Goal: Task Accomplishment & Management: Use online tool/utility

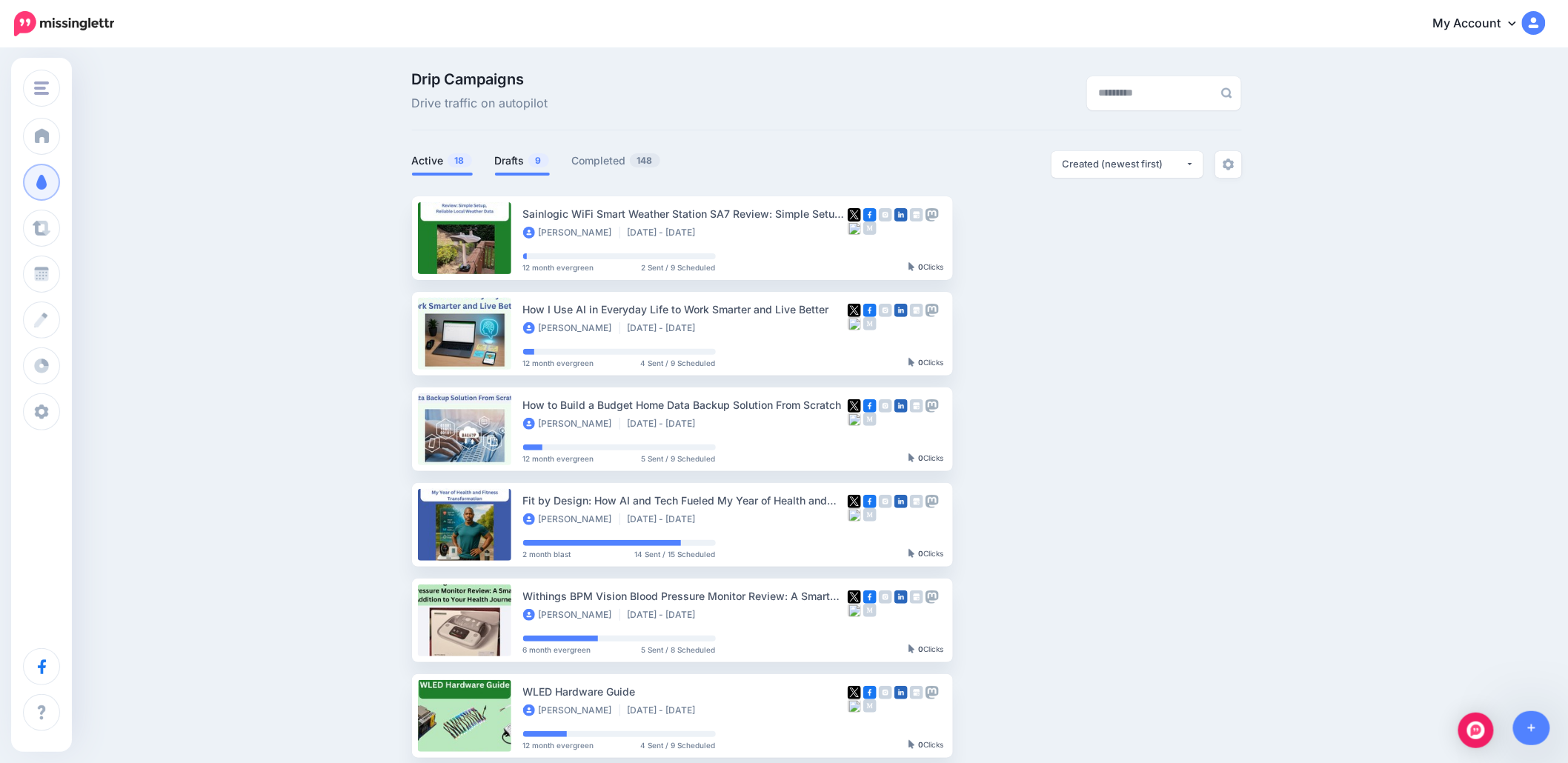
click at [516, 158] on link "Drafts 9" at bounding box center [522, 161] width 55 height 18
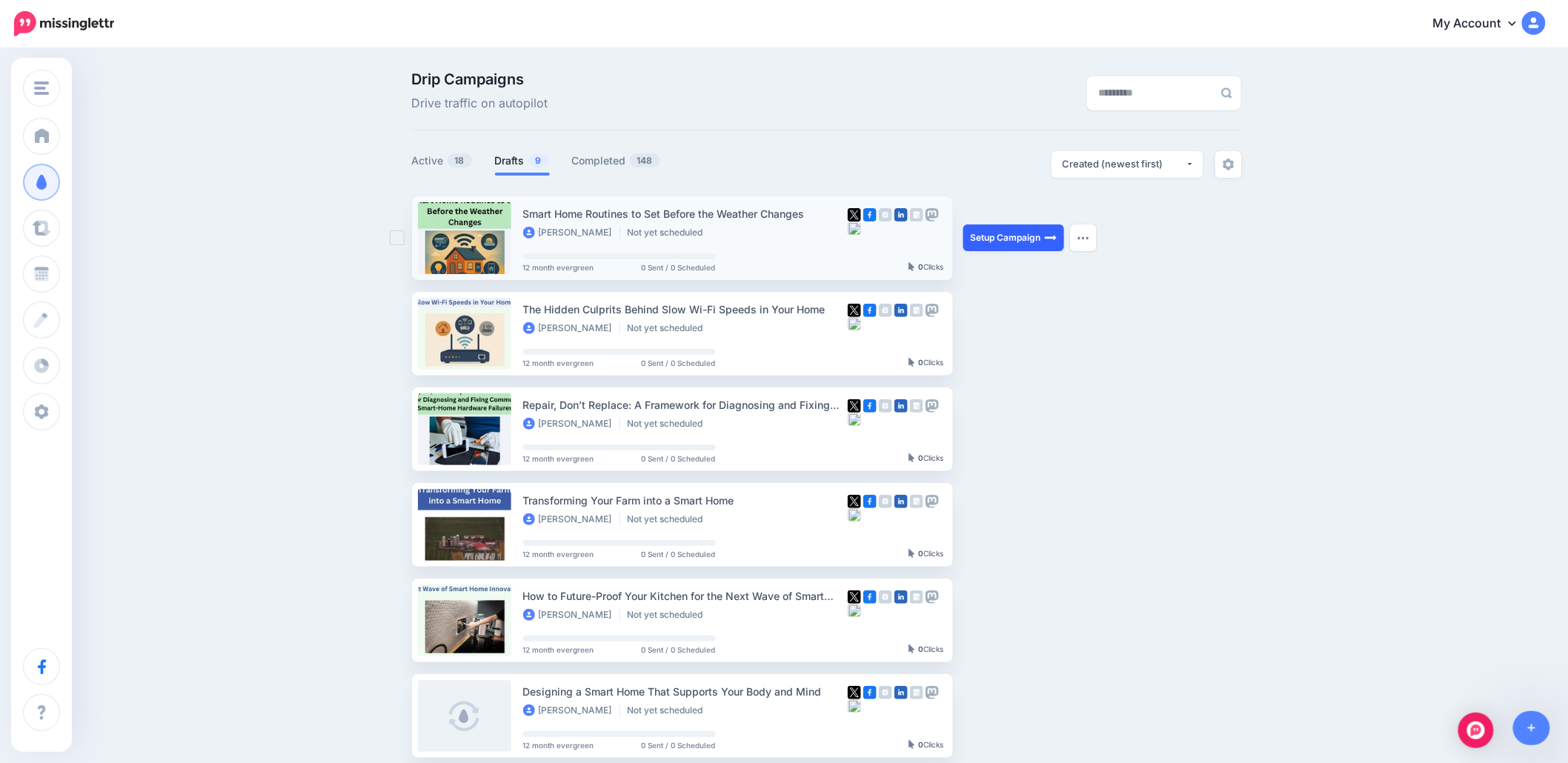
click at [1029, 232] on link "Setup Campaign" at bounding box center [1013, 238] width 101 height 27
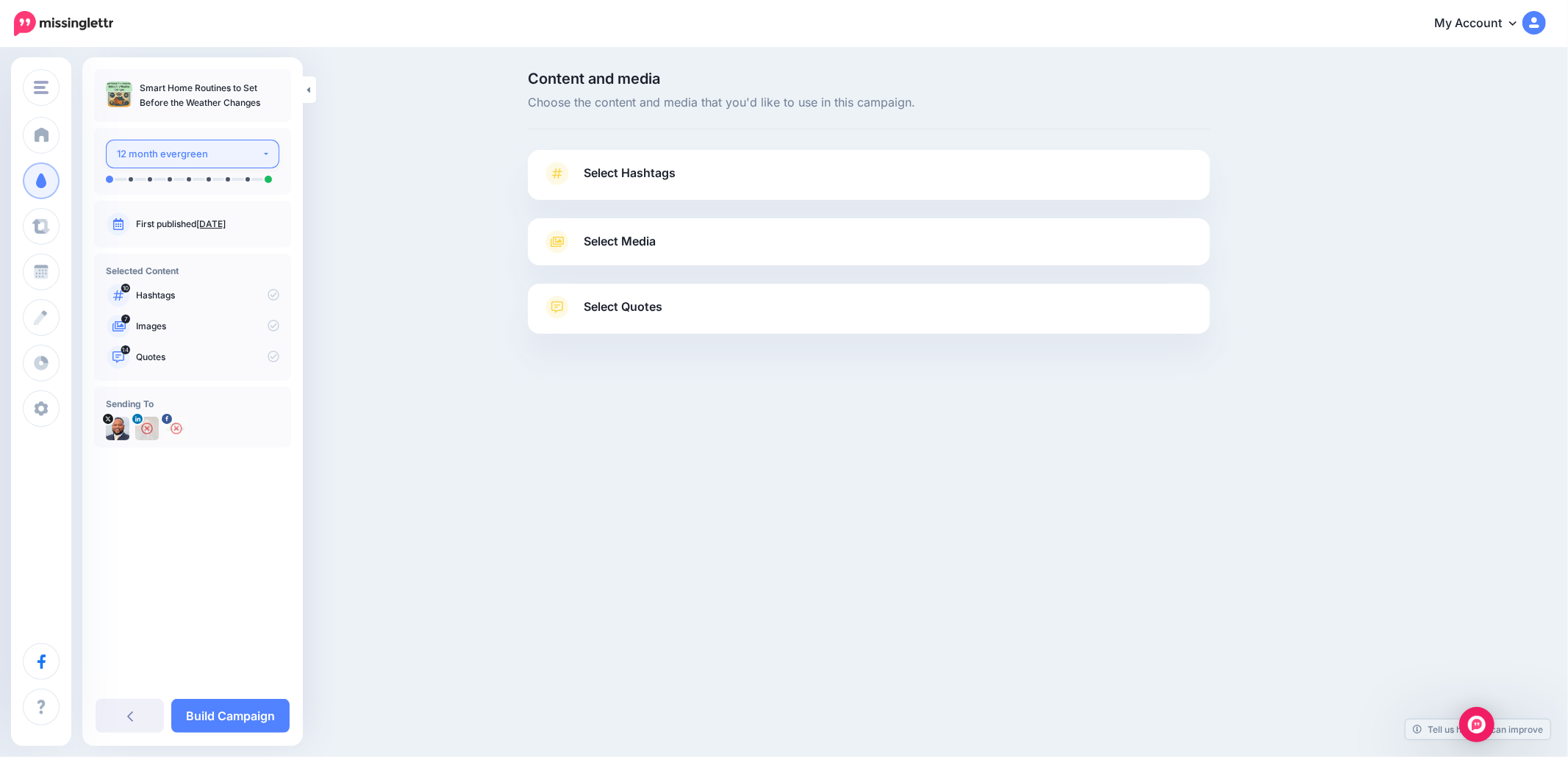
click at [266, 155] on button "12 month evergreen" at bounding box center [193, 154] width 174 height 29
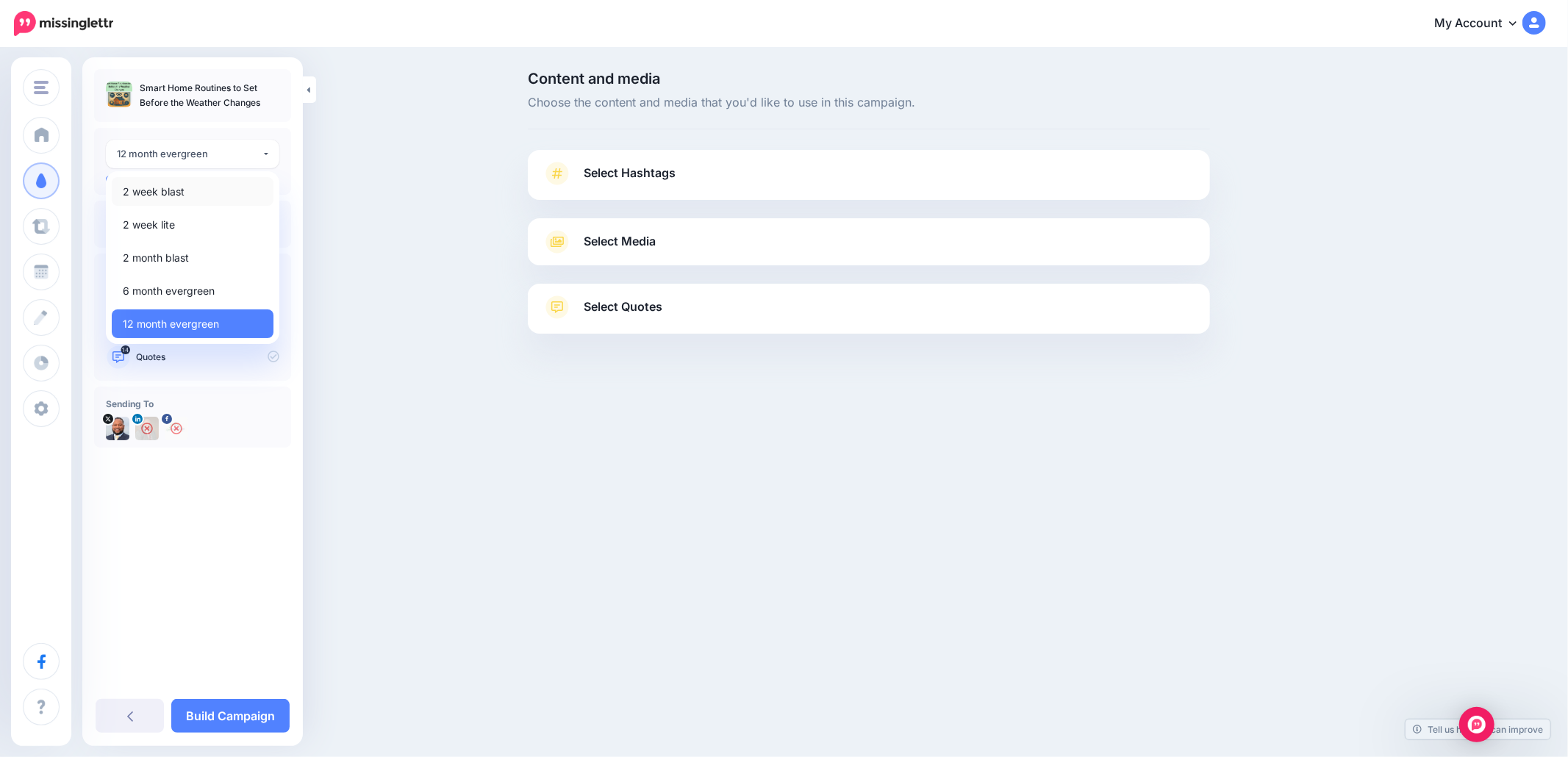
click at [215, 194] on link "2 week blast" at bounding box center [193, 191] width 162 height 29
select select "******"
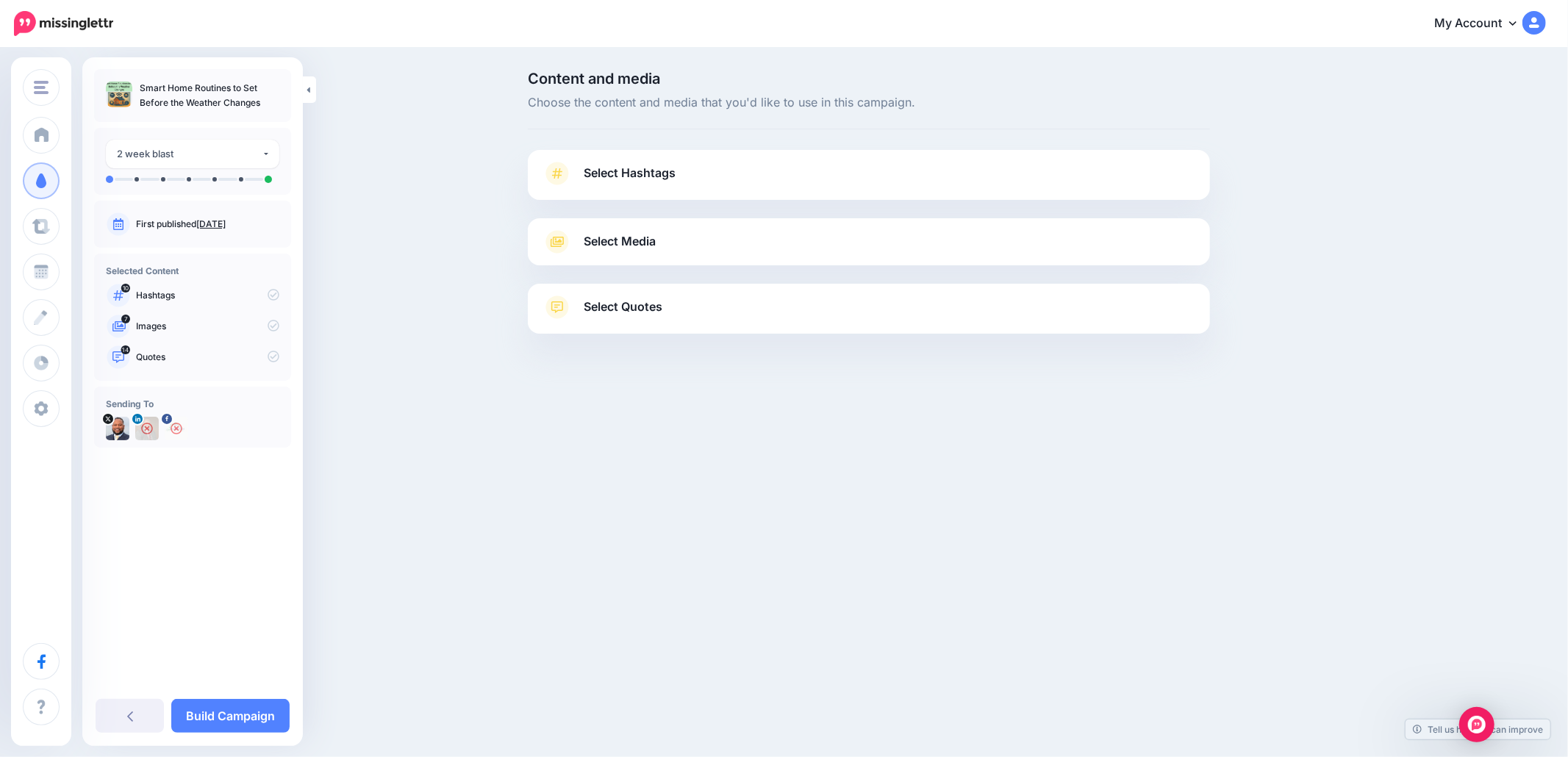
click at [635, 171] on span "Select Hashtags" at bounding box center [630, 173] width 92 height 20
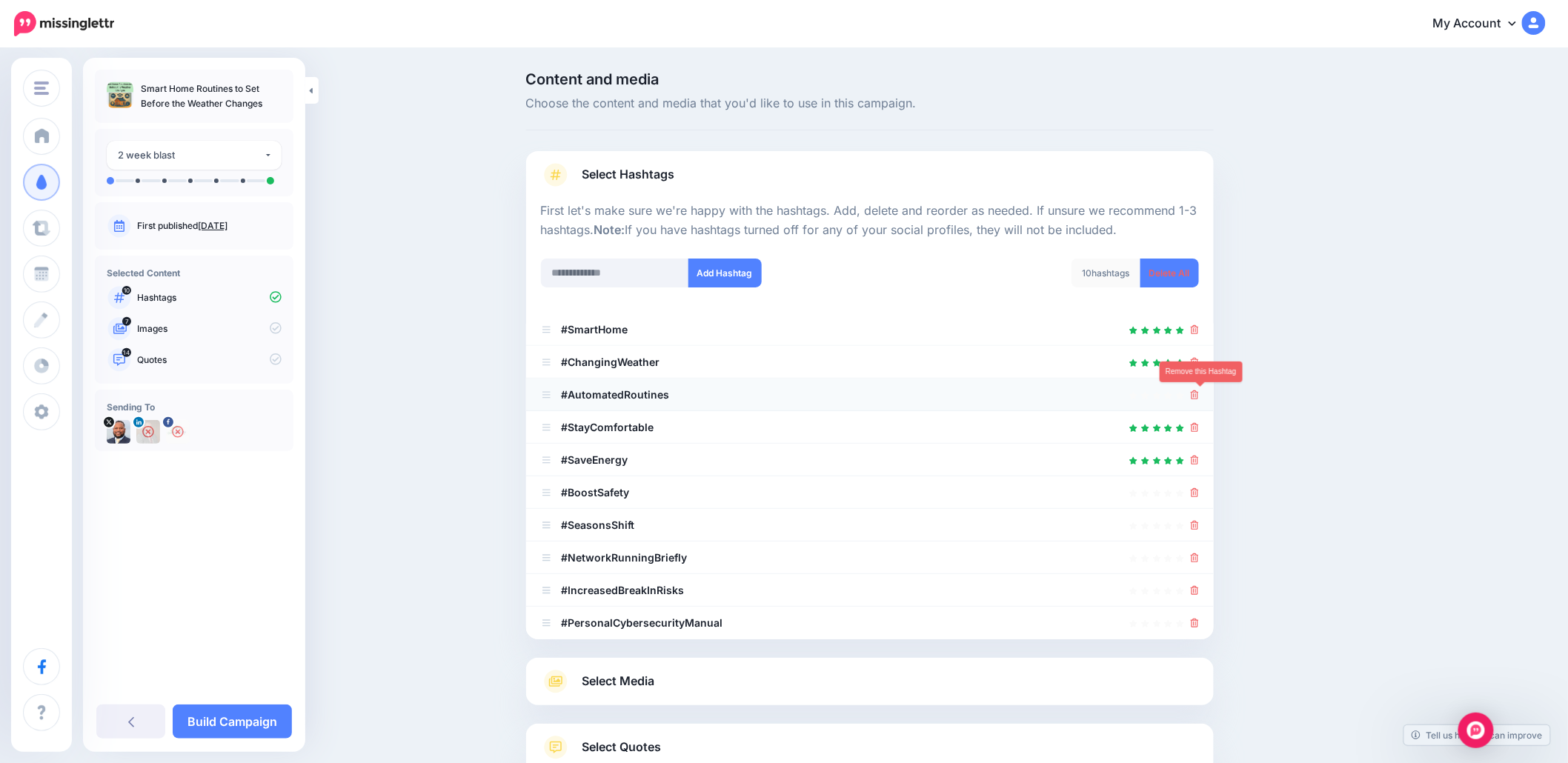
click at [1198, 394] on icon at bounding box center [1195, 395] width 8 height 9
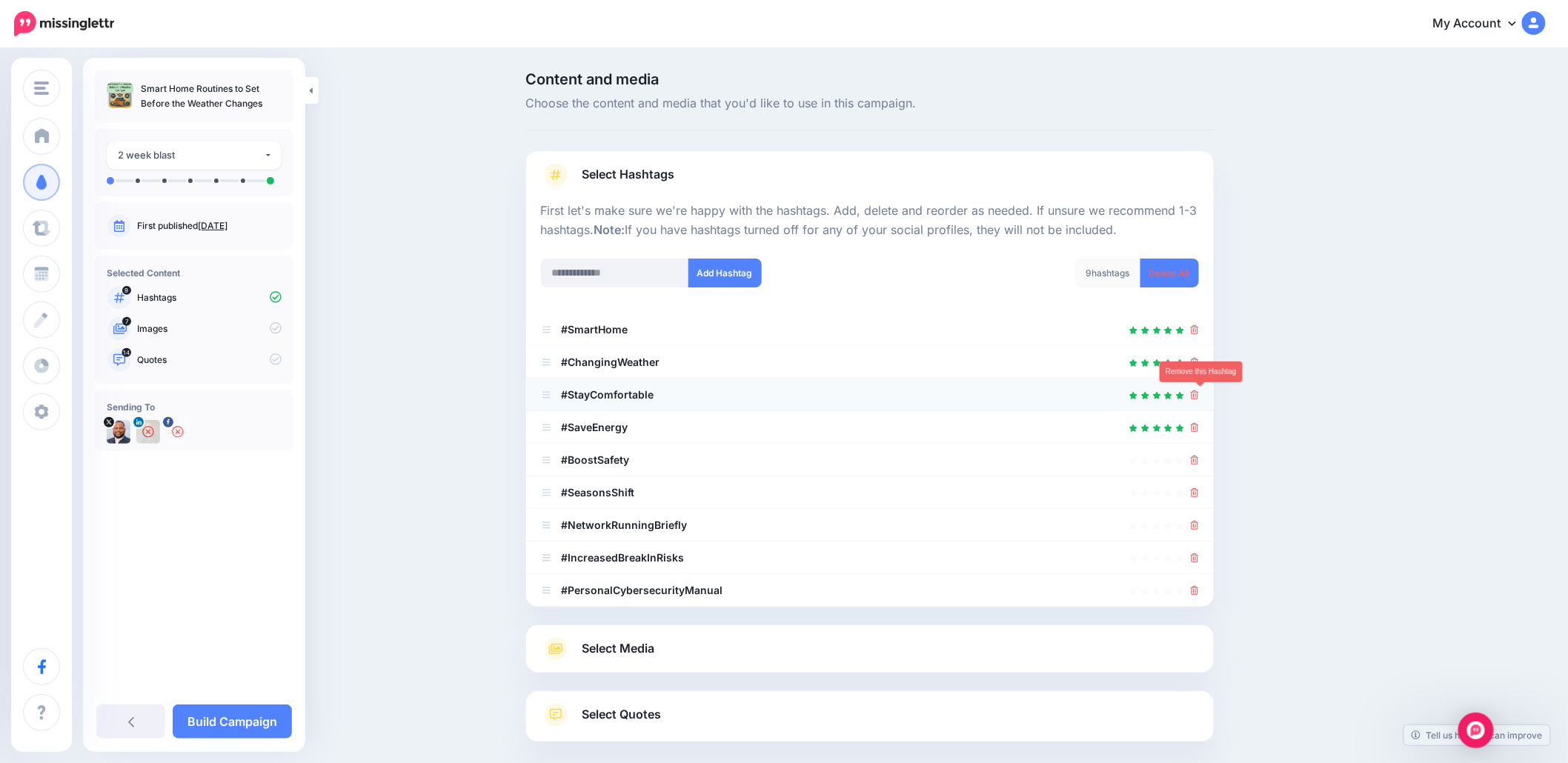
click at [1199, 395] on icon at bounding box center [1195, 395] width 8 height 9
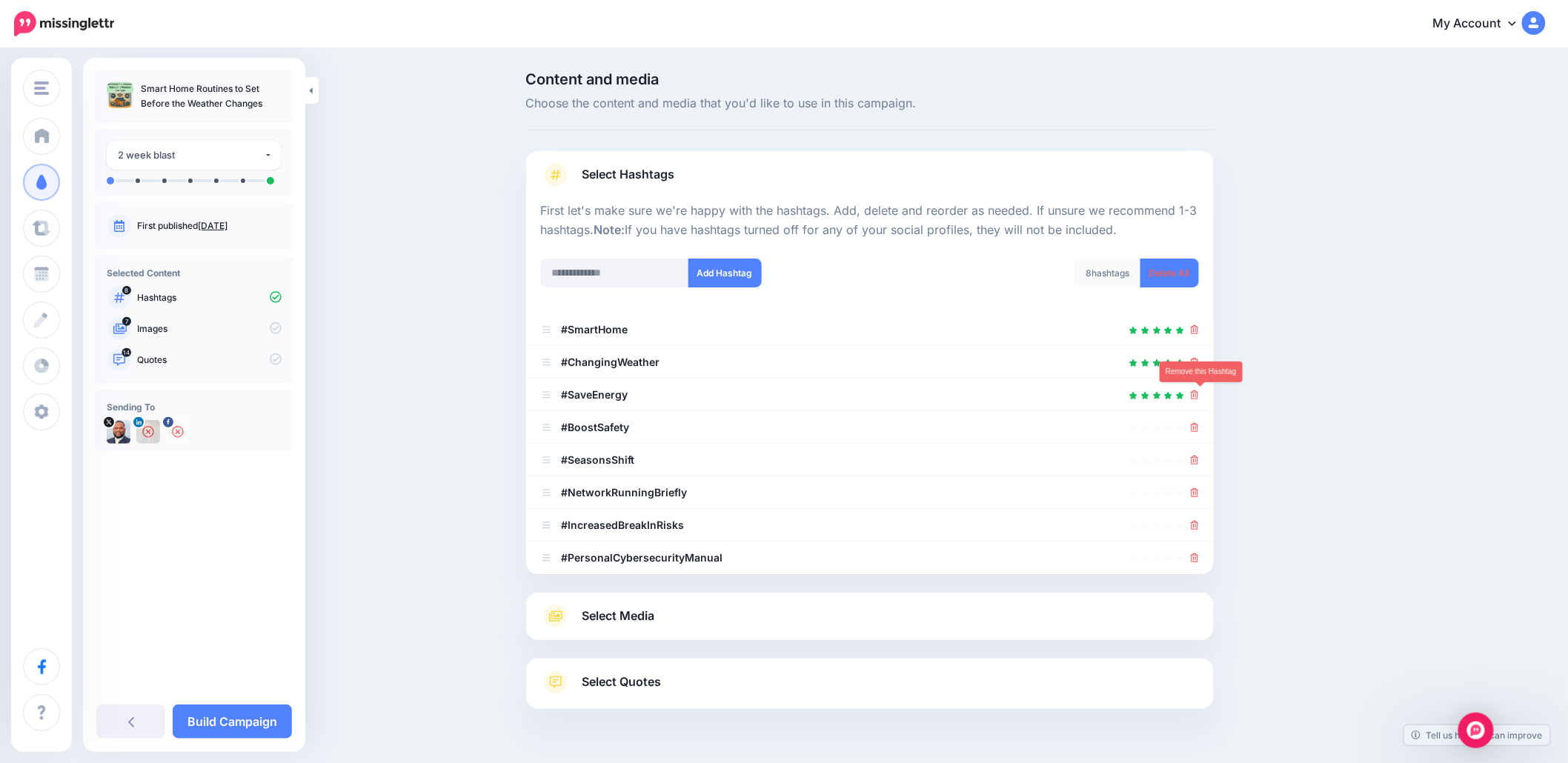
click at [1199, 395] on icon at bounding box center [1195, 395] width 8 height 9
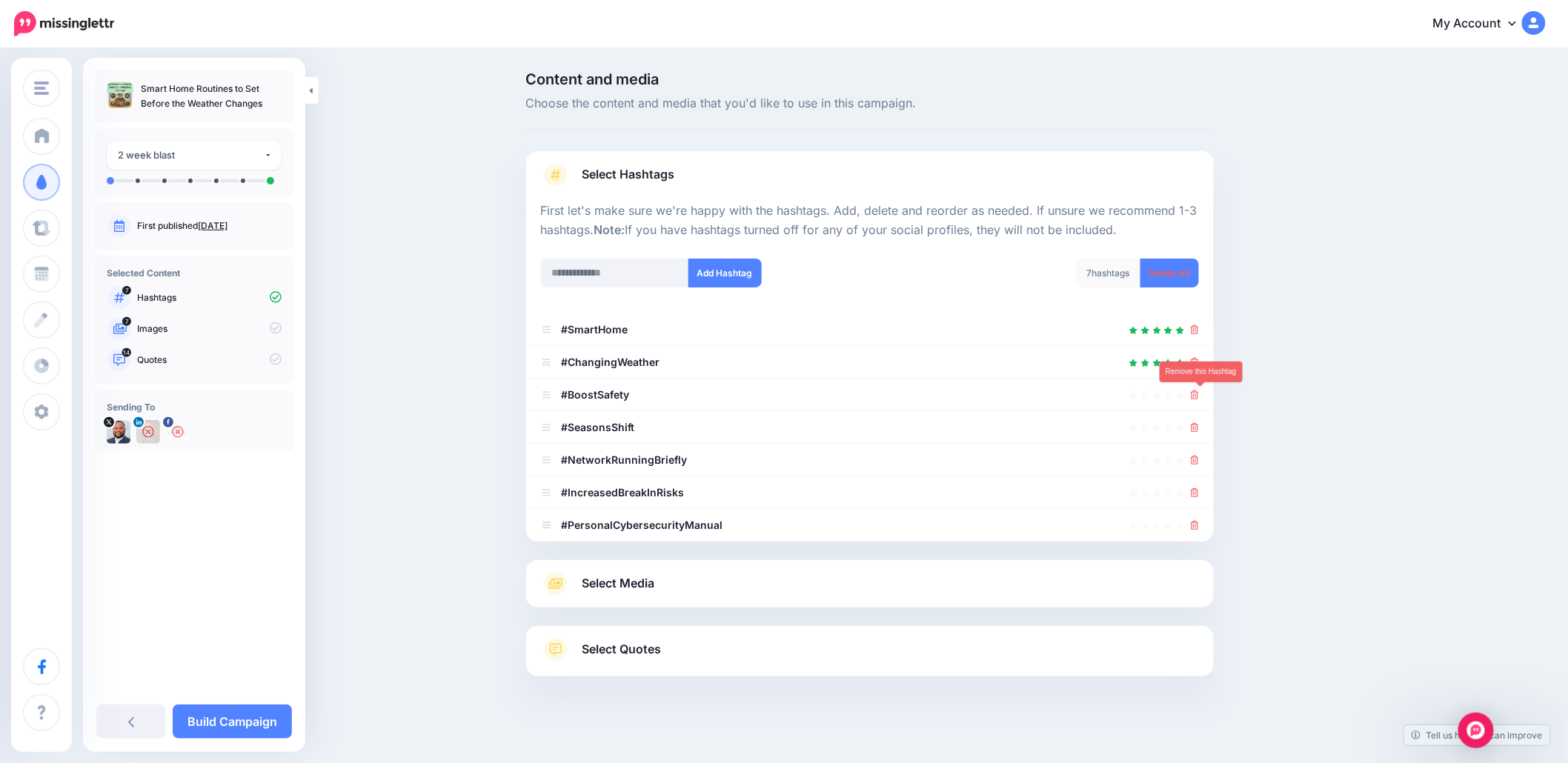
click at [1199, 395] on icon at bounding box center [1195, 395] width 8 height 9
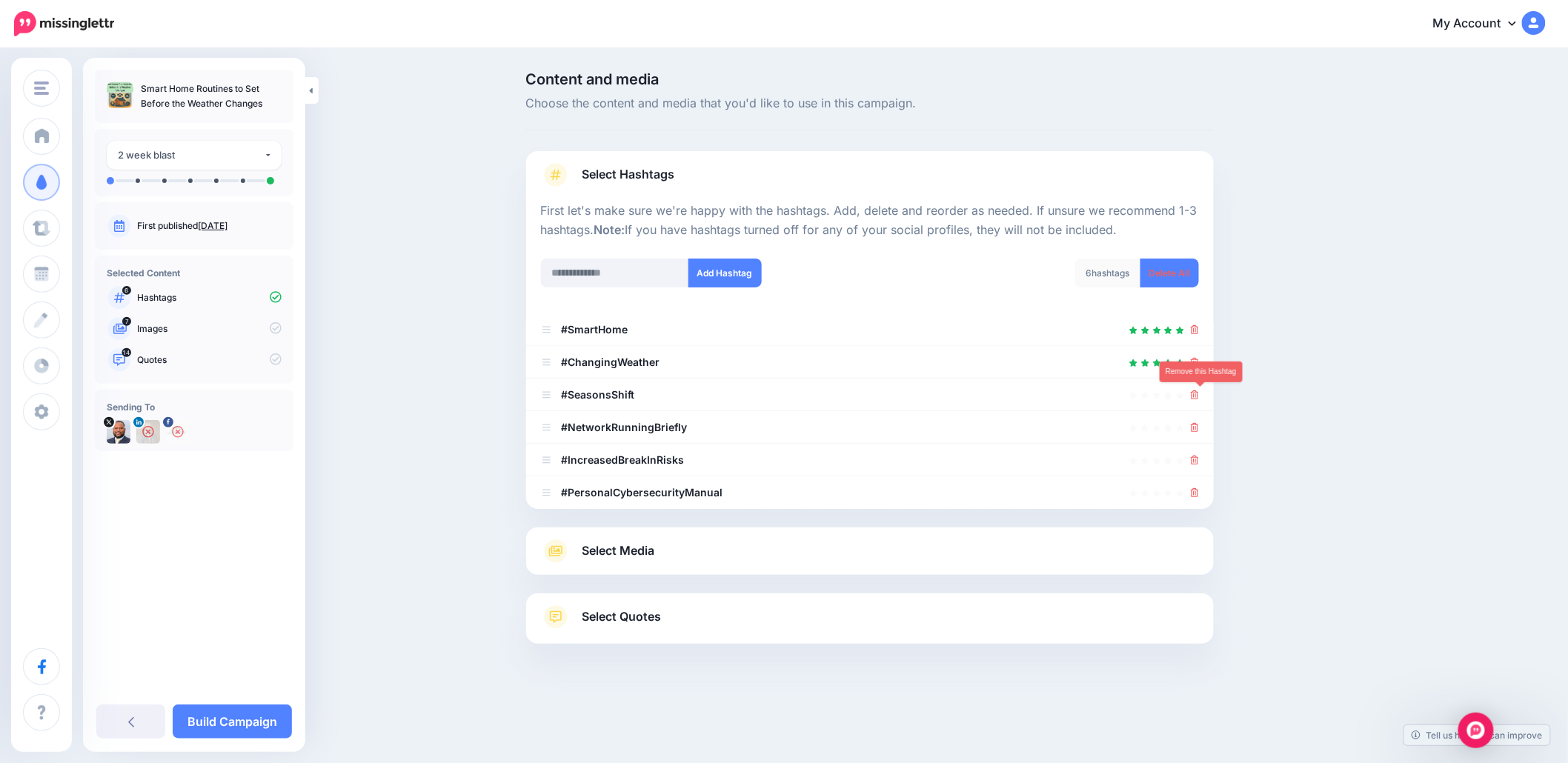
click at [1199, 395] on icon at bounding box center [1195, 395] width 8 height 9
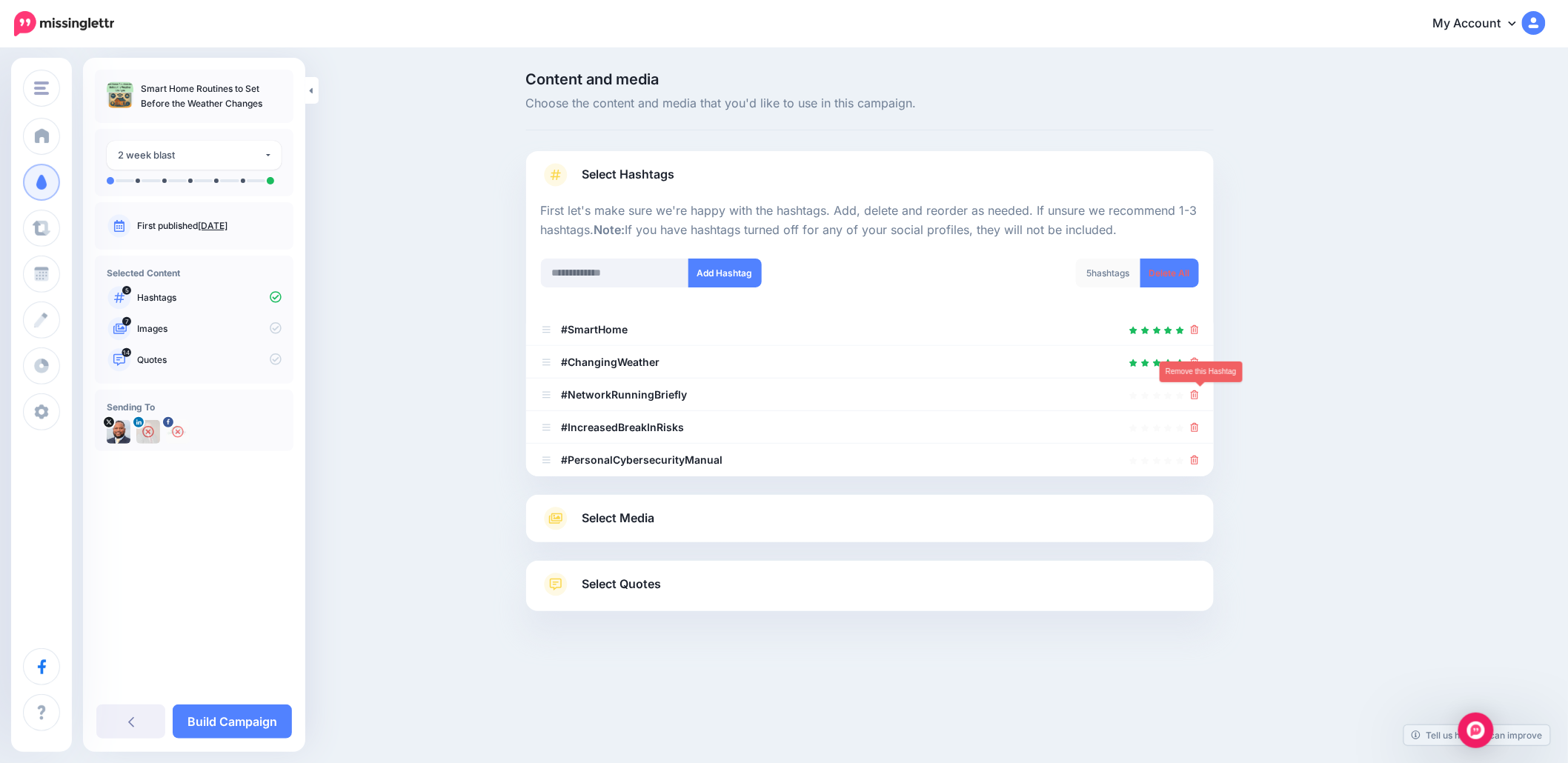
click at [1199, 395] on icon at bounding box center [1195, 395] width 8 height 9
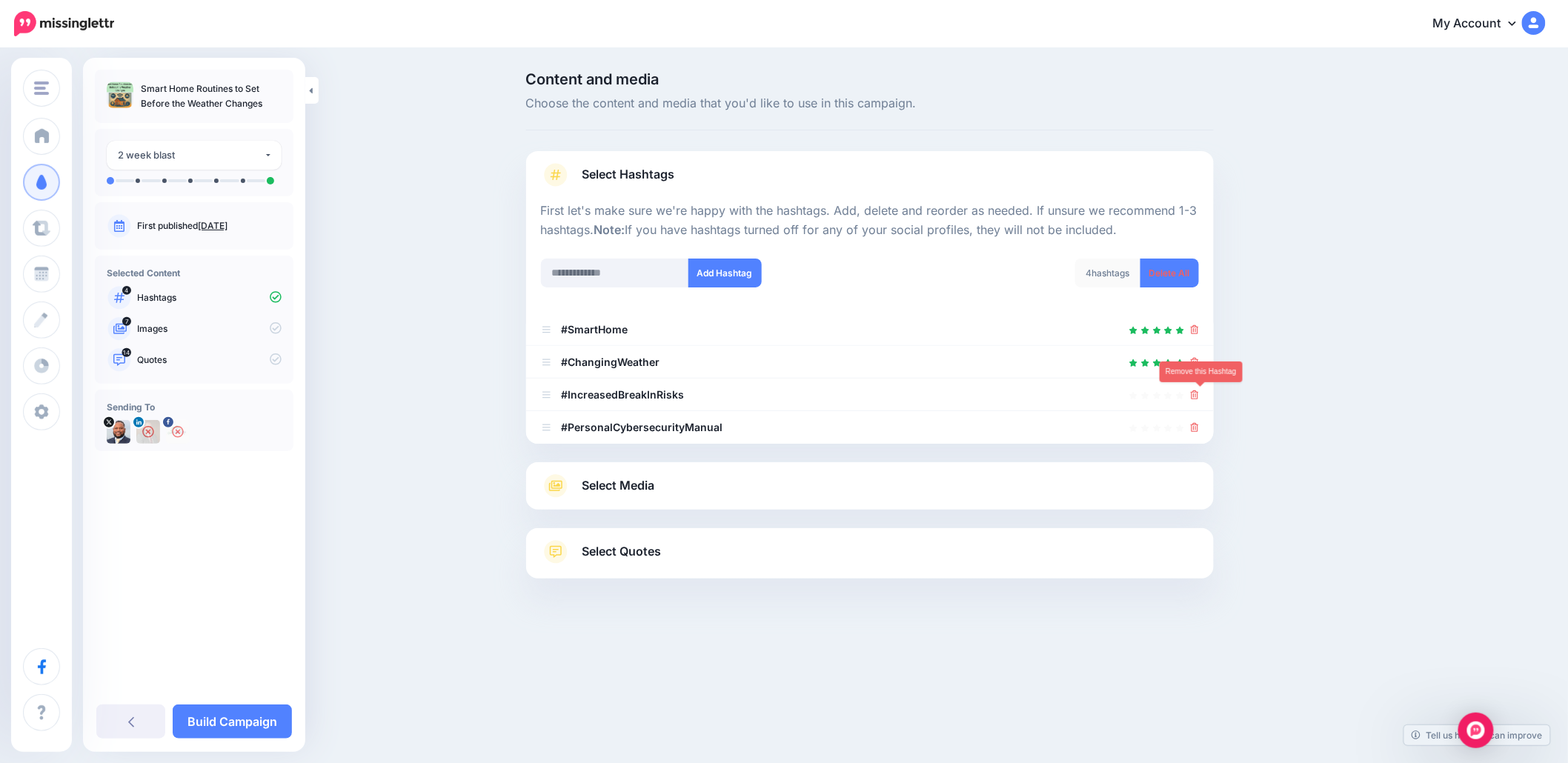
click at [1199, 395] on icon at bounding box center [1195, 395] width 8 height 9
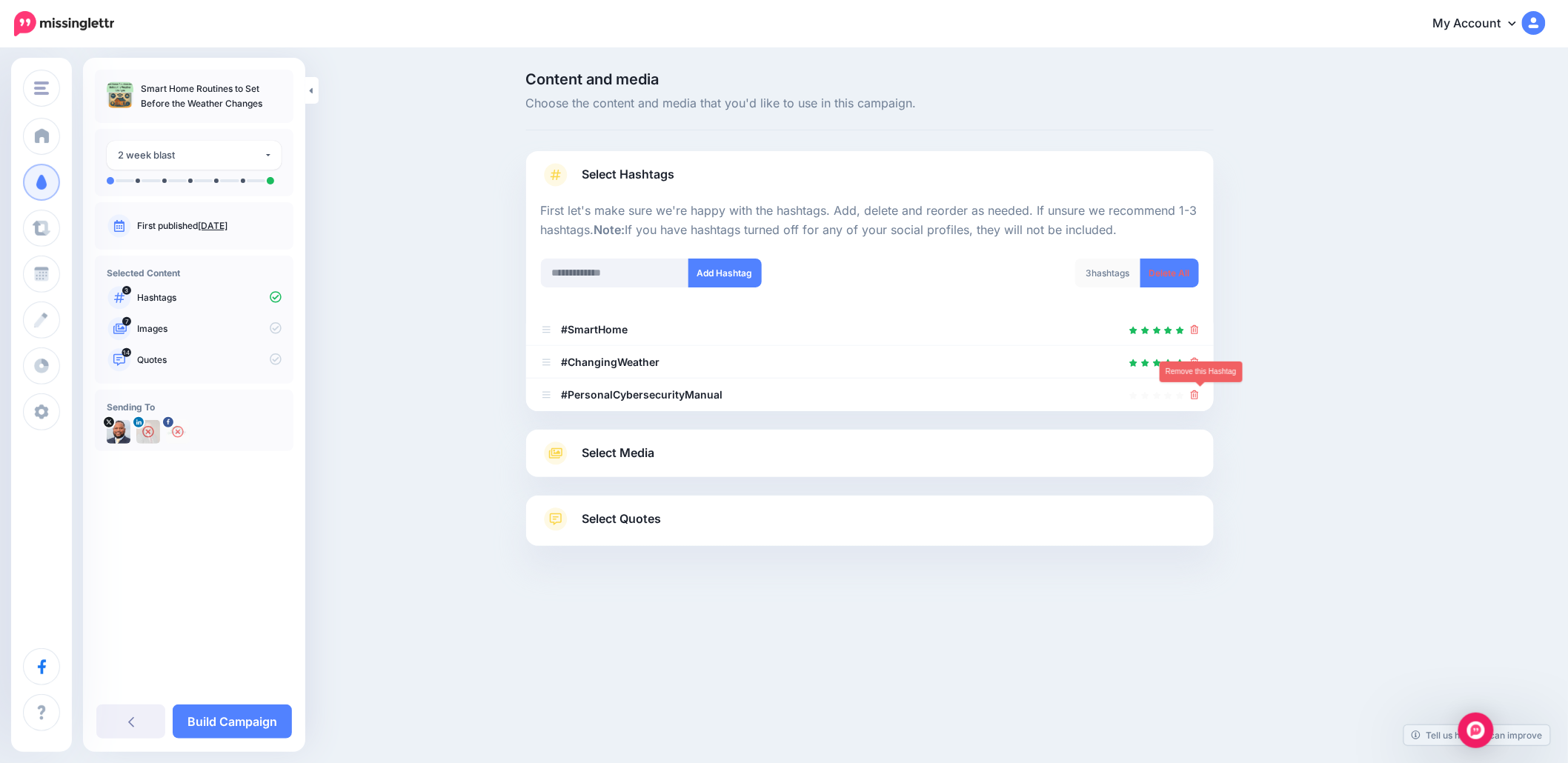
click at [1199, 395] on icon at bounding box center [1195, 395] width 8 height 9
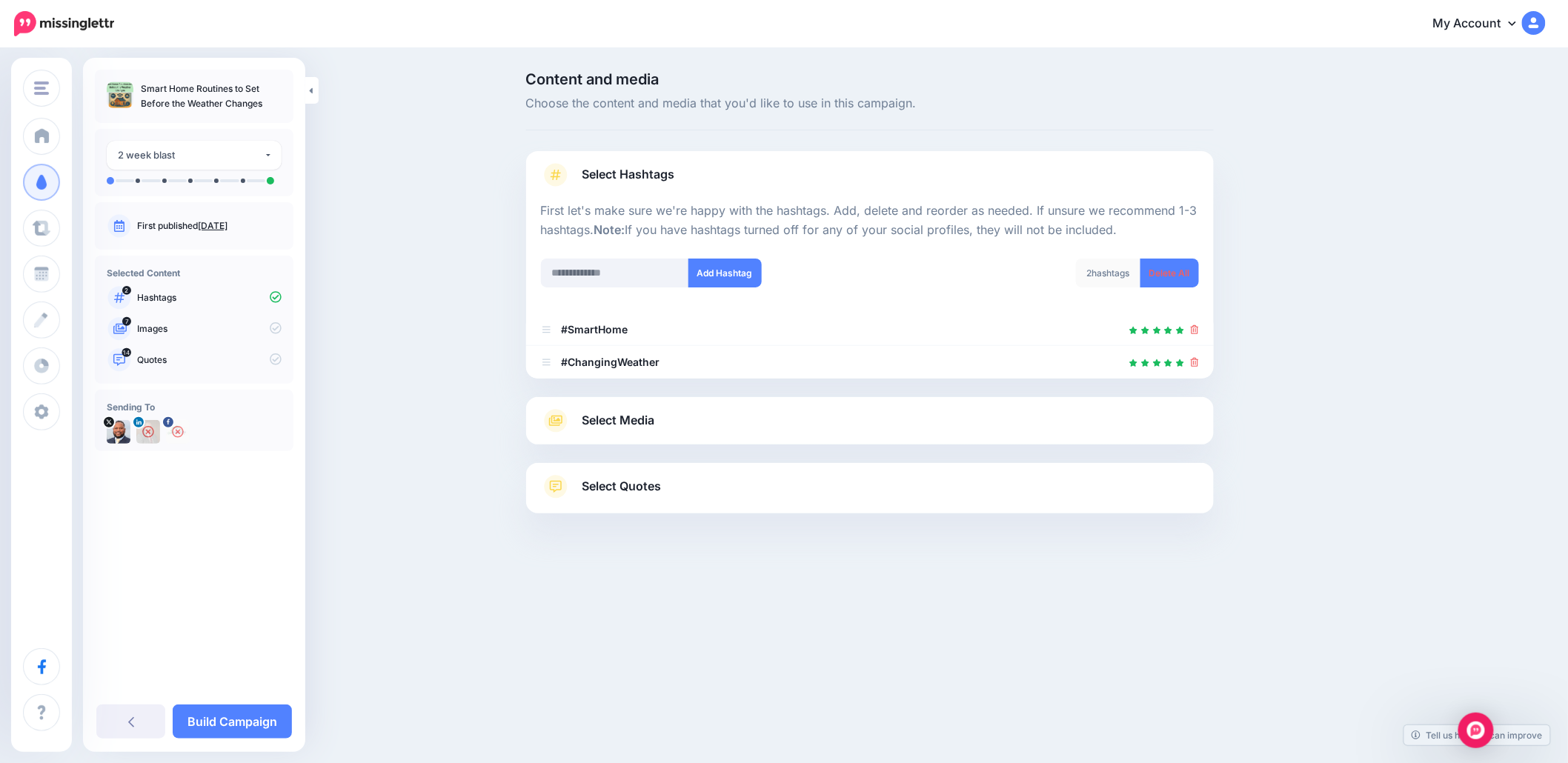
click at [1153, 433] on div "Select Media Next, let's make sure we have the best media for this campaign. De…" at bounding box center [870, 420] width 688 height 47
click at [1168, 419] on link "Select Media" at bounding box center [870, 421] width 658 height 24
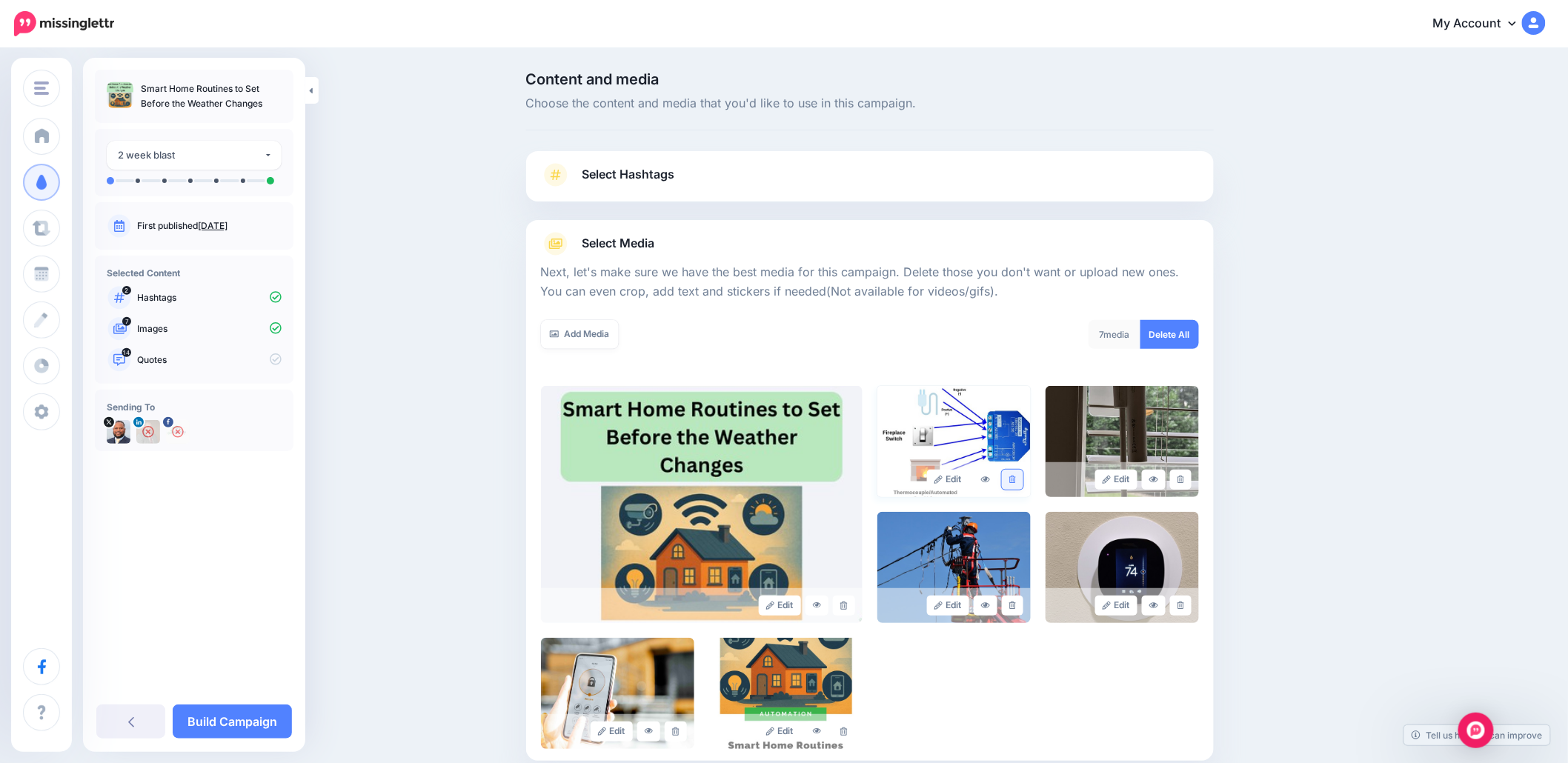
click at [1023, 485] on link at bounding box center [1013, 479] width 22 height 20
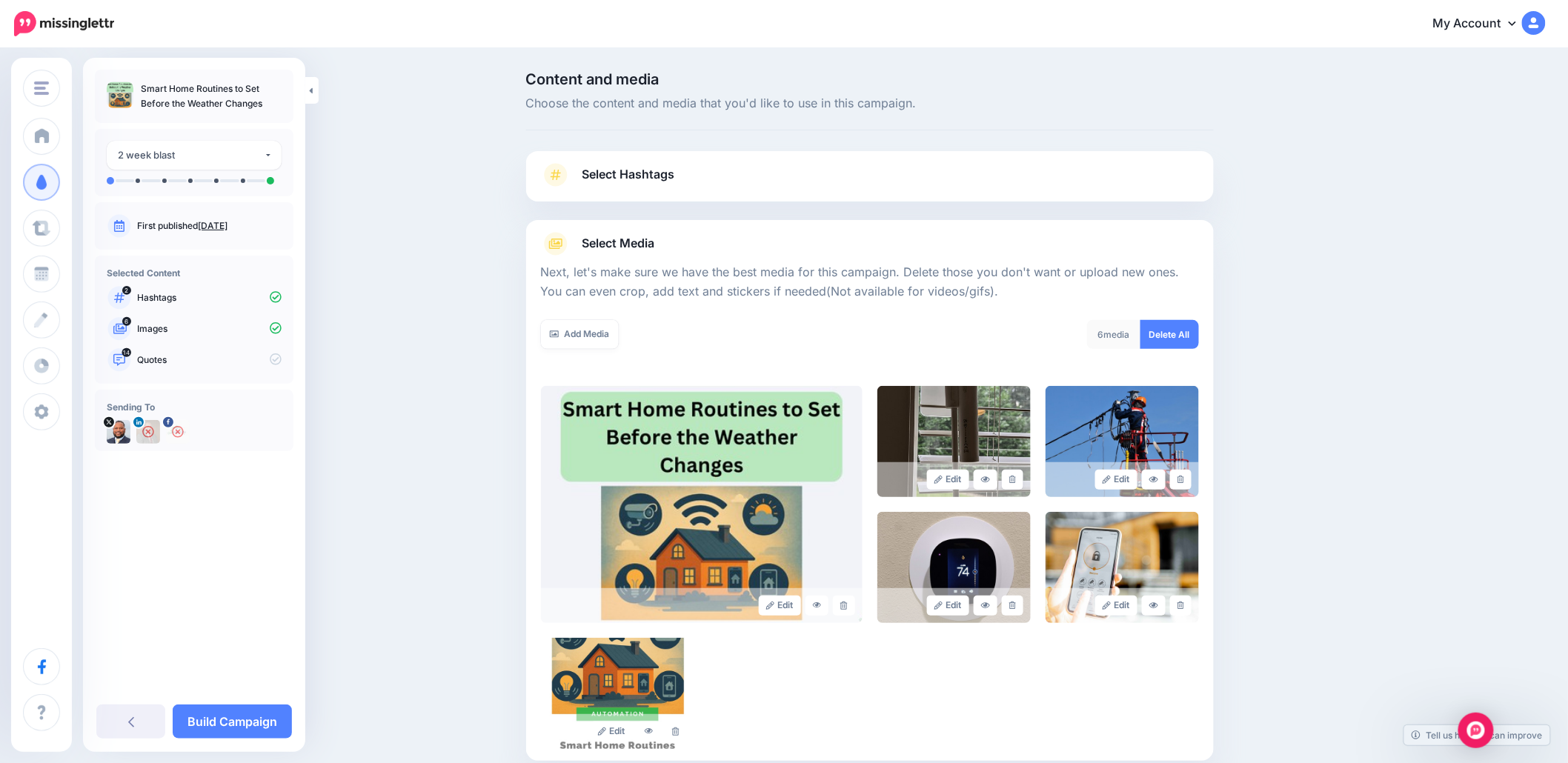
click at [1023, 485] on link at bounding box center [1013, 479] width 22 height 20
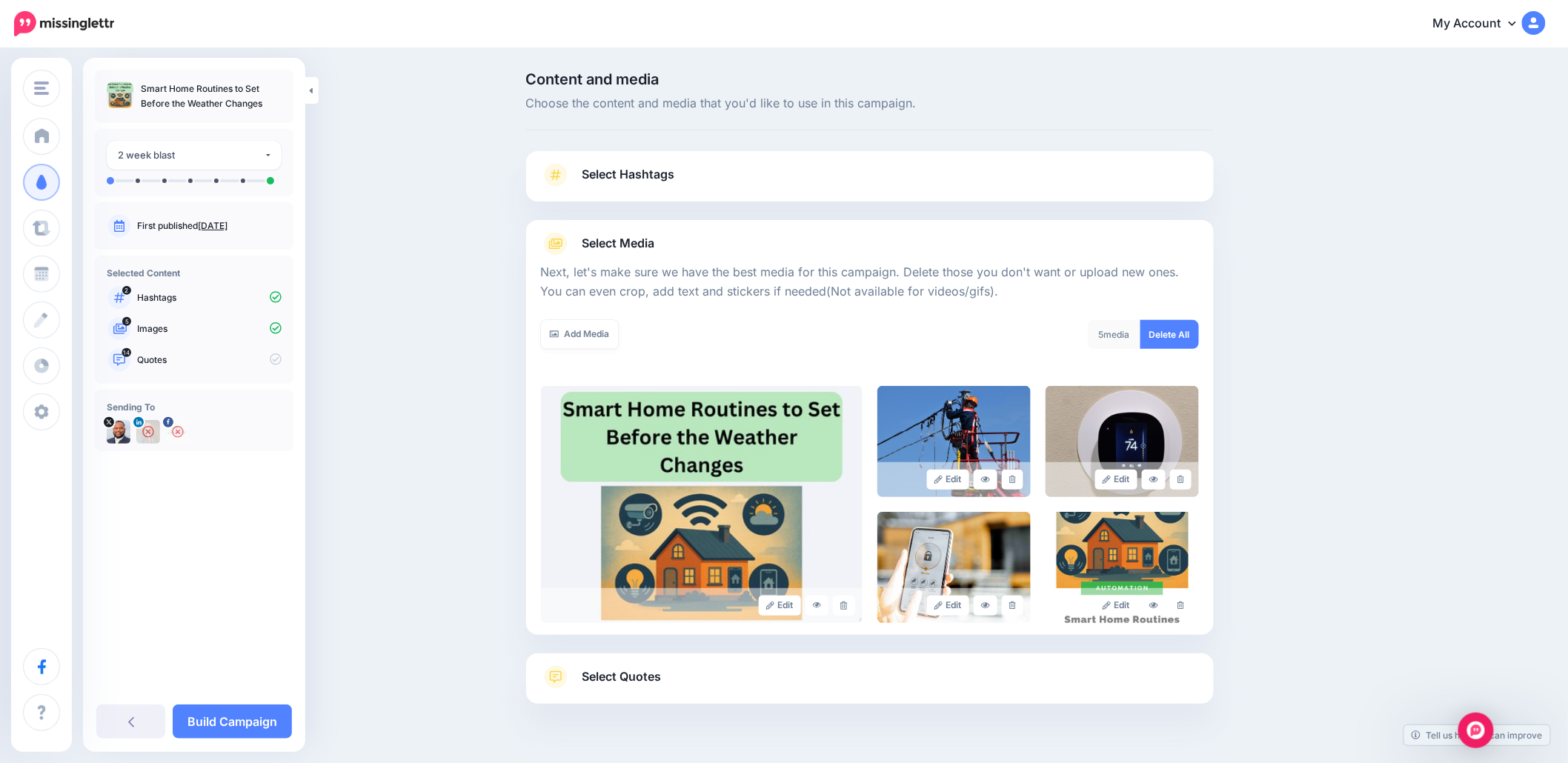
click at [1023, 485] on link at bounding box center [1013, 479] width 22 height 20
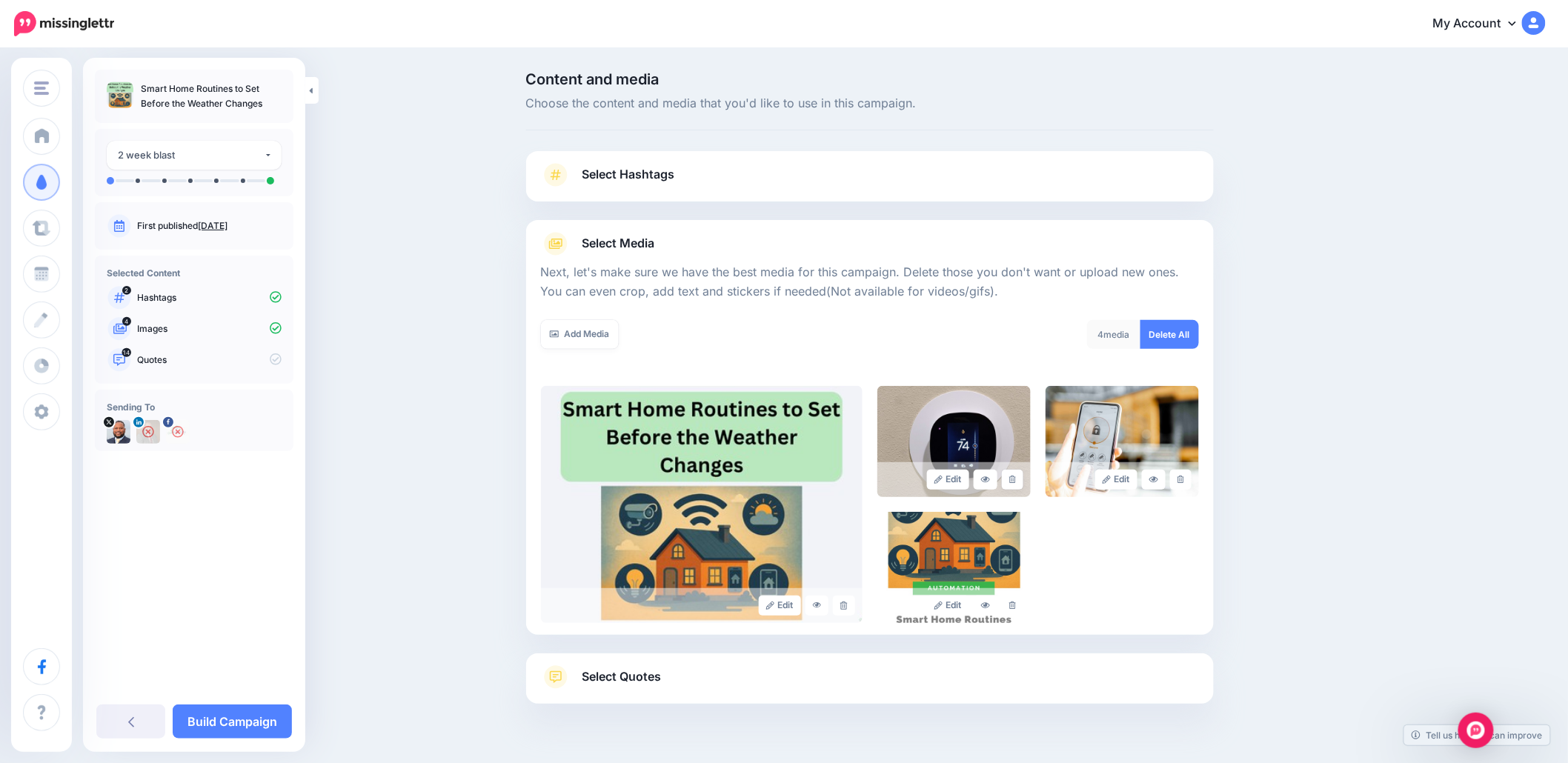
click at [1023, 485] on link at bounding box center [1013, 479] width 22 height 20
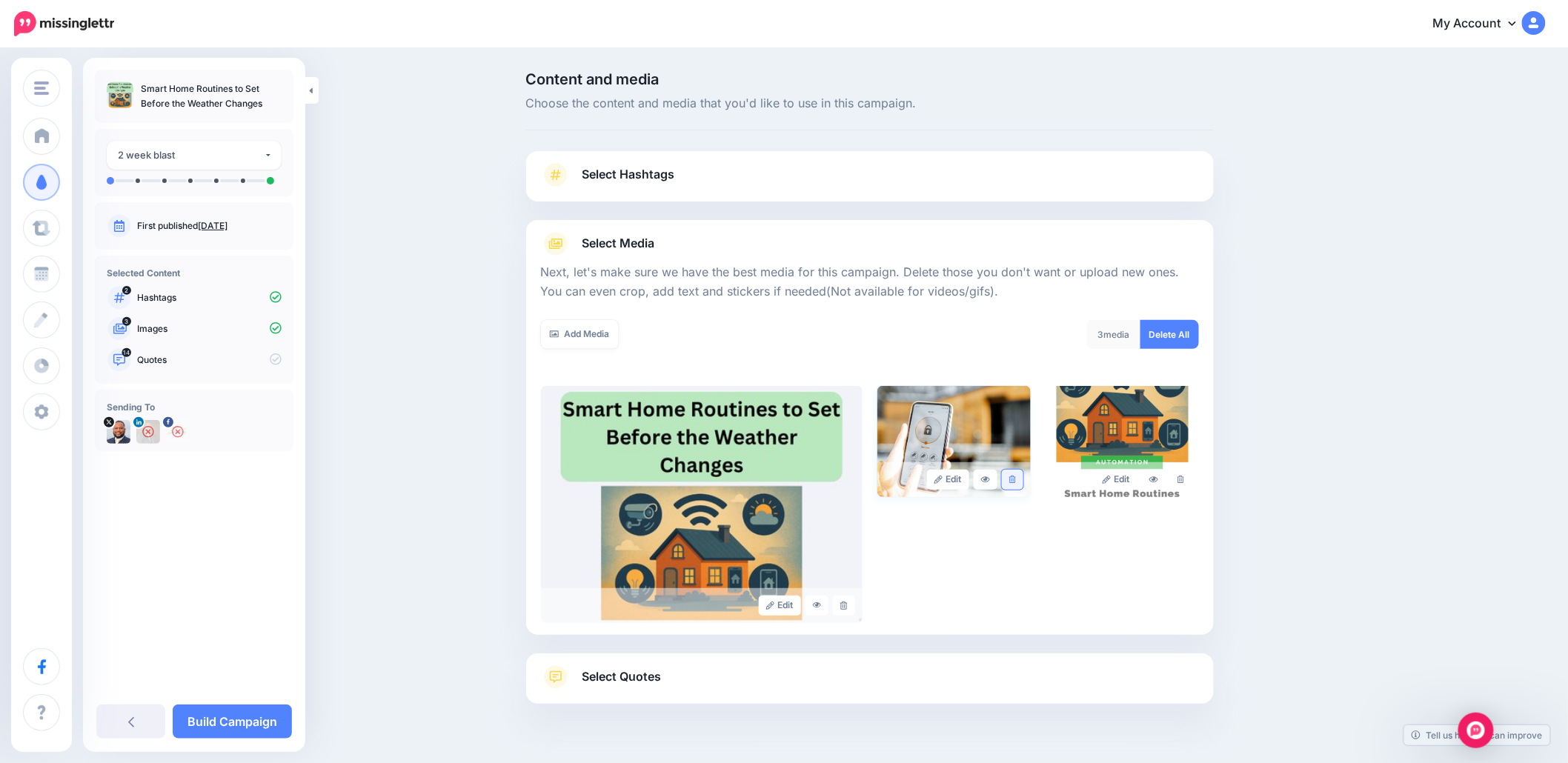
click at [1022, 485] on link at bounding box center [1013, 479] width 22 height 20
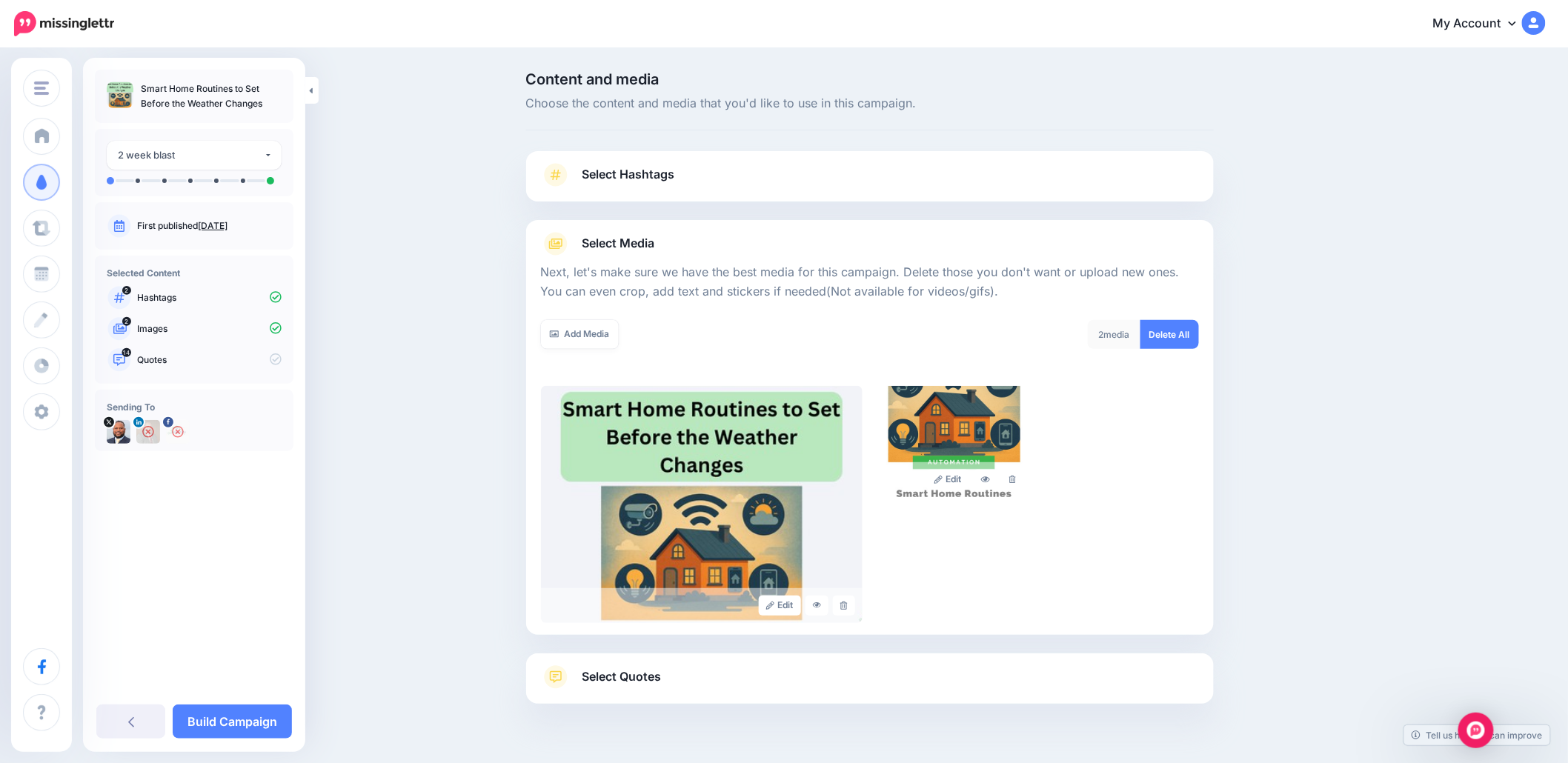
scroll to position [57, 0]
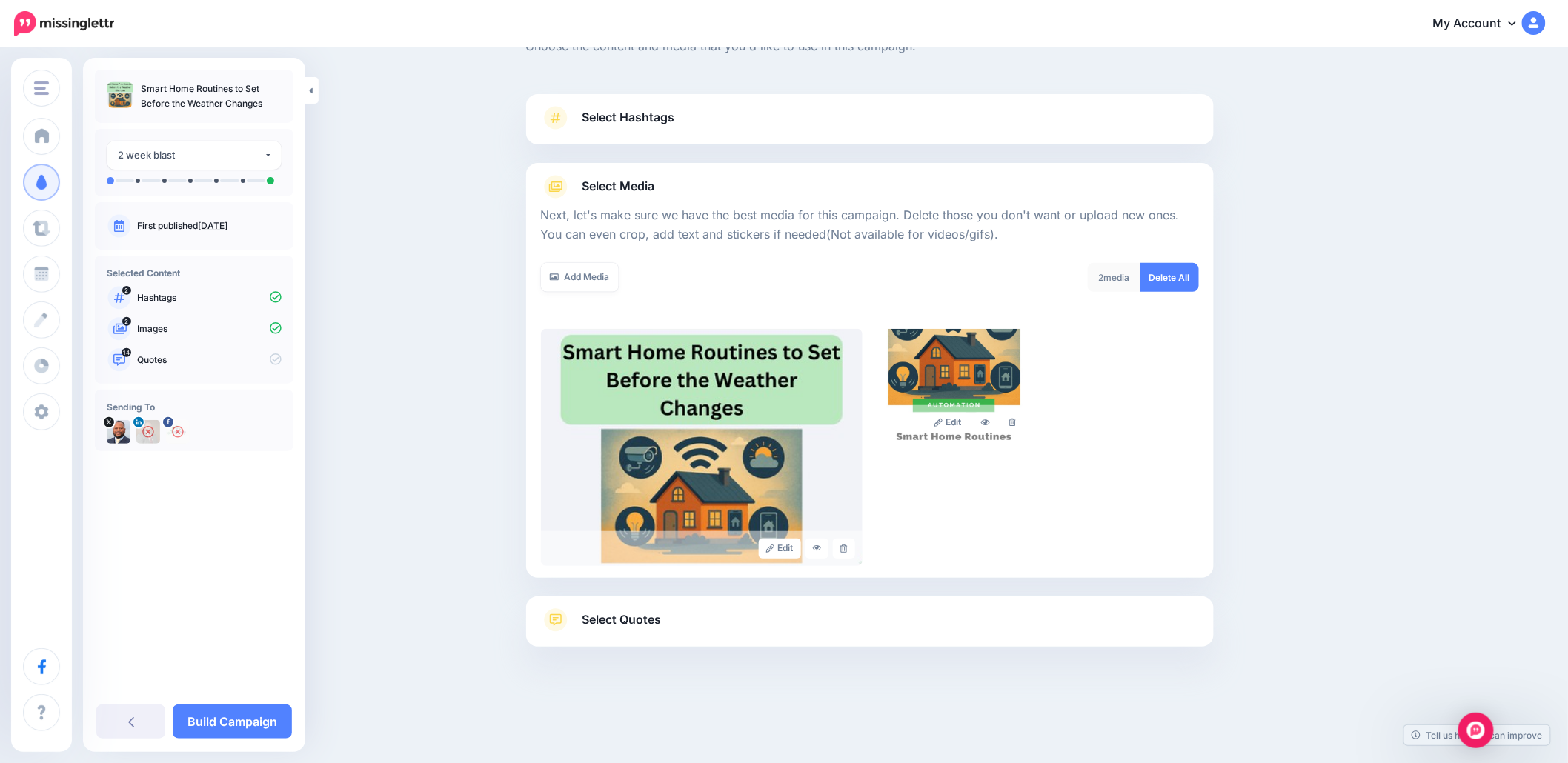
click at [738, 617] on link "Select Quotes" at bounding box center [870, 627] width 658 height 38
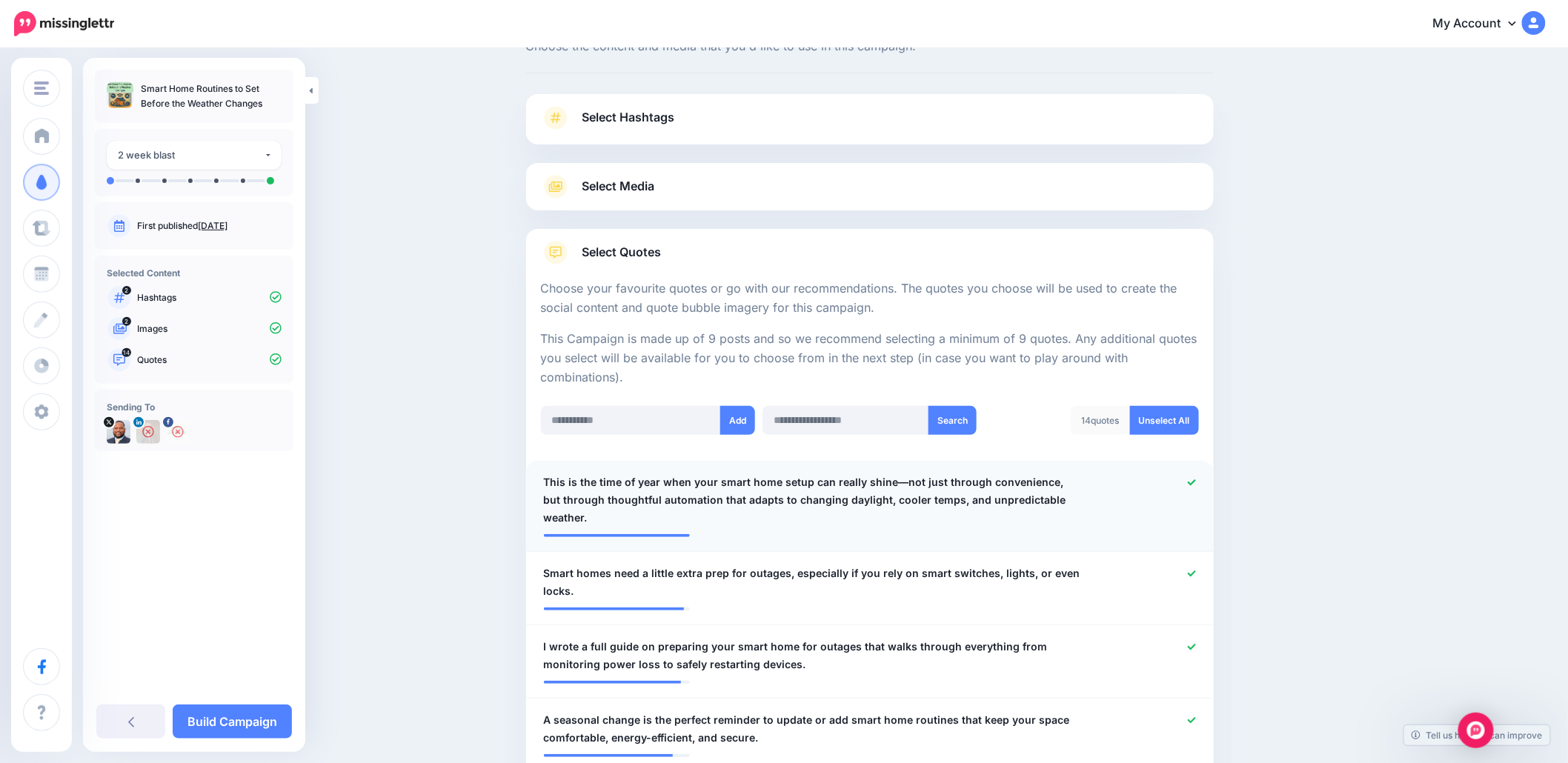
scroll to position [156, 0]
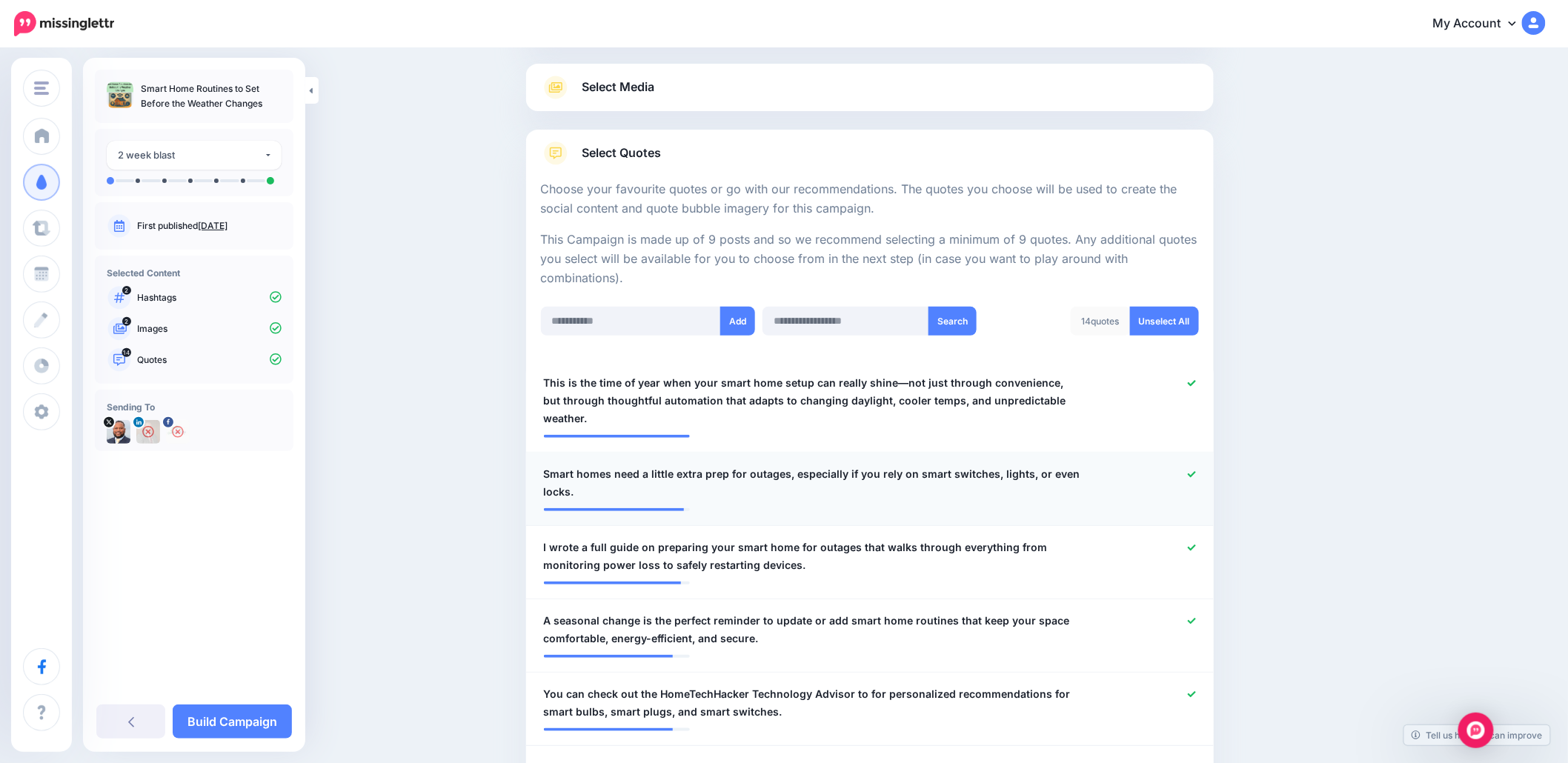
click at [1196, 471] on icon at bounding box center [1192, 474] width 8 height 8
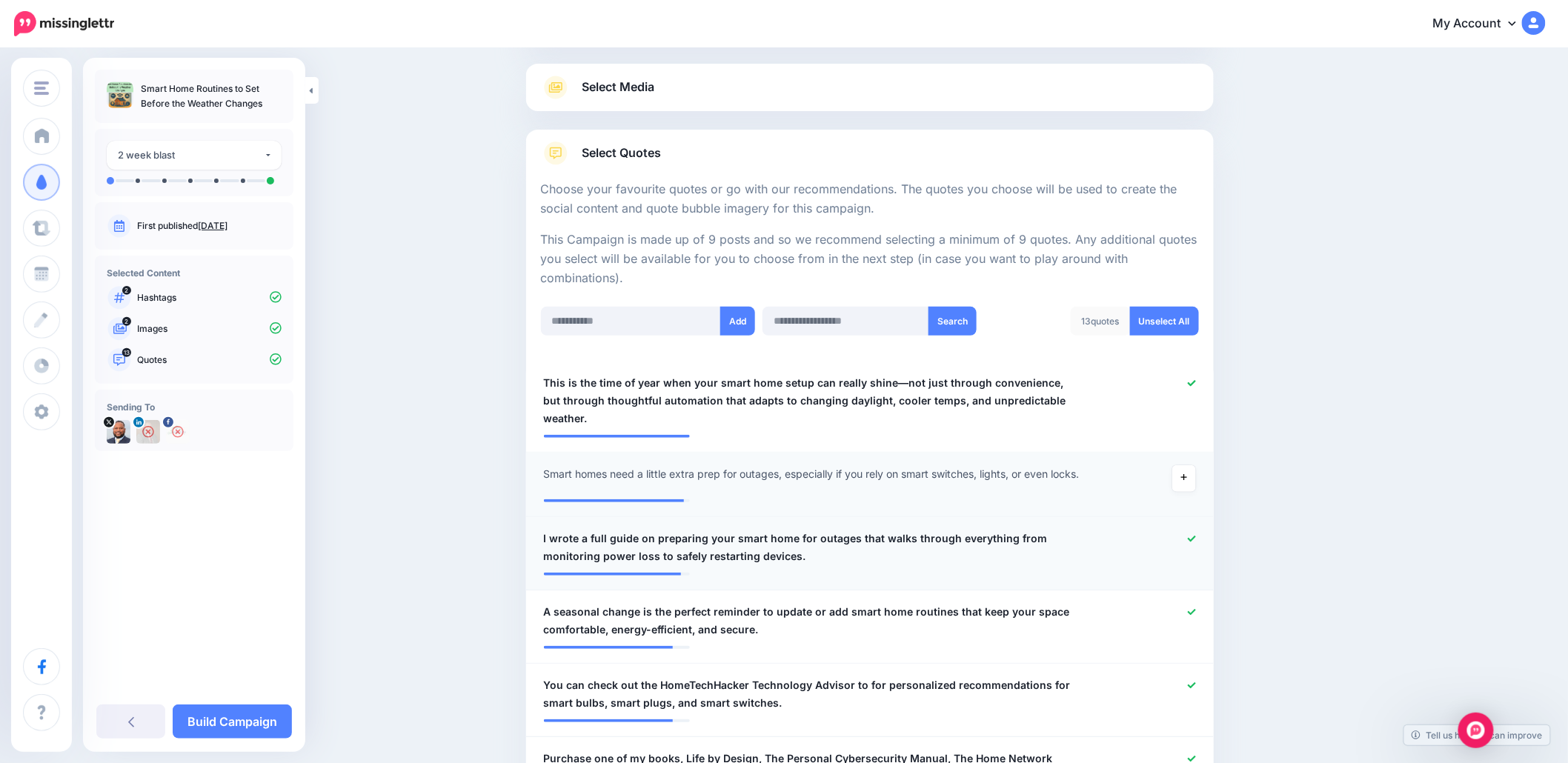
click at [1207, 530] on div at bounding box center [1151, 548] width 113 height 36
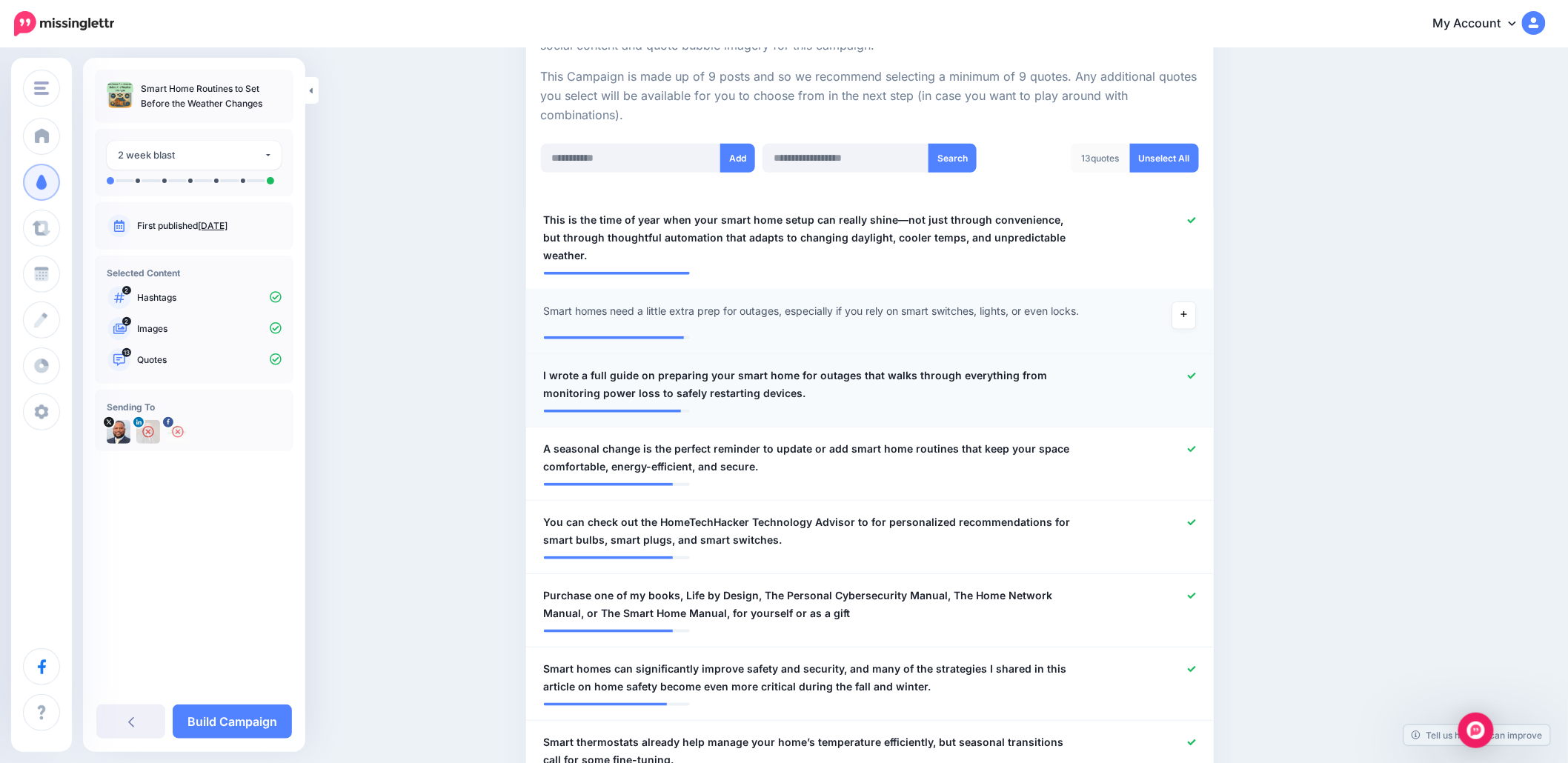
scroll to position [353, 0]
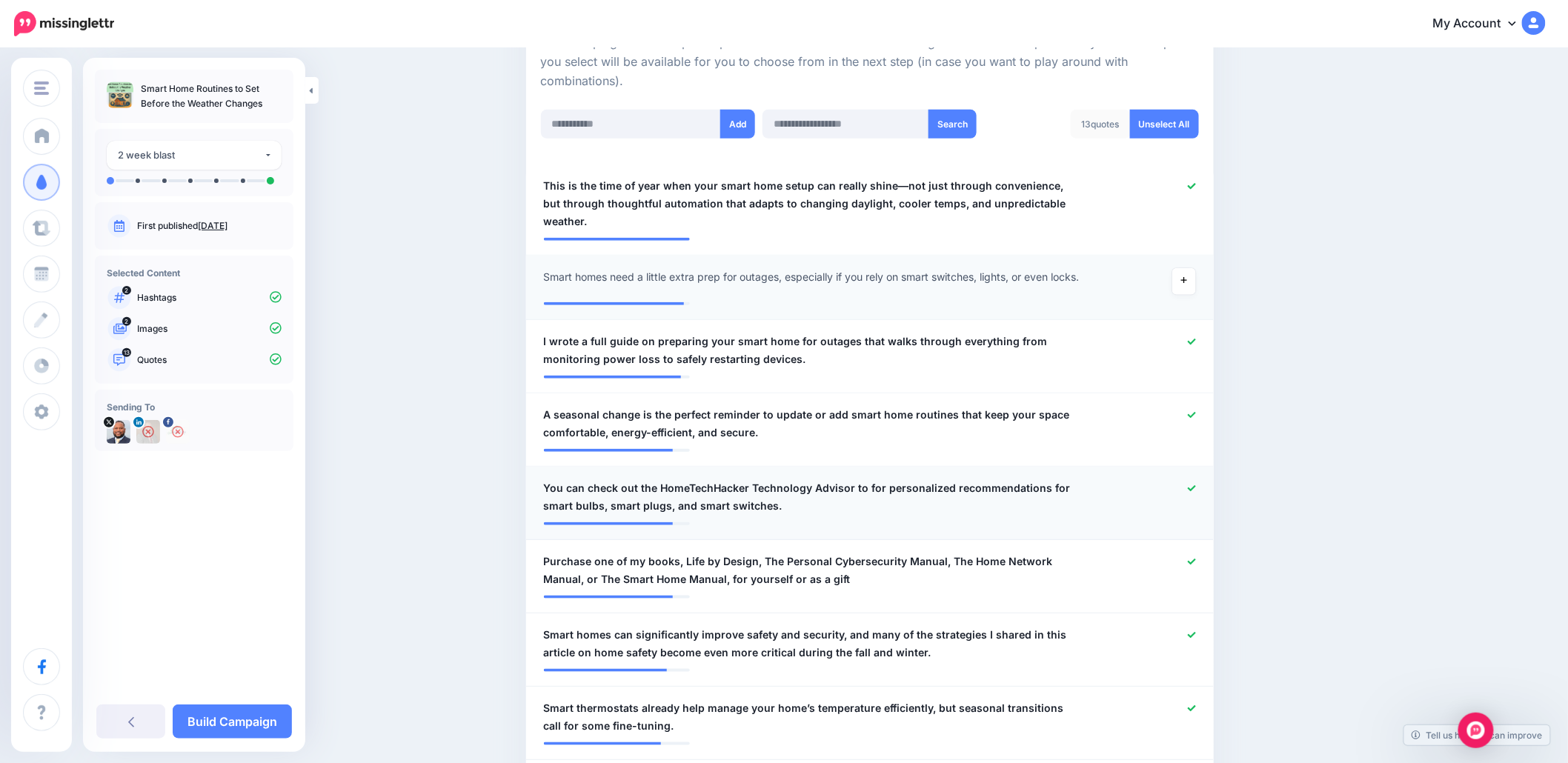
click at [1196, 485] on icon at bounding box center [1192, 488] width 8 height 8
click at [1203, 553] on div at bounding box center [1151, 571] width 113 height 36
click at [1195, 632] on icon at bounding box center [1192, 635] width 8 height 6
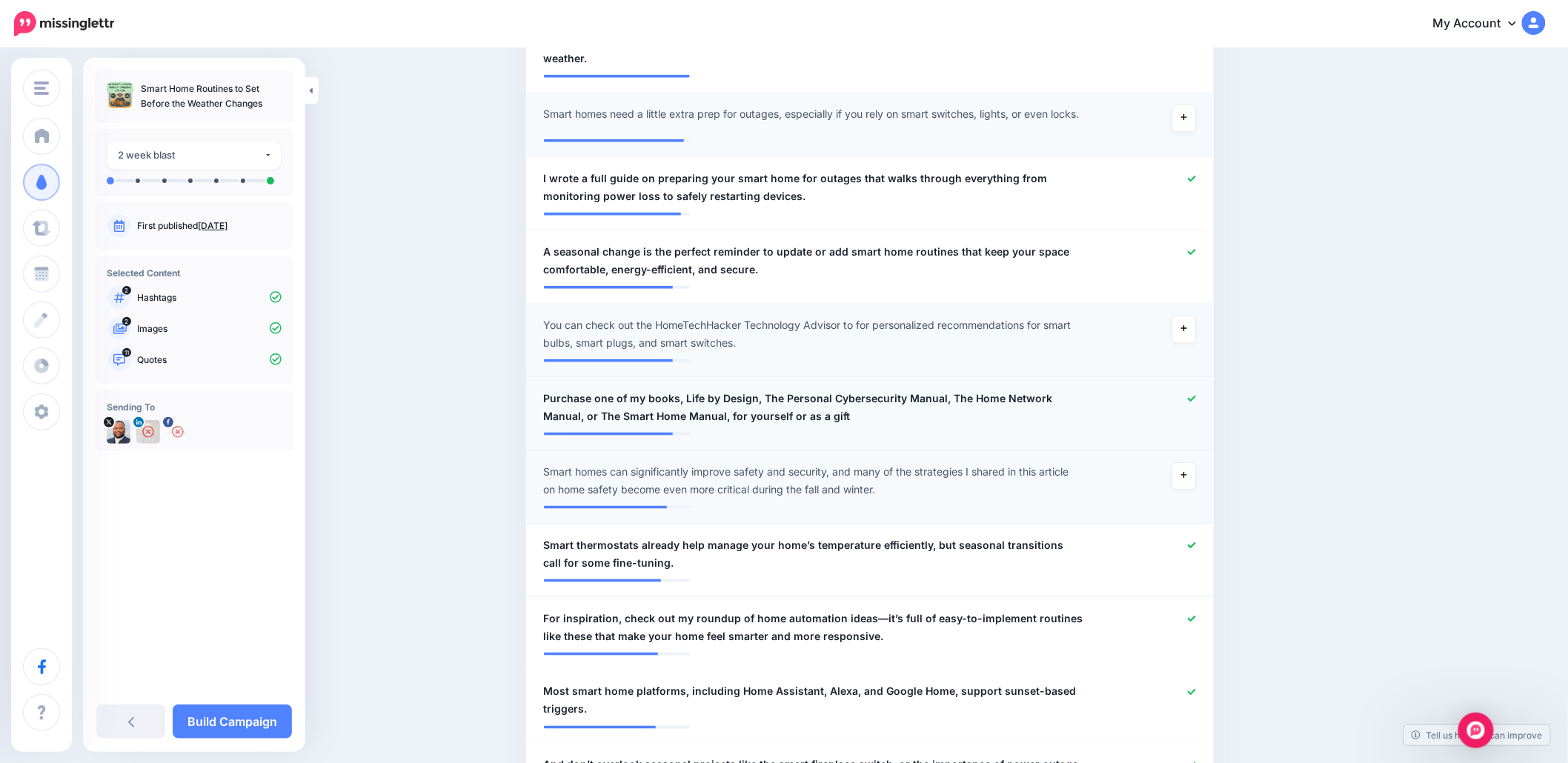
scroll to position [551, 0]
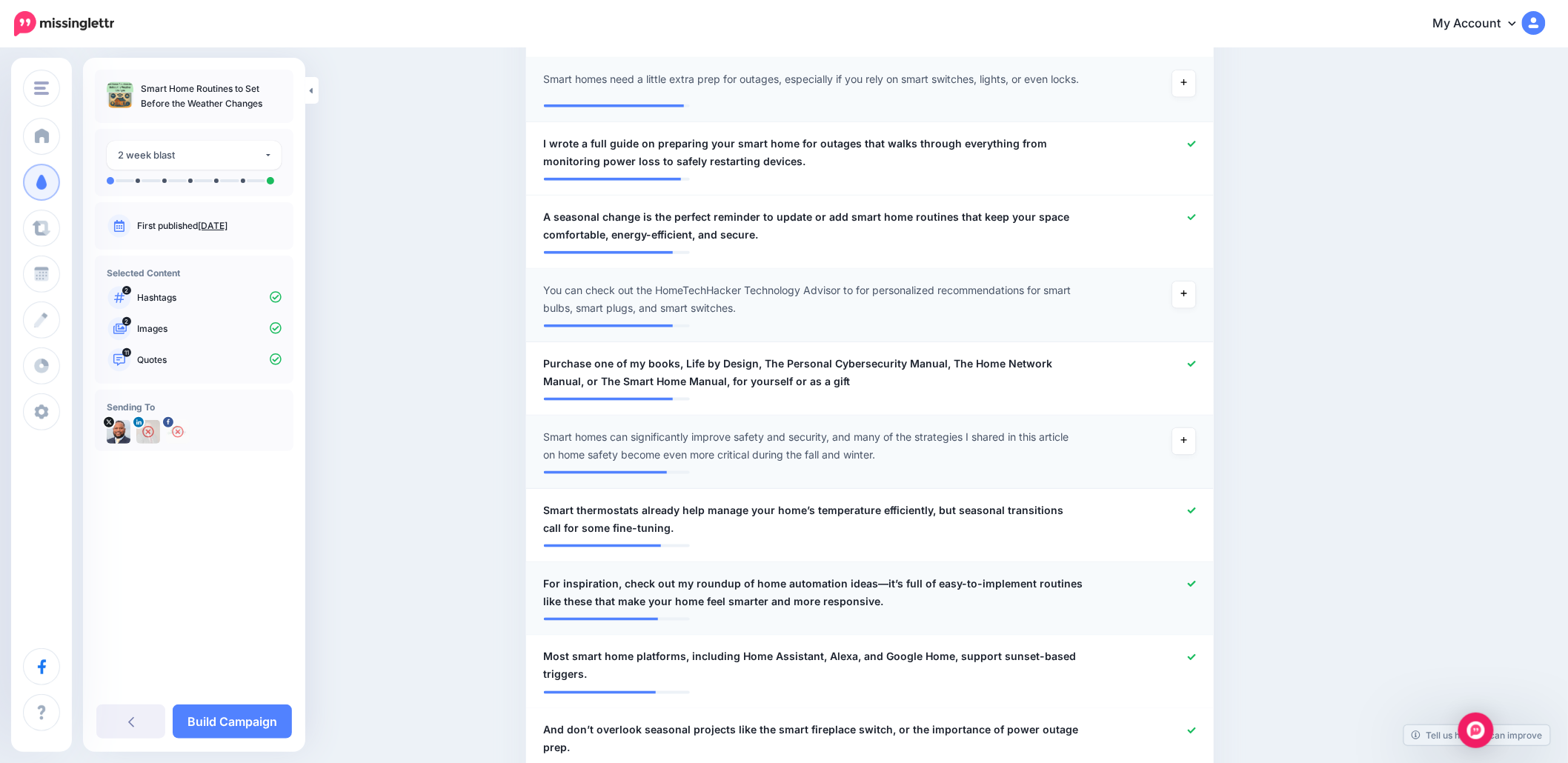
click at [1196, 580] on icon at bounding box center [1192, 583] width 8 height 6
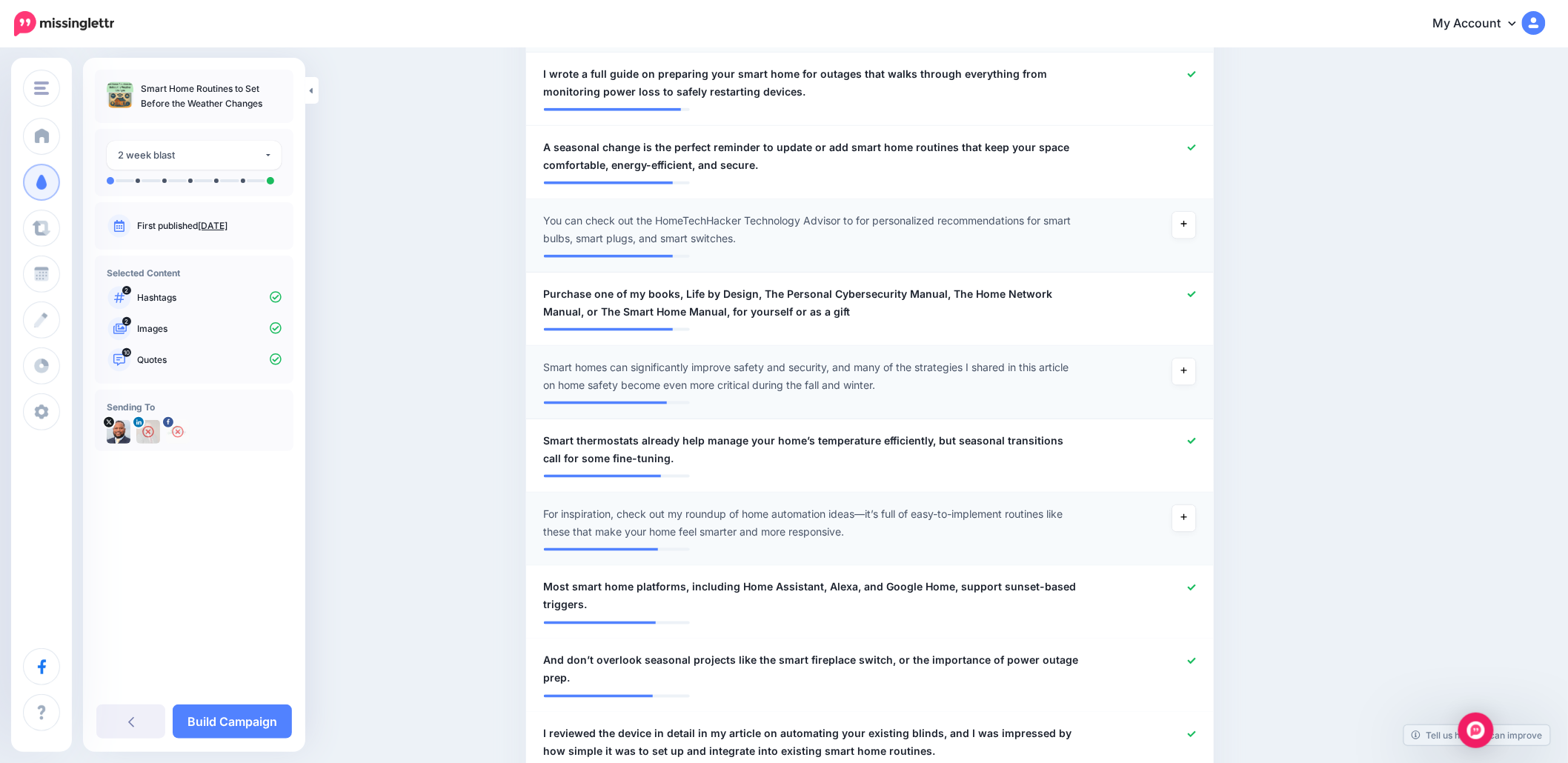
scroll to position [649, 0]
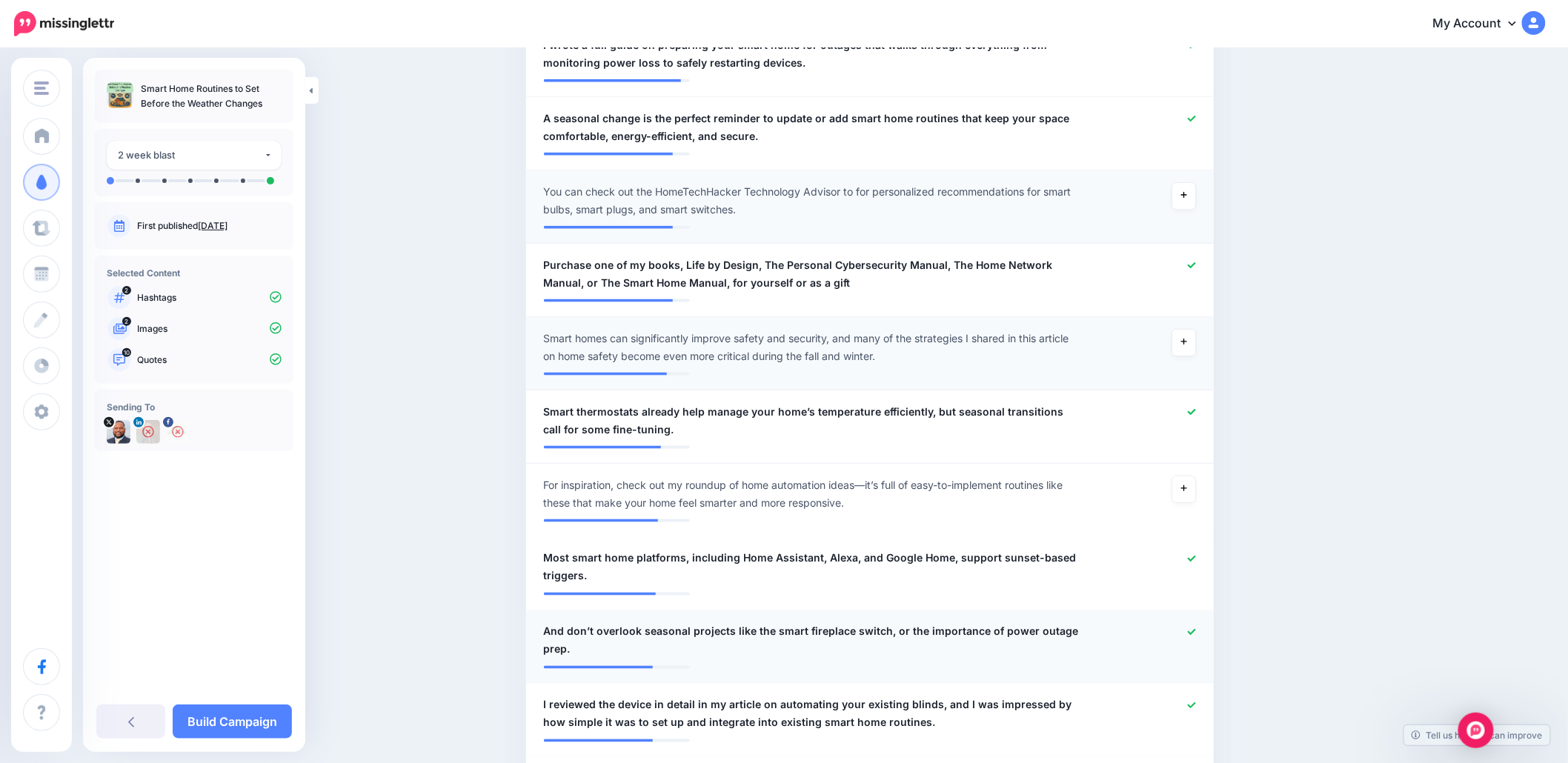
click at [1195, 628] on icon at bounding box center [1192, 632] width 8 height 8
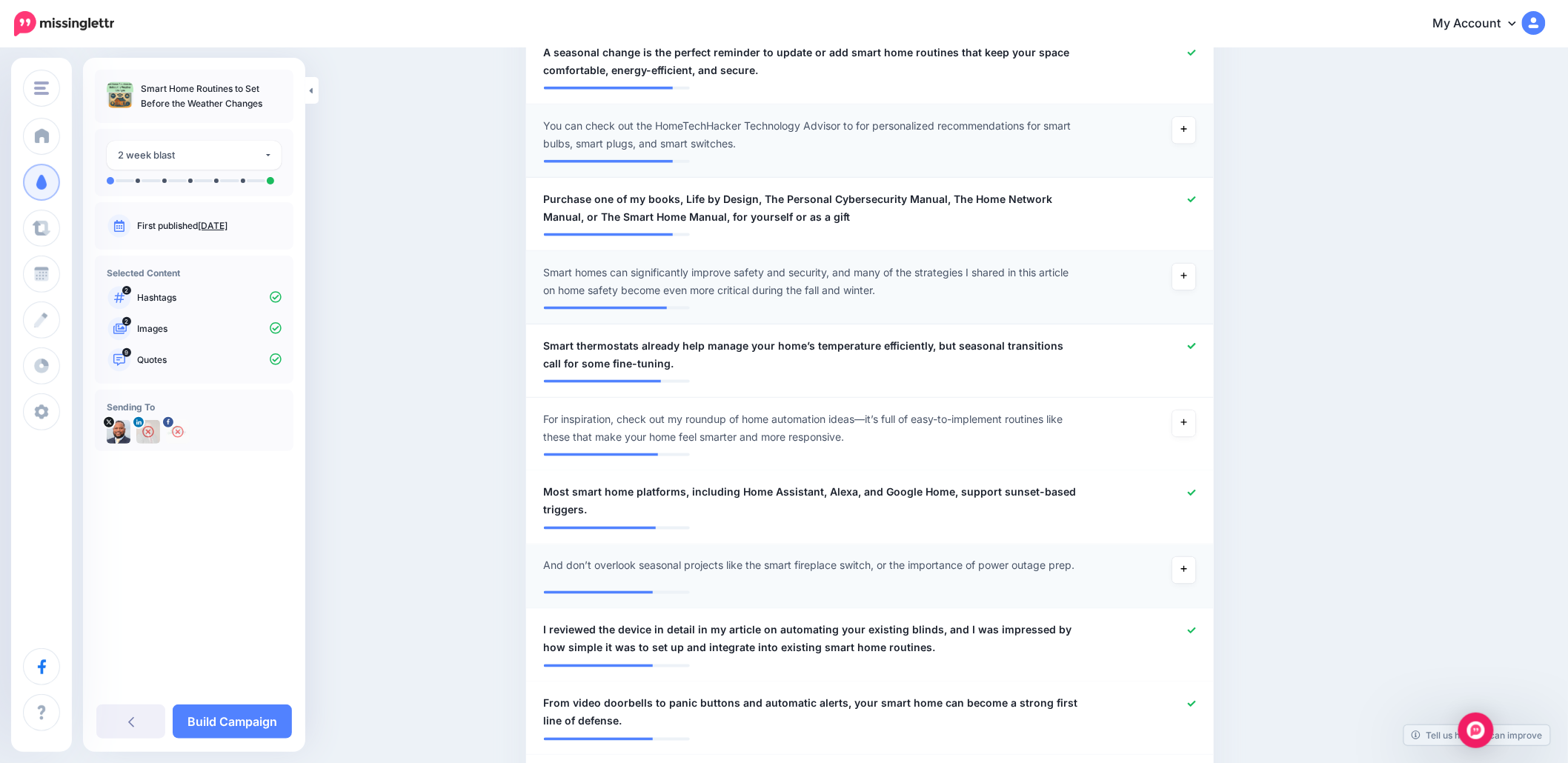
scroll to position [749, 0]
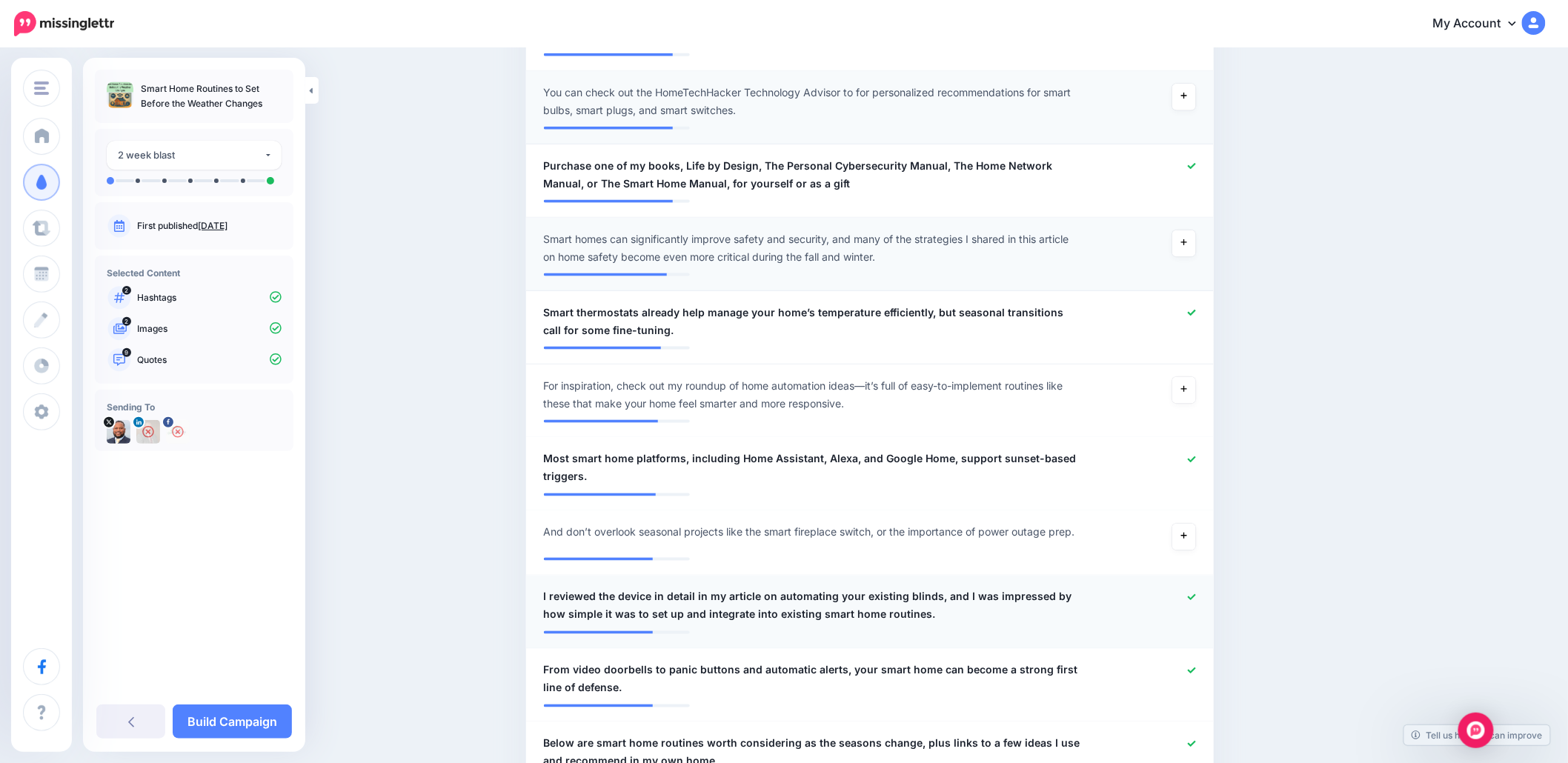
click at [1196, 593] on icon at bounding box center [1192, 597] width 8 height 8
click at [1193, 661] on div at bounding box center [1151, 679] width 113 height 36
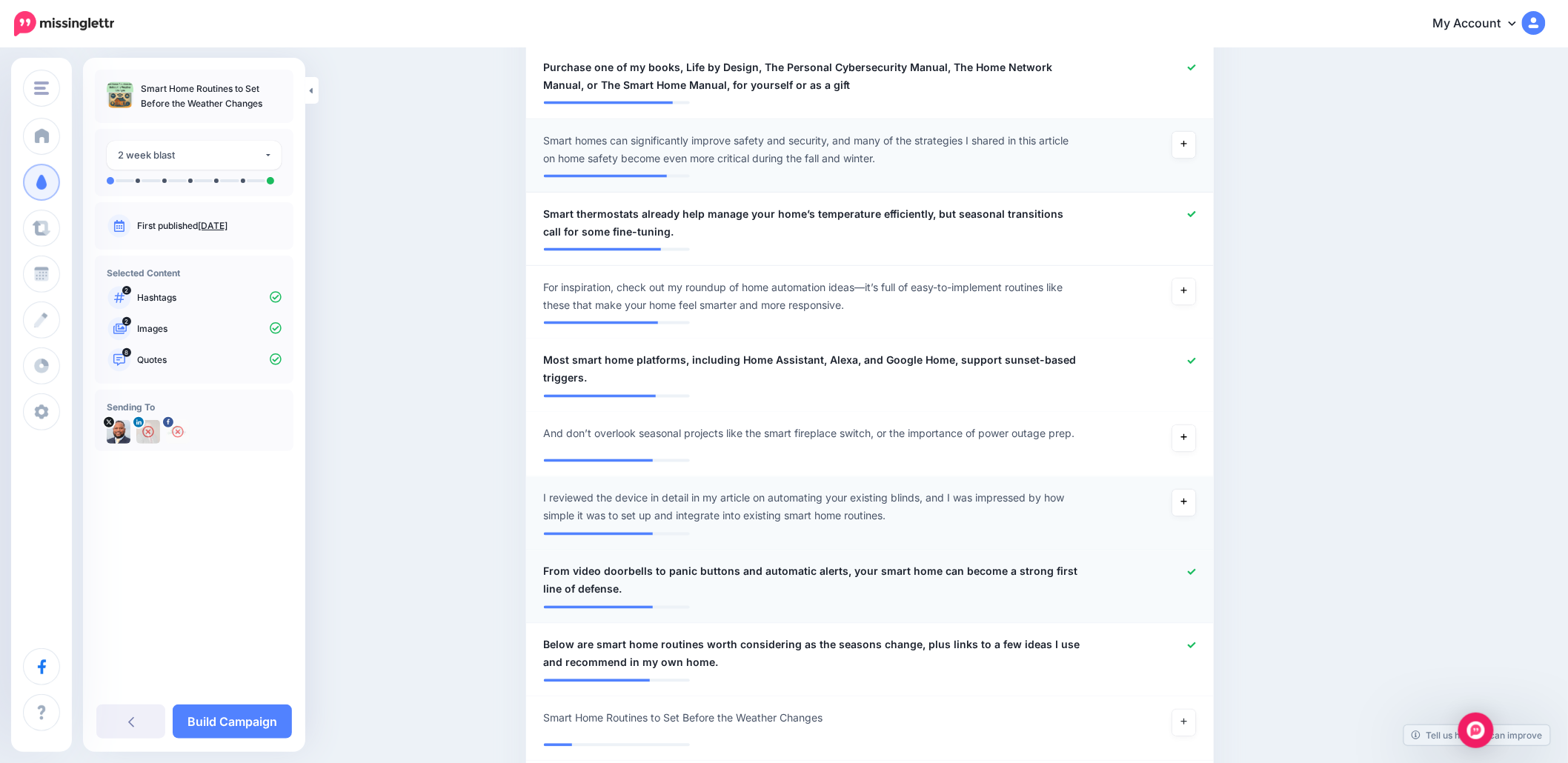
scroll to position [946, 0]
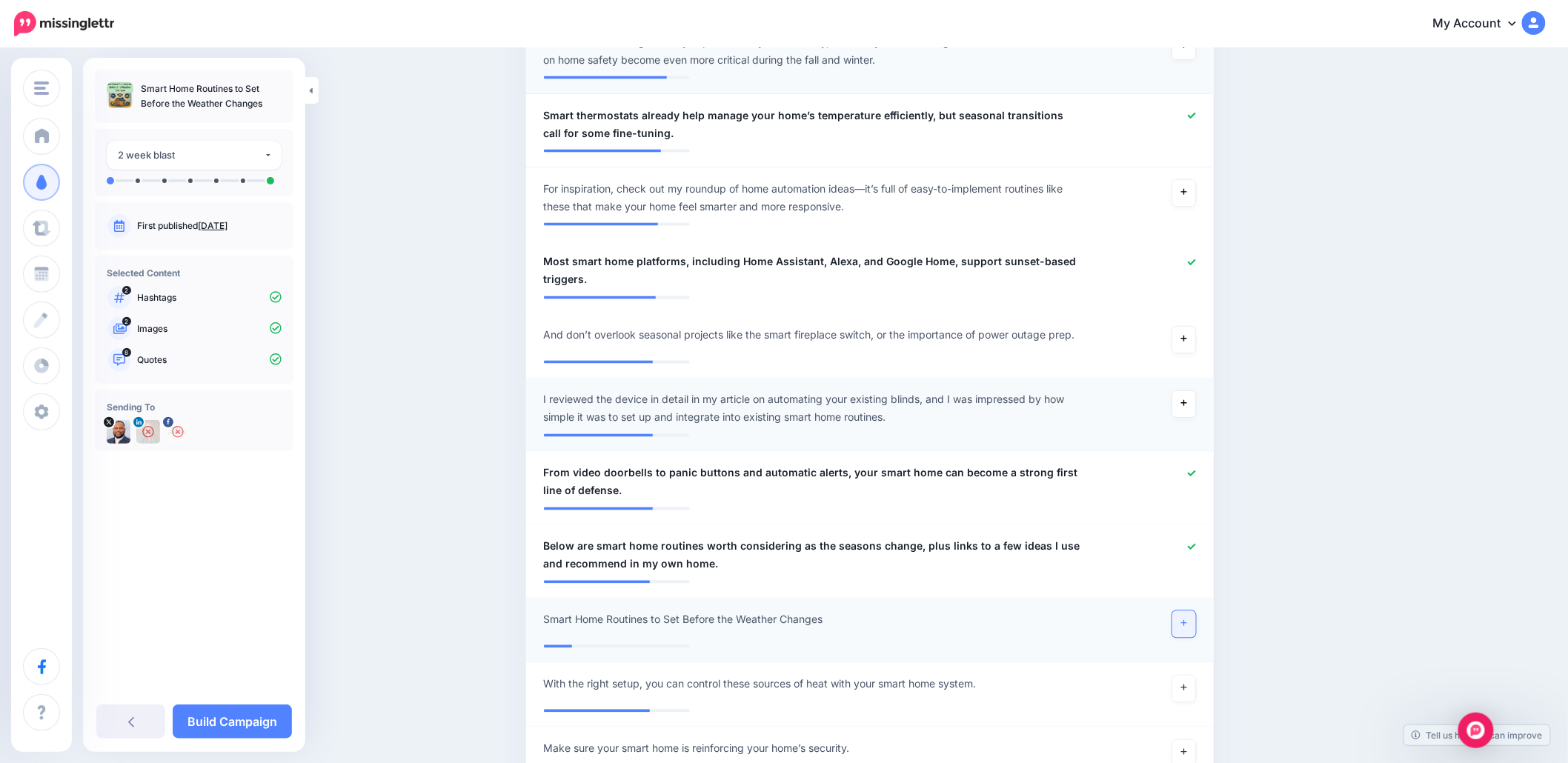
click at [1186, 611] on link at bounding box center [1185, 625] width 24 height 27
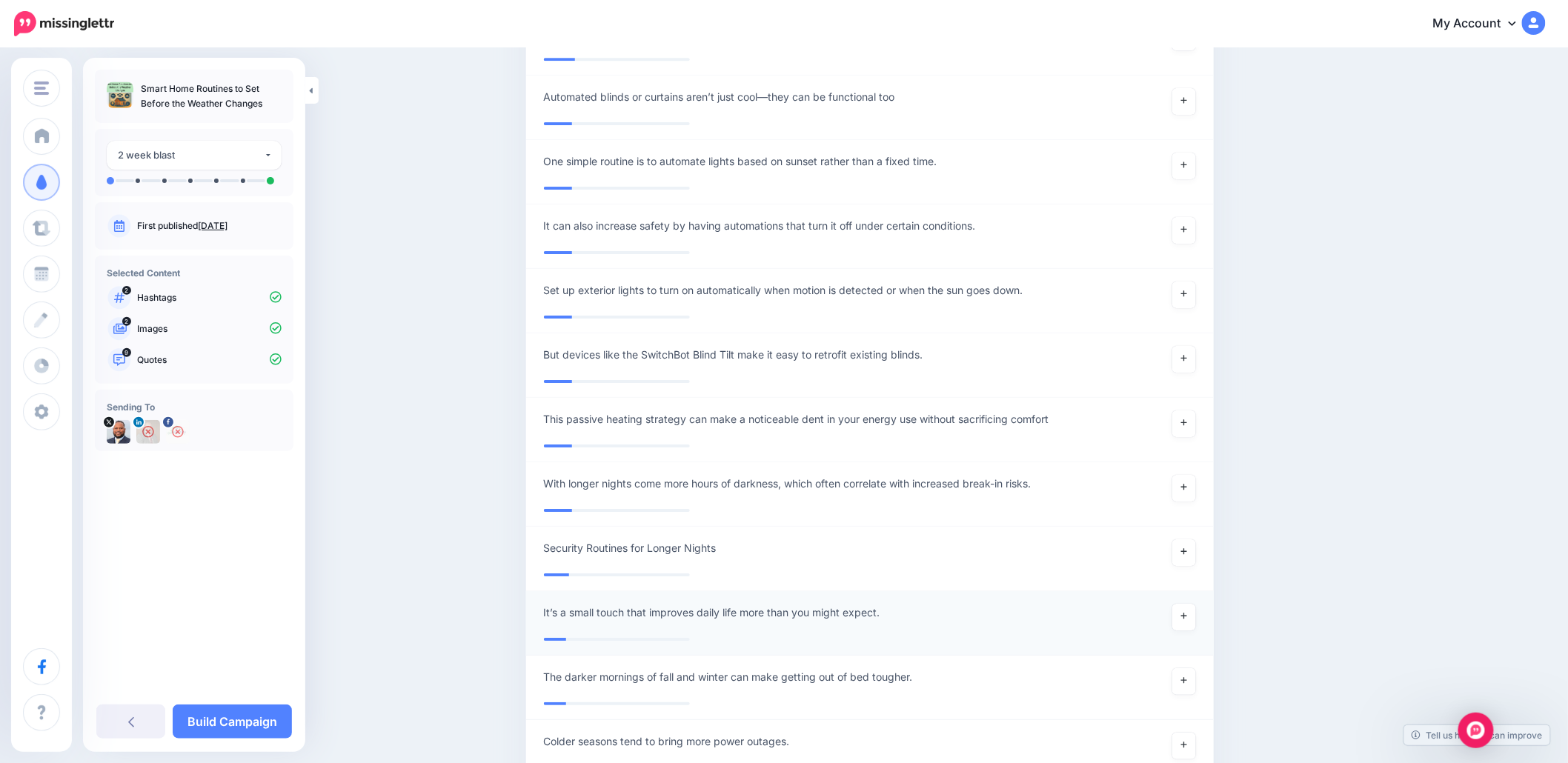
scroll to position [4345, 0]
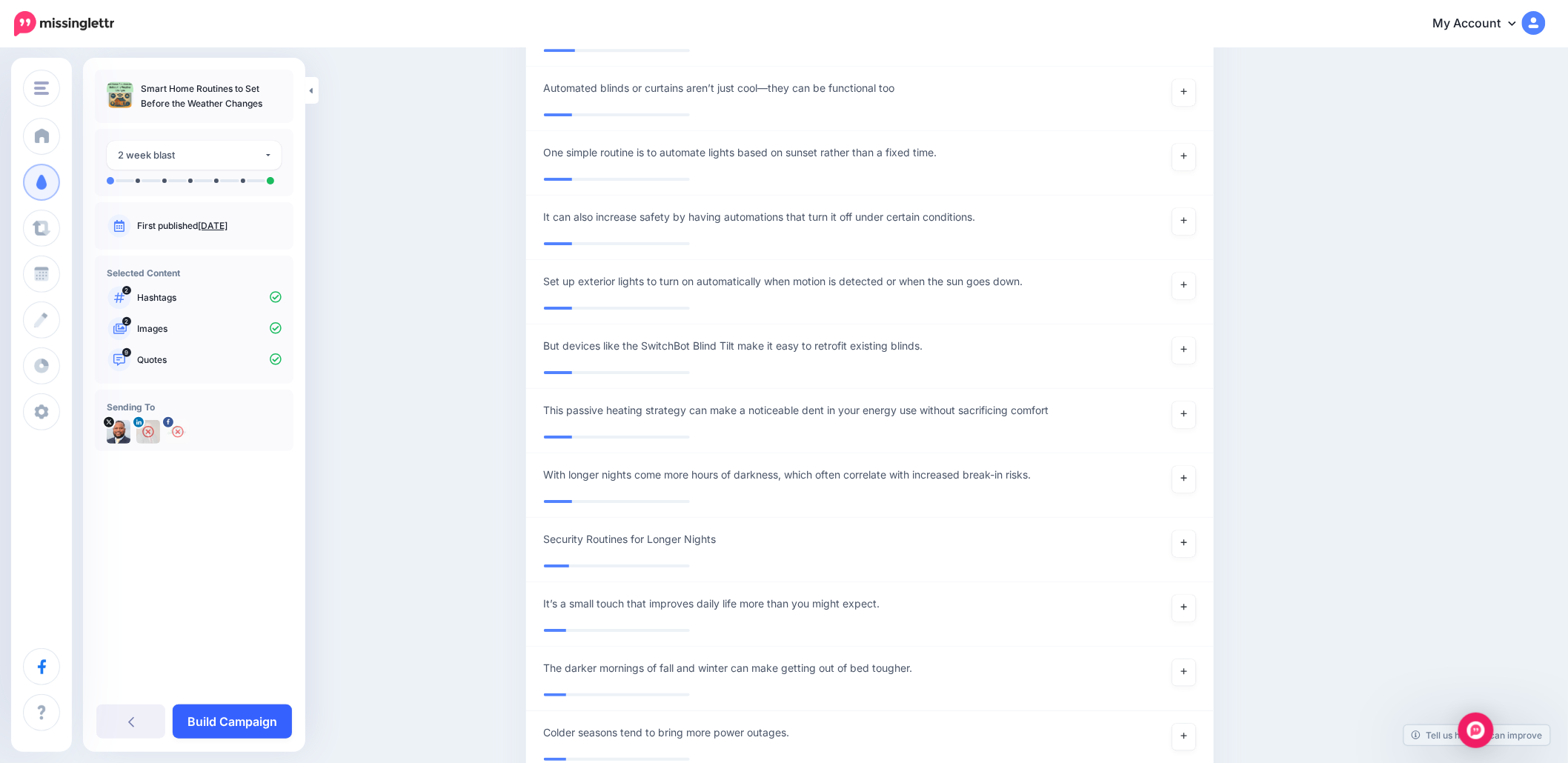
click at [208, 707] on link "Build Campaign" at bounding box center [232, 722] width 119 height 34
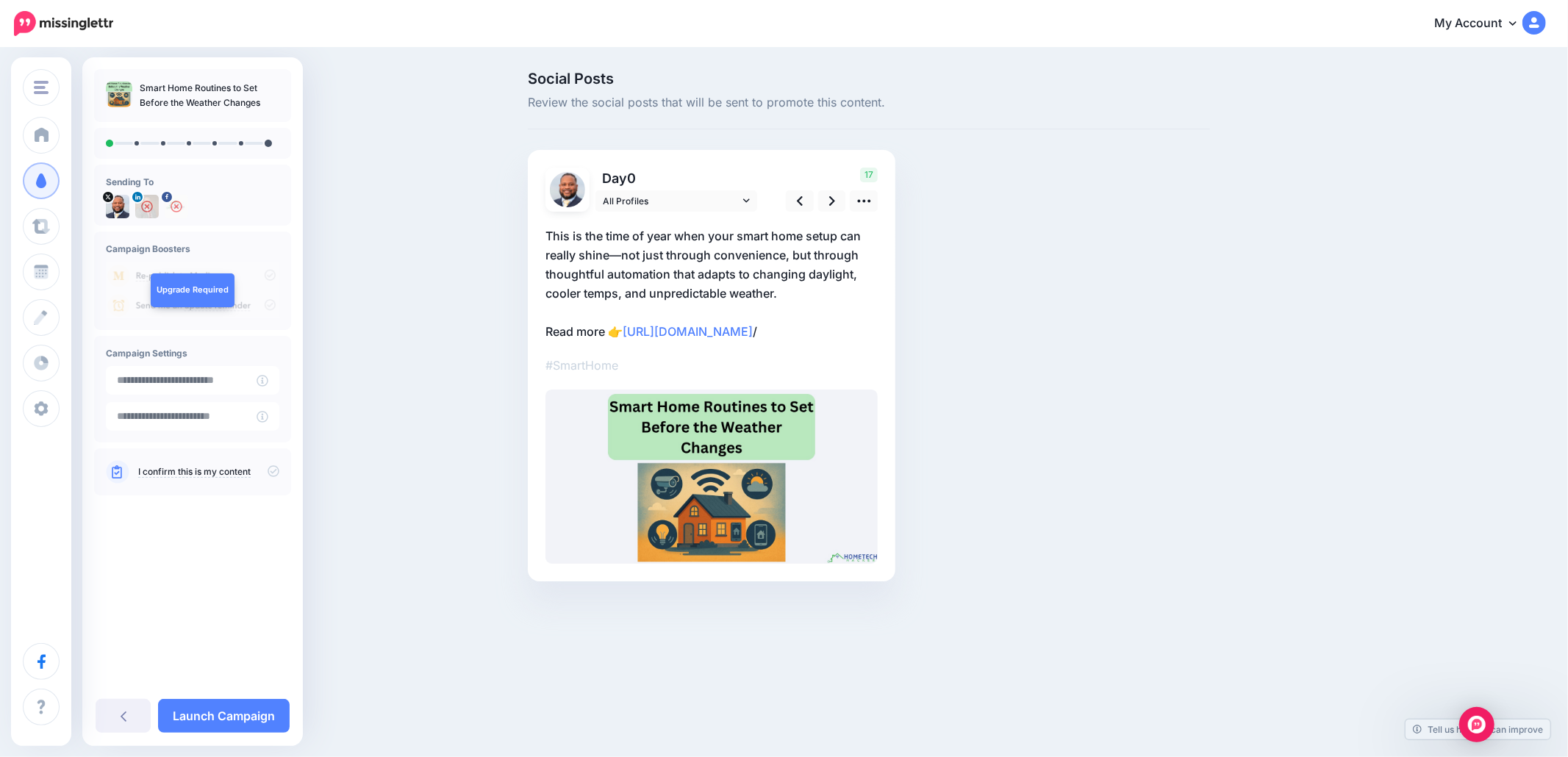
click at [269, 471] on icon at bounding box center [273, 471] width 12 height 12
click at [827, 204] on link at bounding box center [832, 200] width 28 height 22
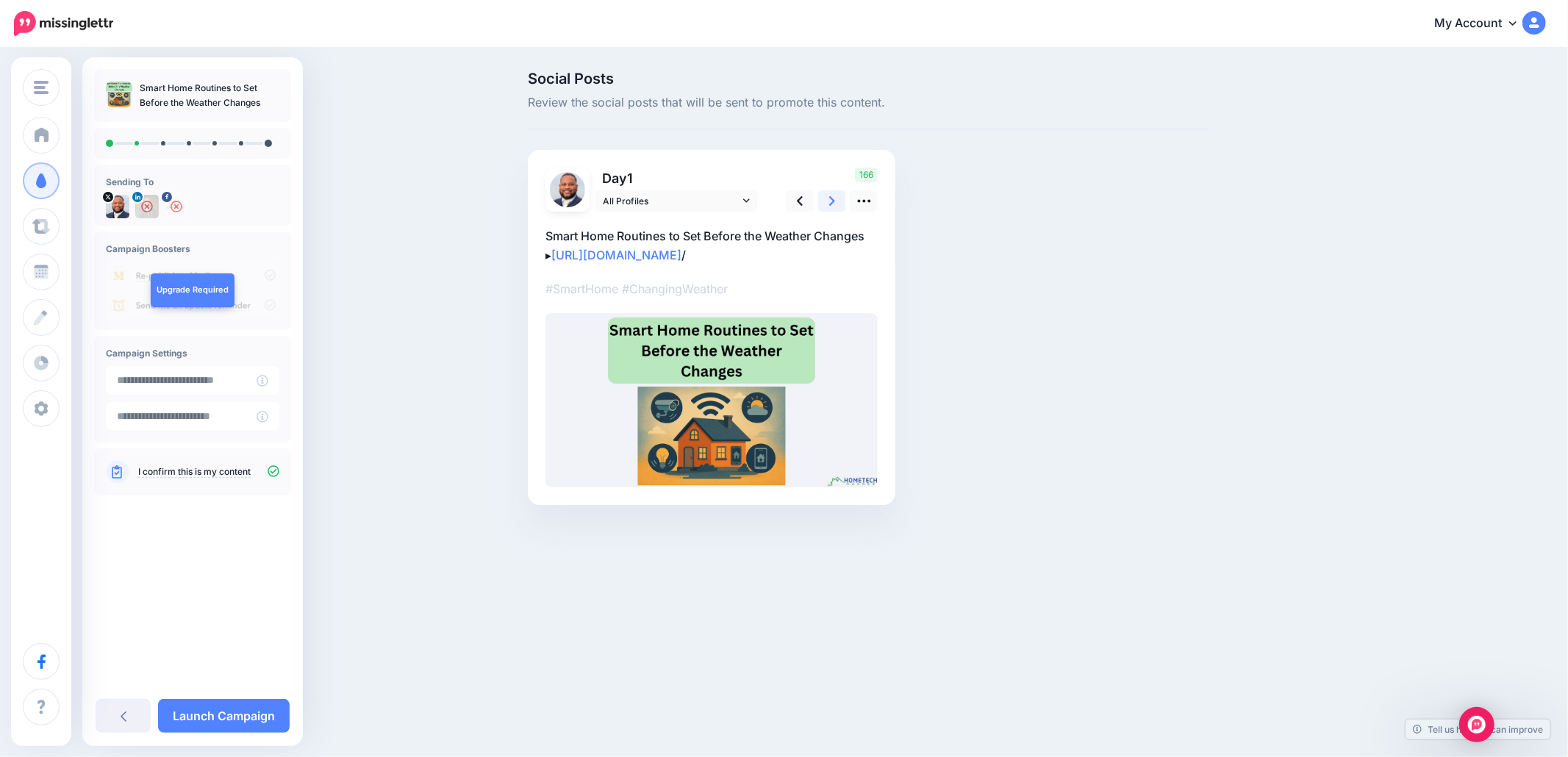
click at [827, 204] on link at bounding box center [832, 200] width 28 height 22
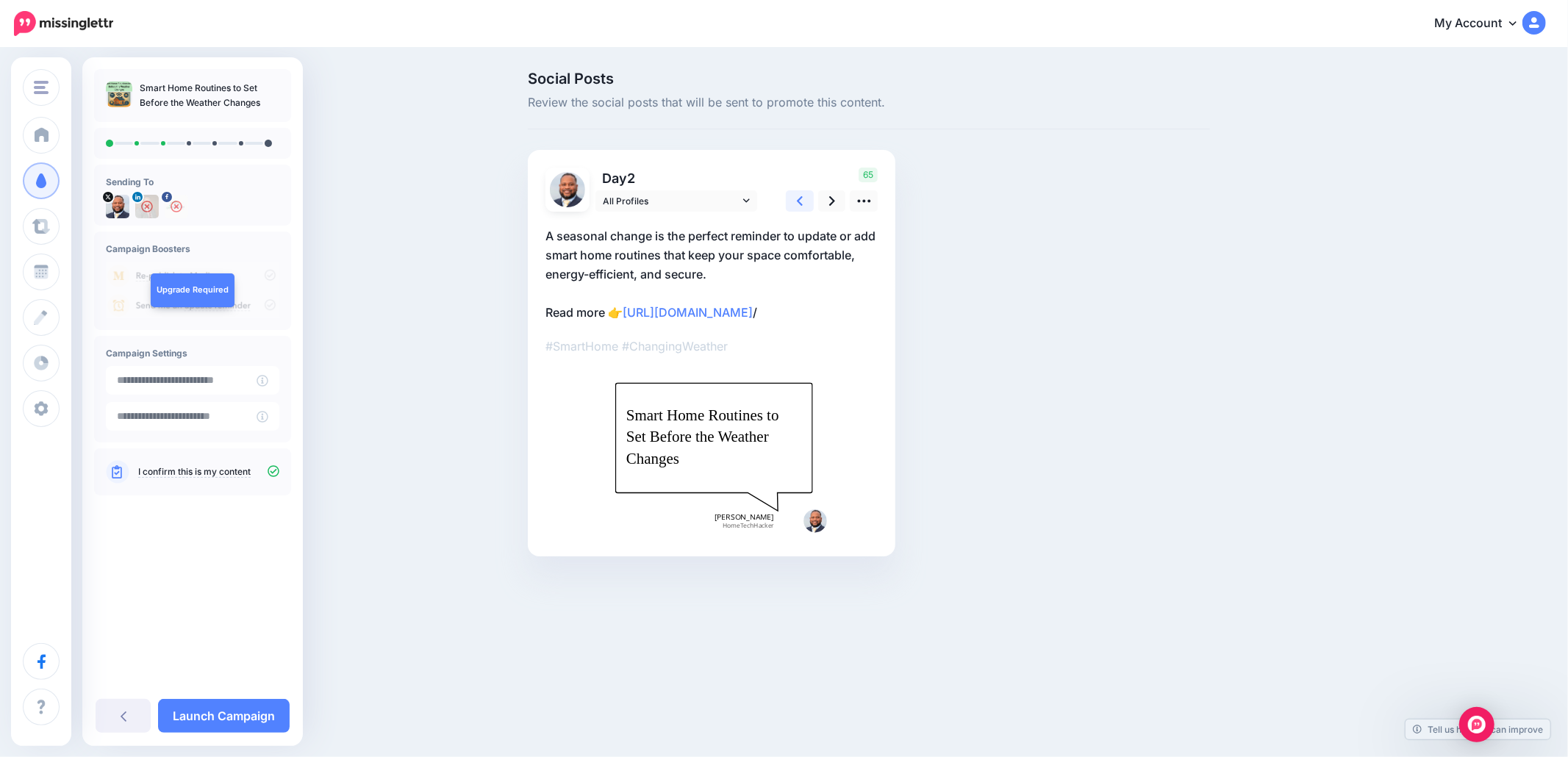
click at [800, 203] on icon at bounding box center [800, 200] width 6 height 10
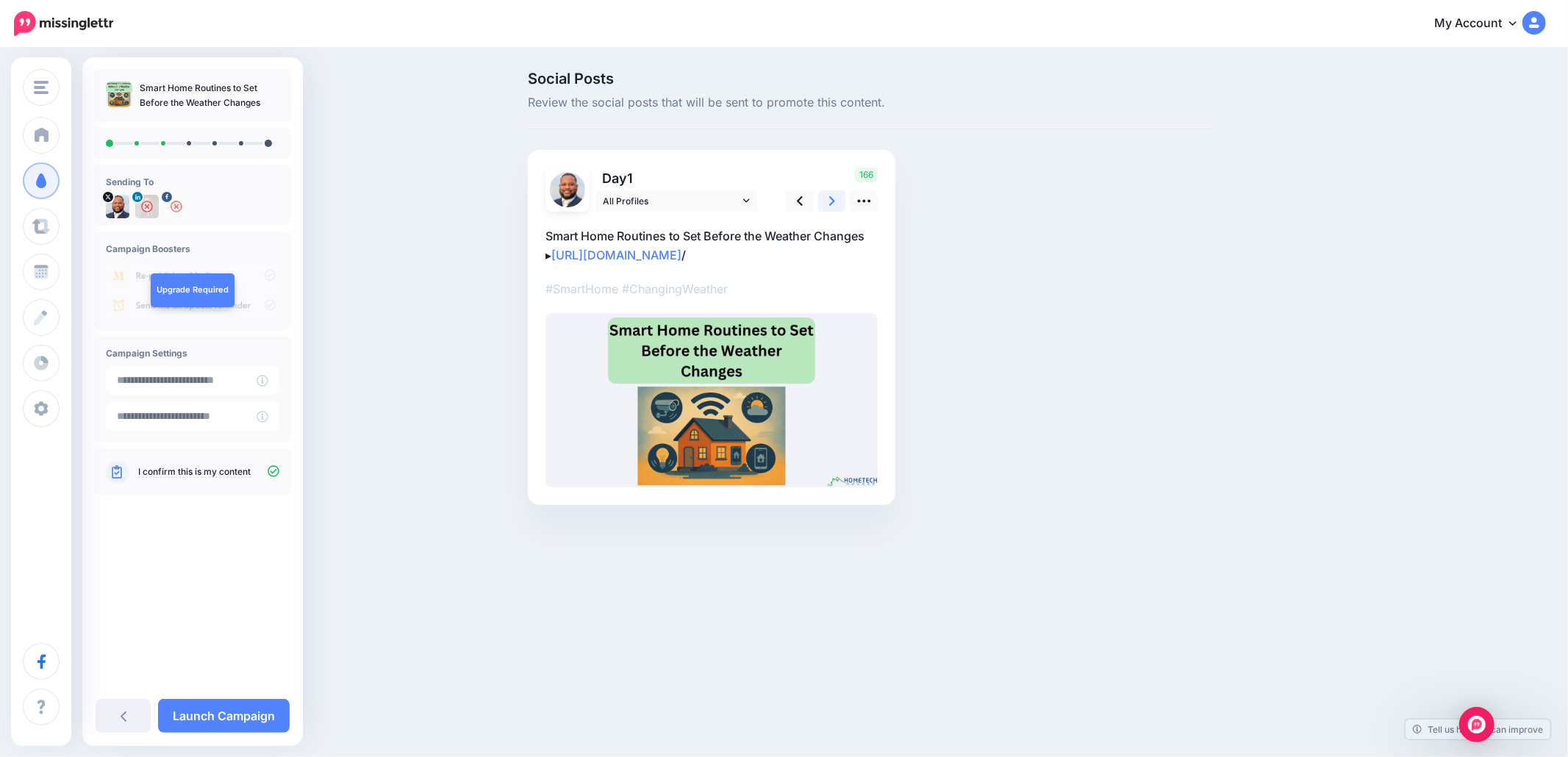
click at [828, 203] on link at bounding box center [832, 200] width 28 height 22
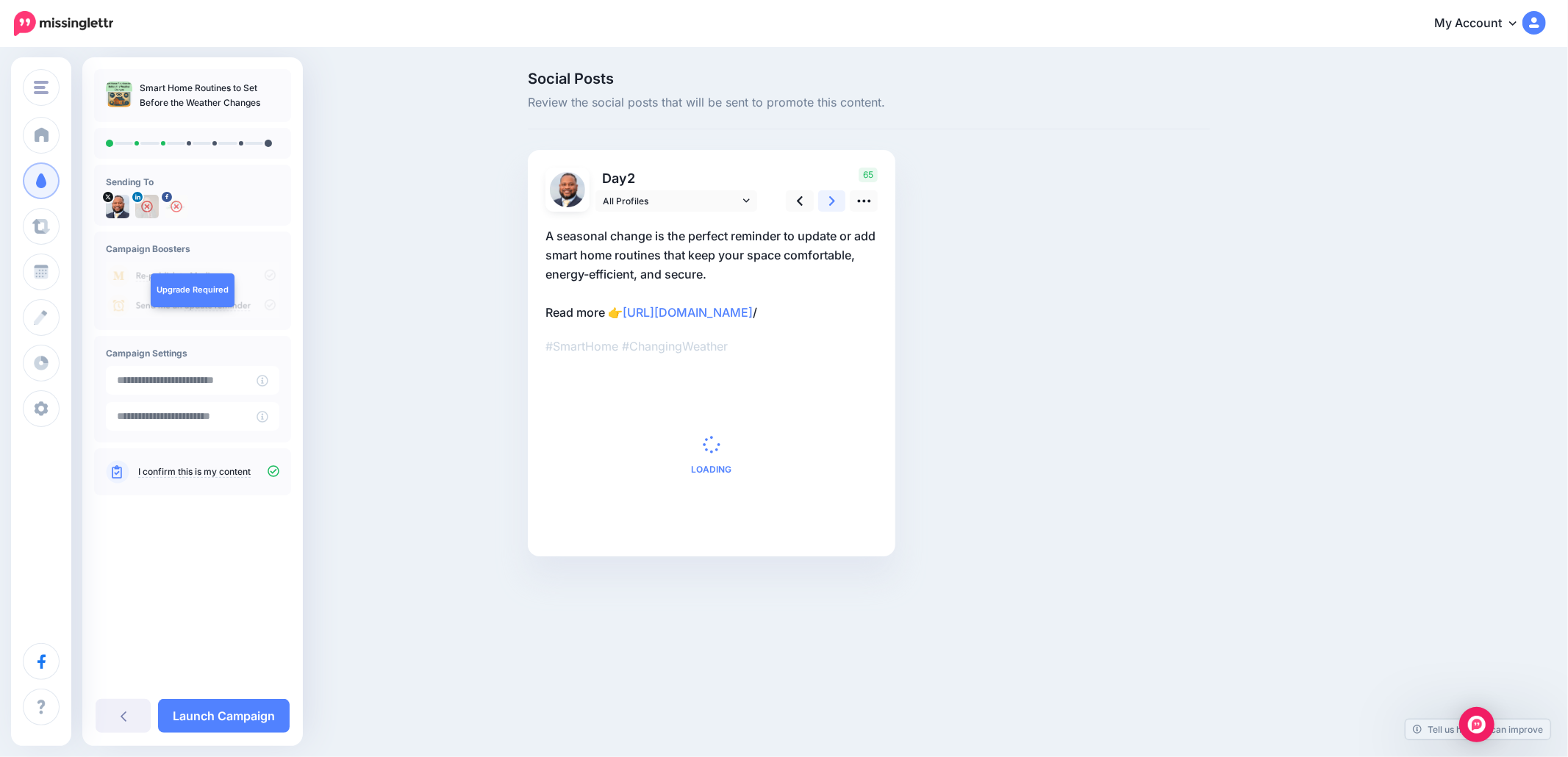
click at [828, 203] on link at bounding box center [832, 200] width 28 height 22
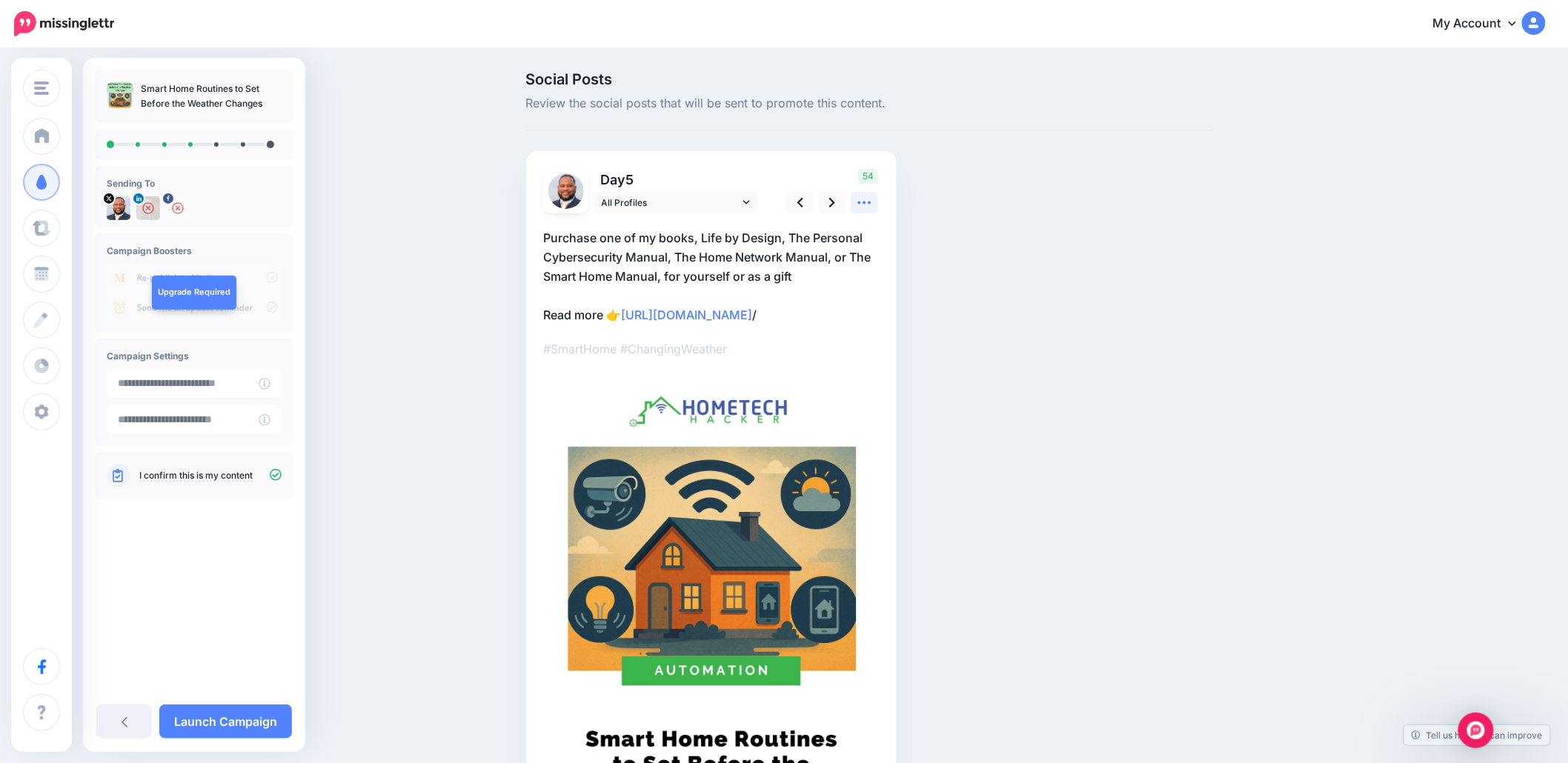
click at [869, 206] on icon at bounding box center [864, 202] width 16 height 16
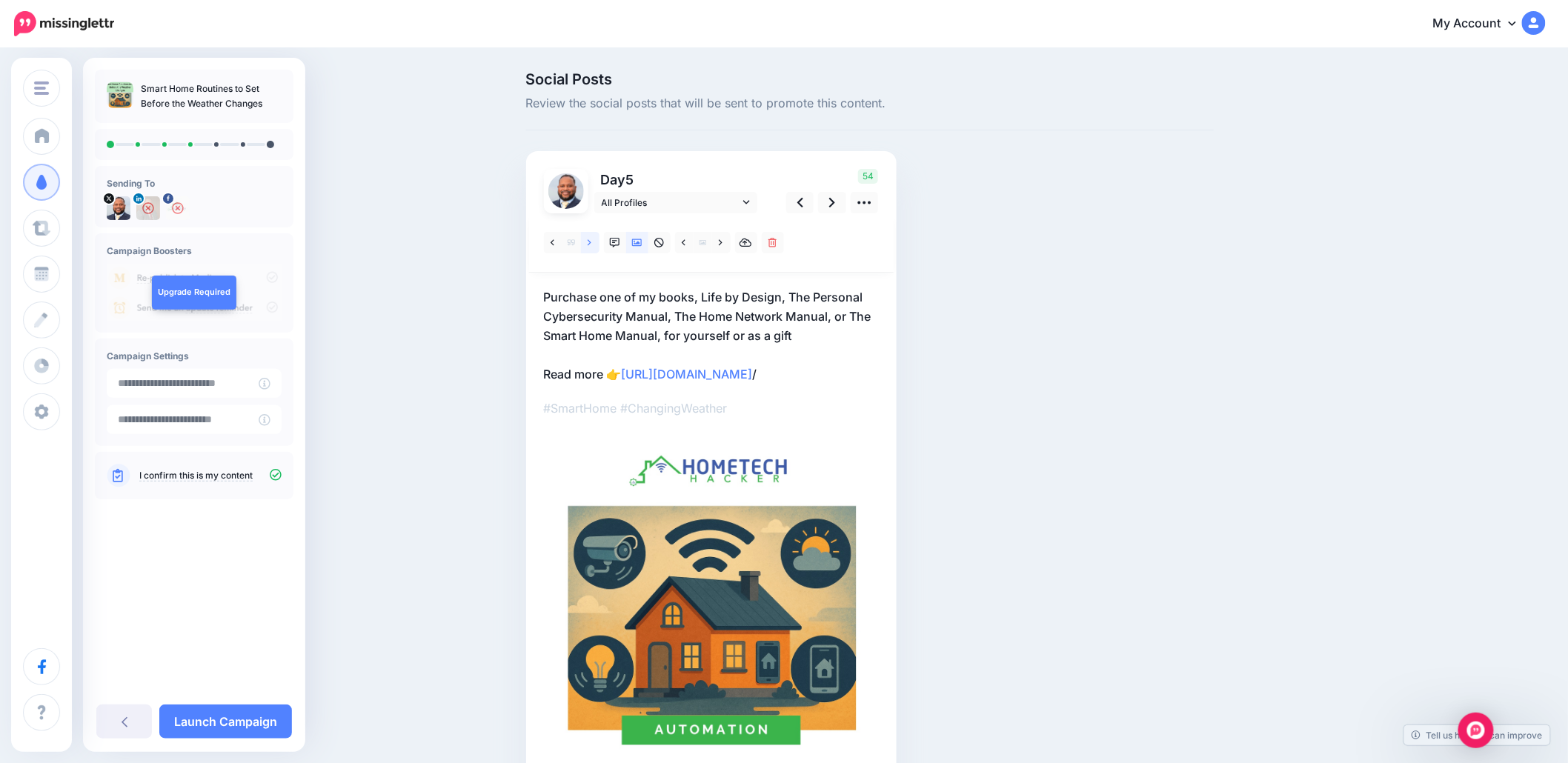
click at [600, 240] on link at bounding box center [590, 242] width 19 height 22
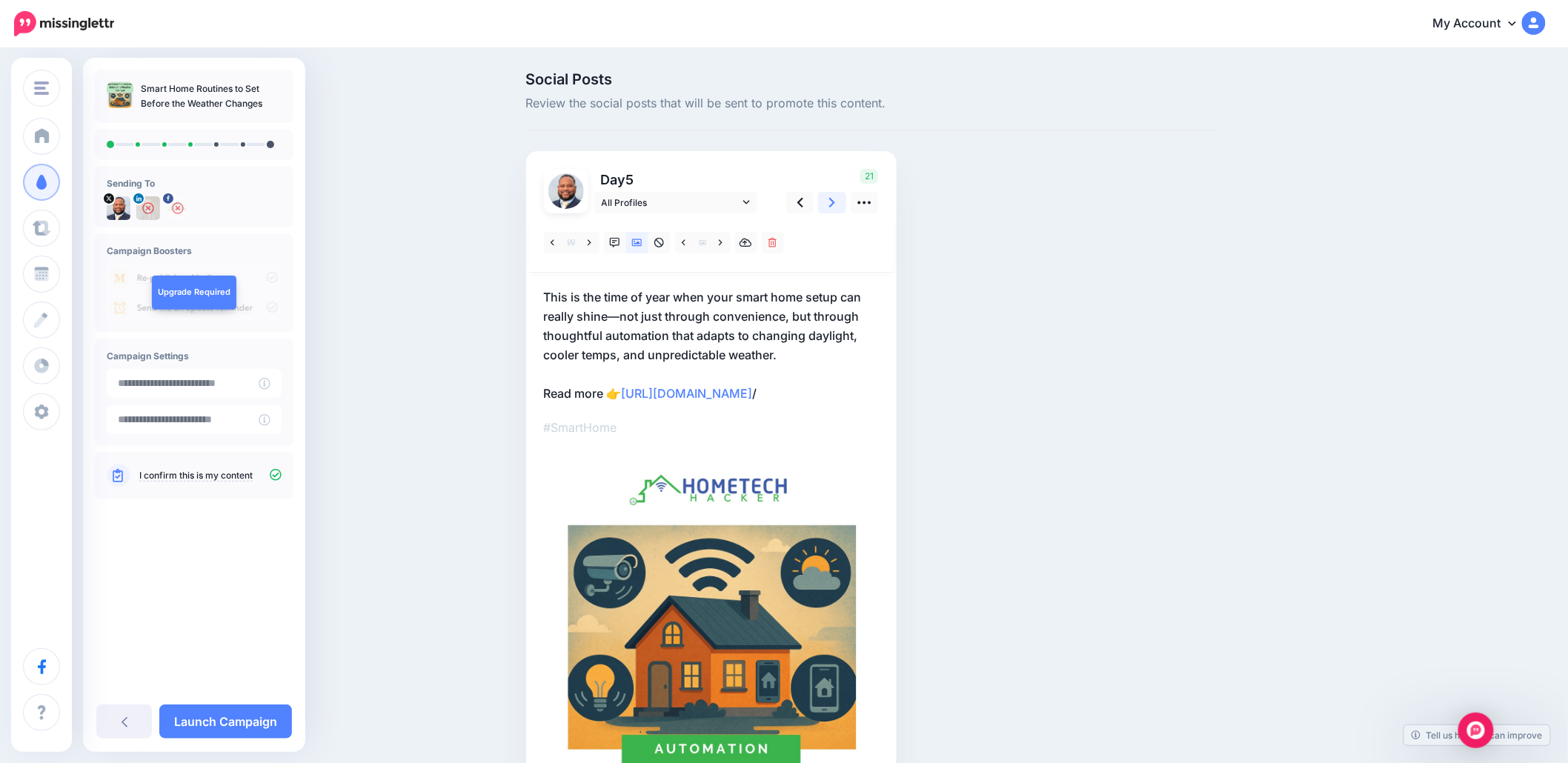
click at [835, 208] on icon at bounding box center [832, 202] width 6 height 16
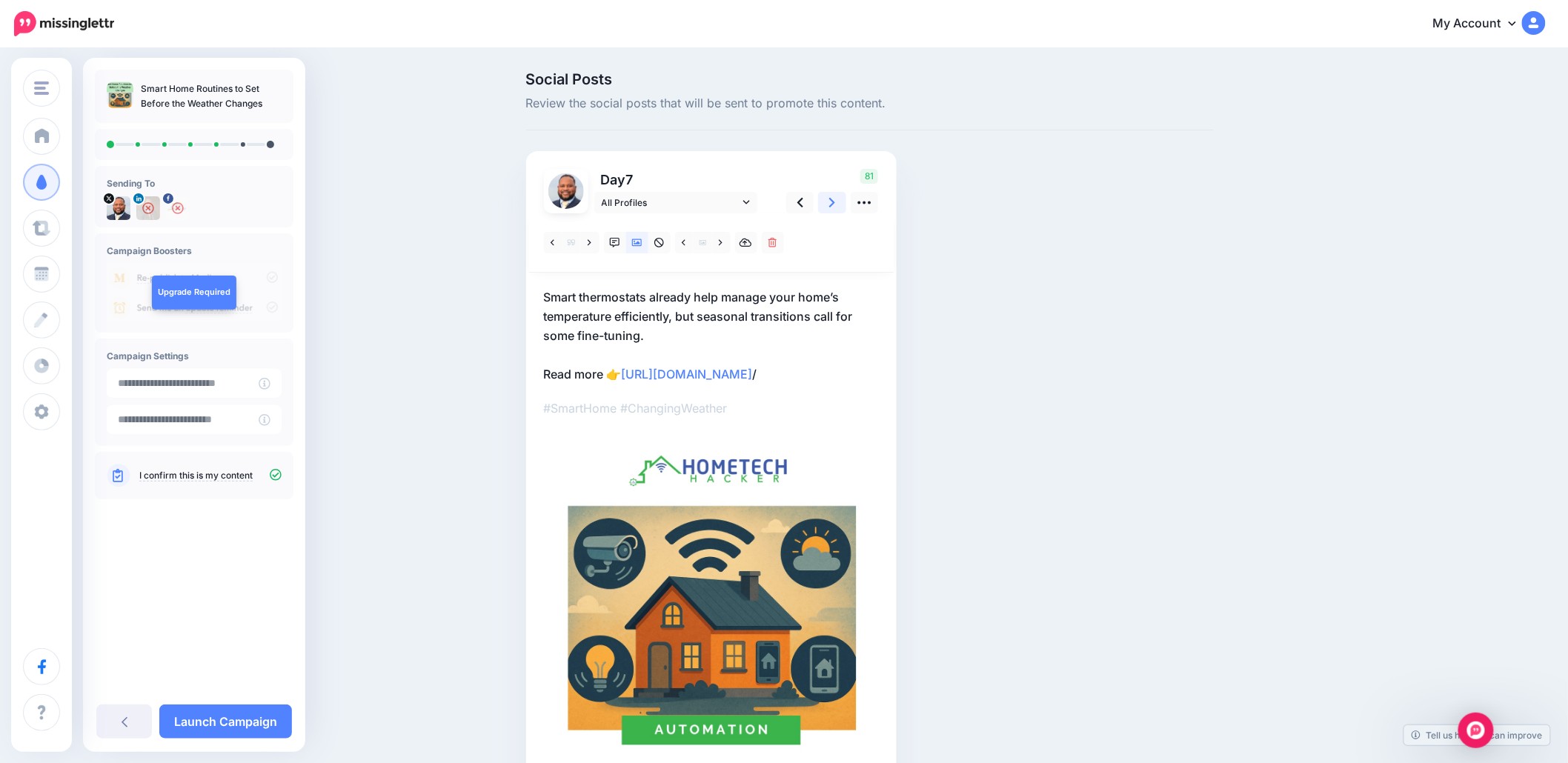
click at [835, 208] on icon at bounding box center [832, 202] width 6 height 16
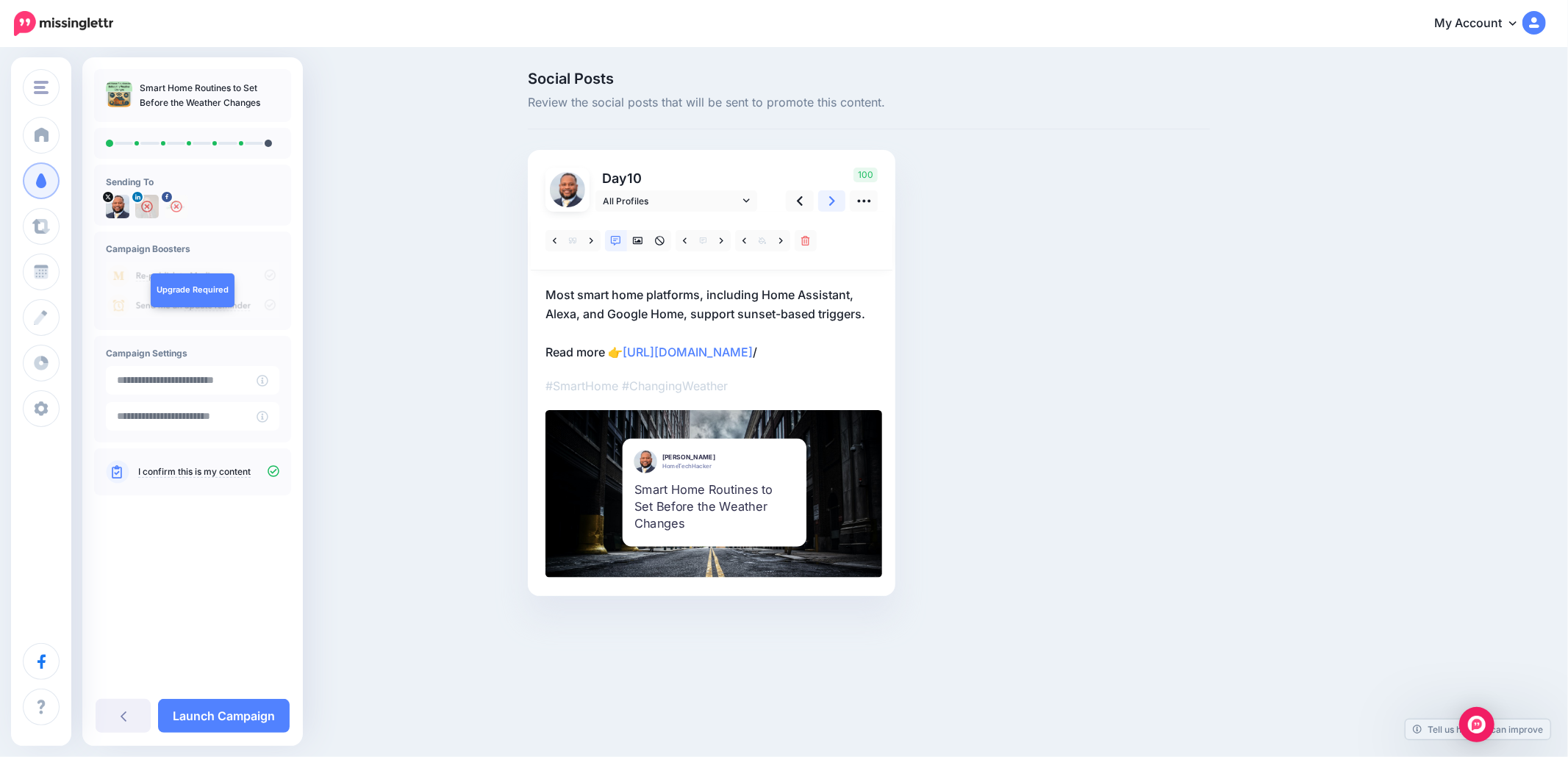
click at [833, 206] on icon at bounding box center [832, 200] width 6 height 16
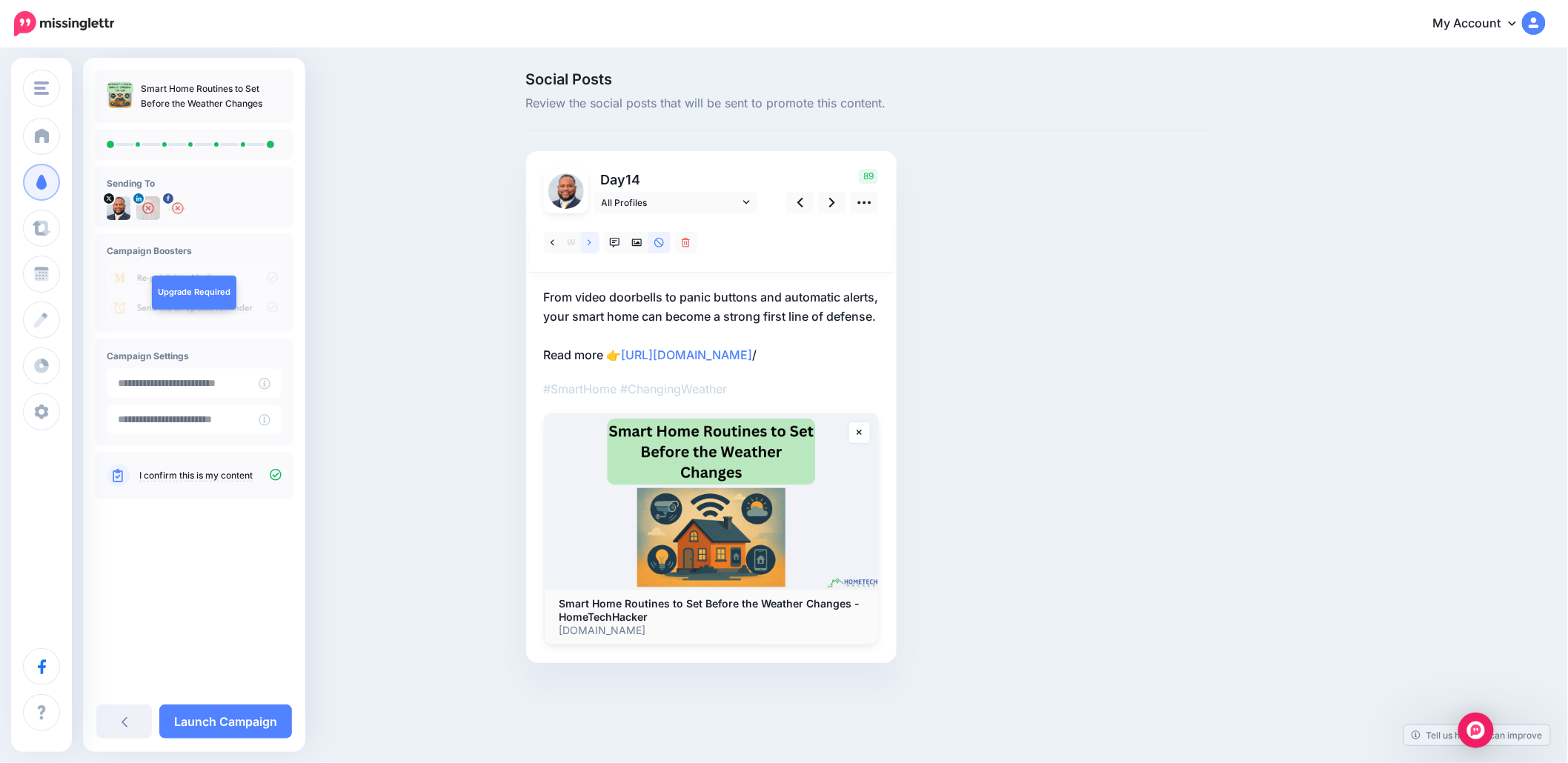
click at [591, 242] on icon at bounding box center [589, 243] width 4 height 10
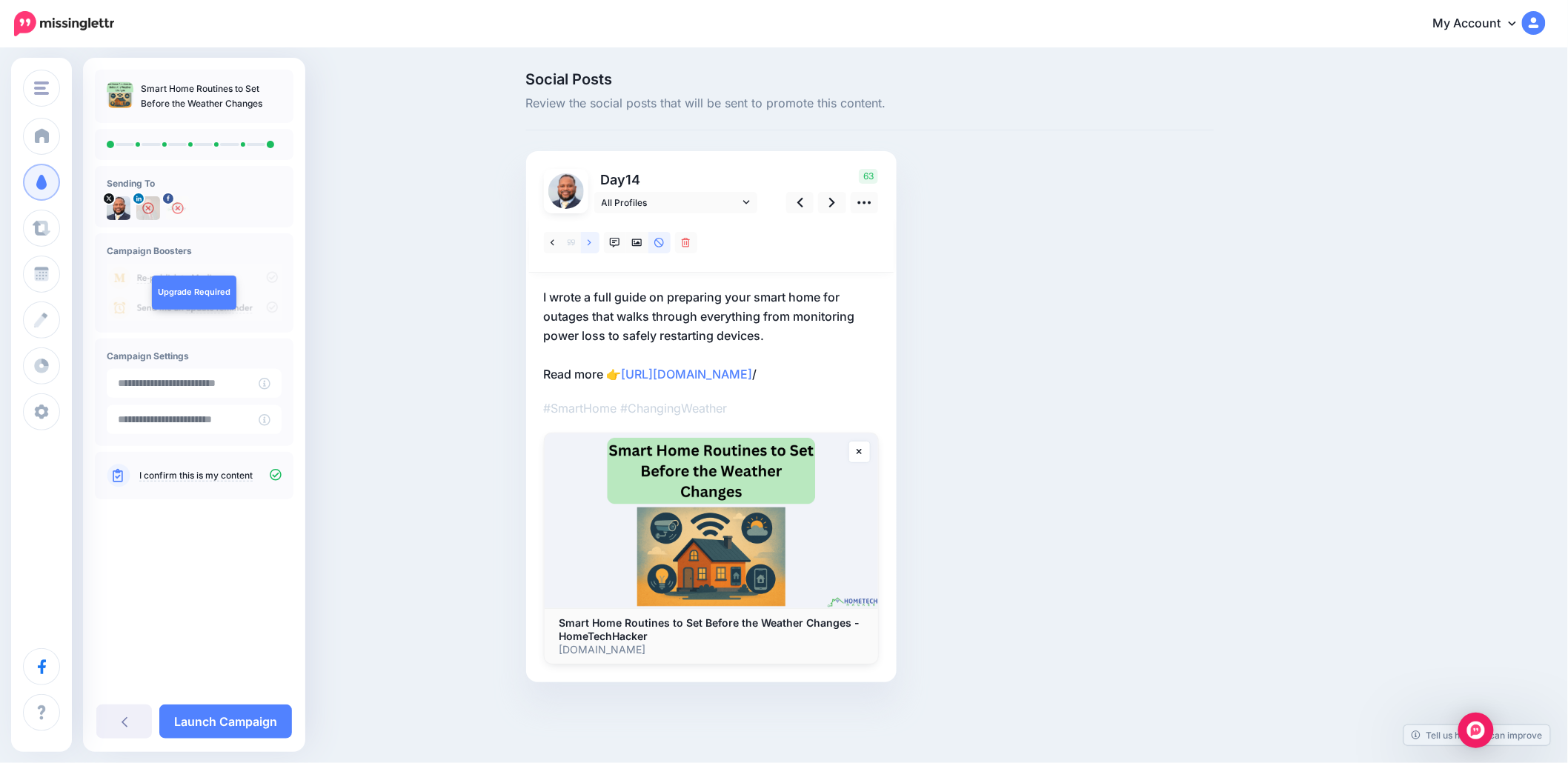
click at [591, 242] on icon at bounding box center [589, 243] width 4 height 10
click at [829, 206] on link at bounding box center [832, 202] width 28 height 22
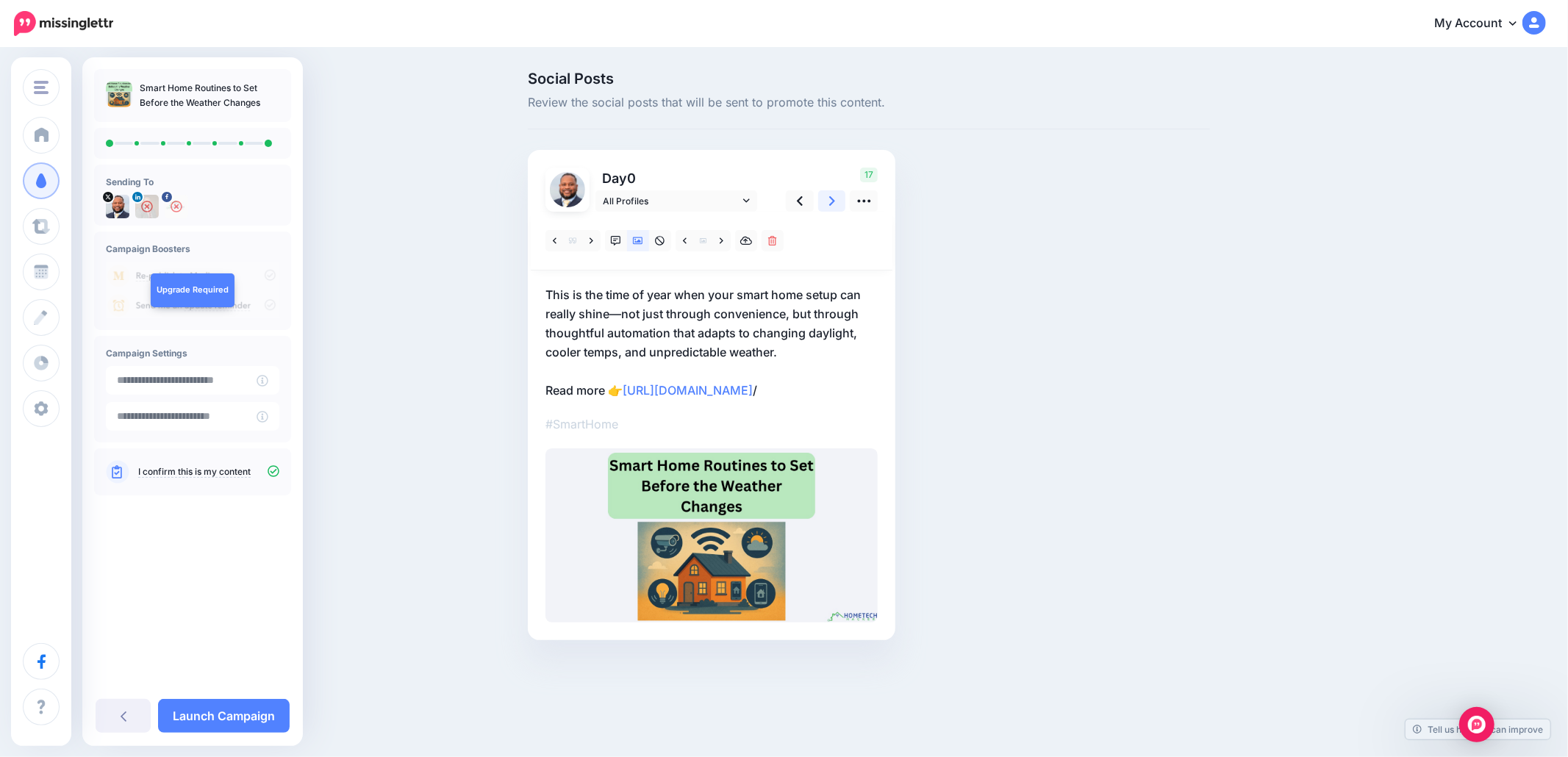
click at [822, 204] on link at bounding box center [832, 200] width 28 height 22
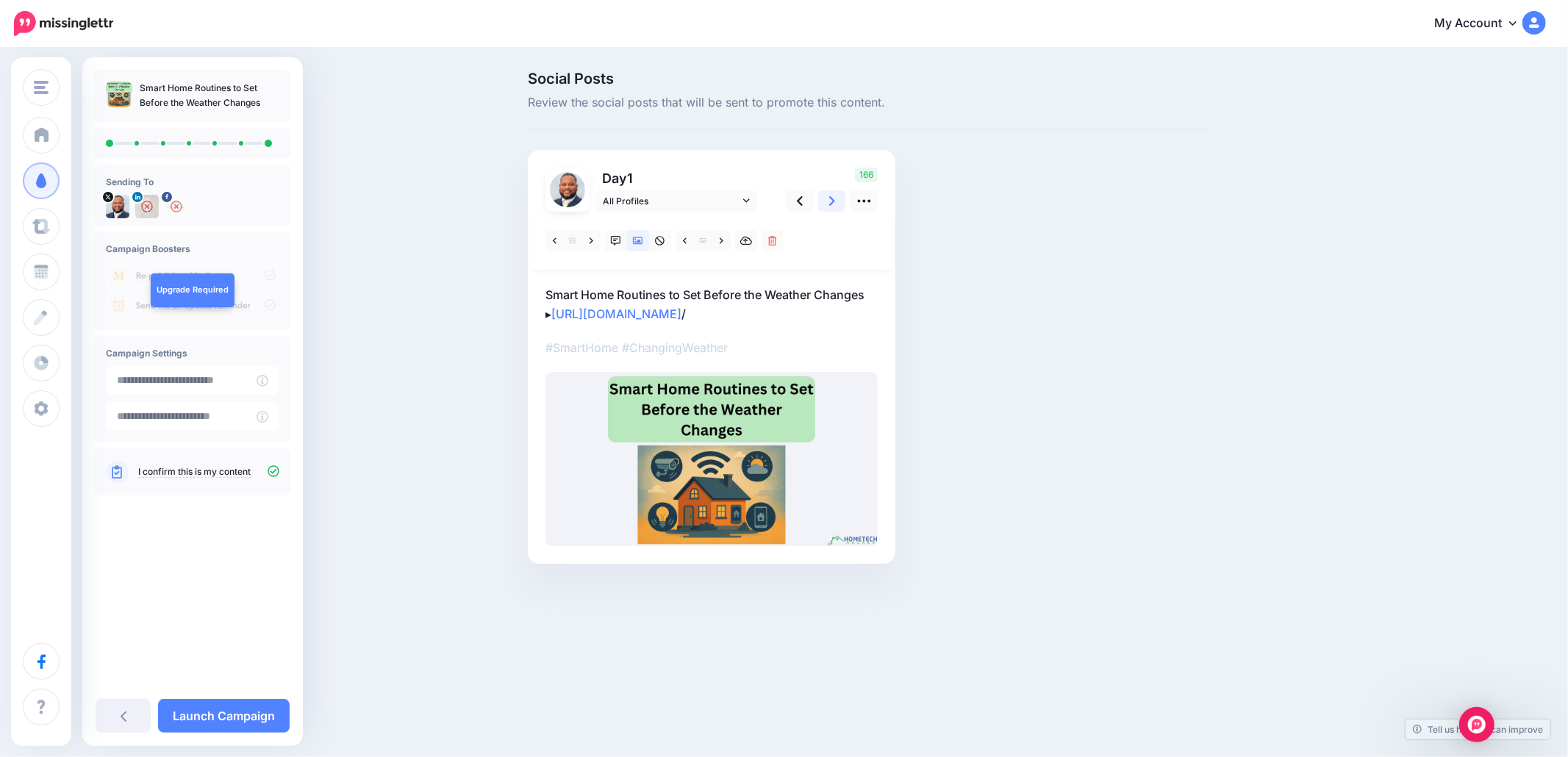
click at [822, 204] on link at bounding box center [832, 200] width 28 height 22
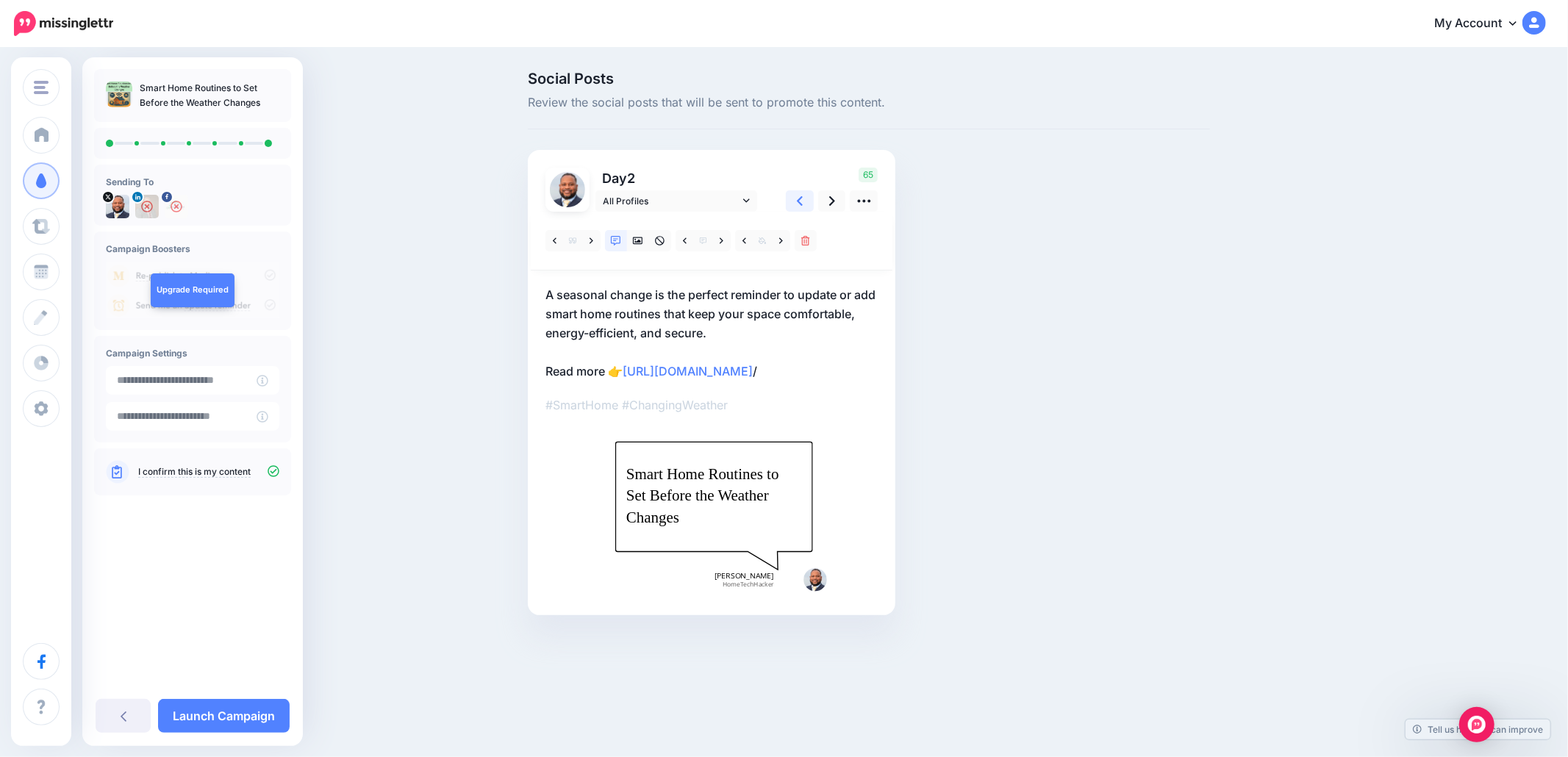
click at [801, 203] on icon at bounding box center [800, 200] width 6 height 10
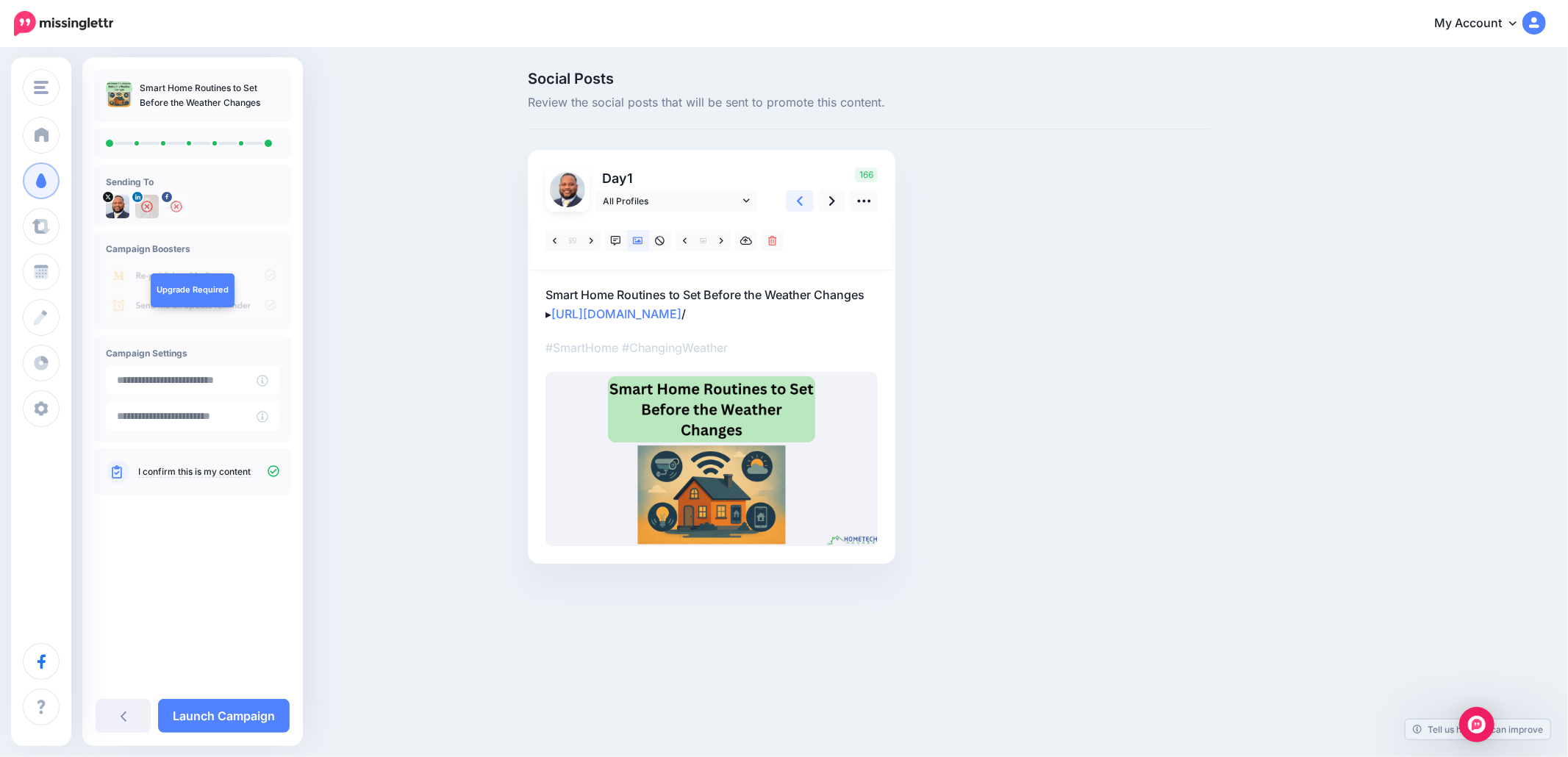
click at [801, 203] on icon at bounding box center [800, 200] width 6 height 10
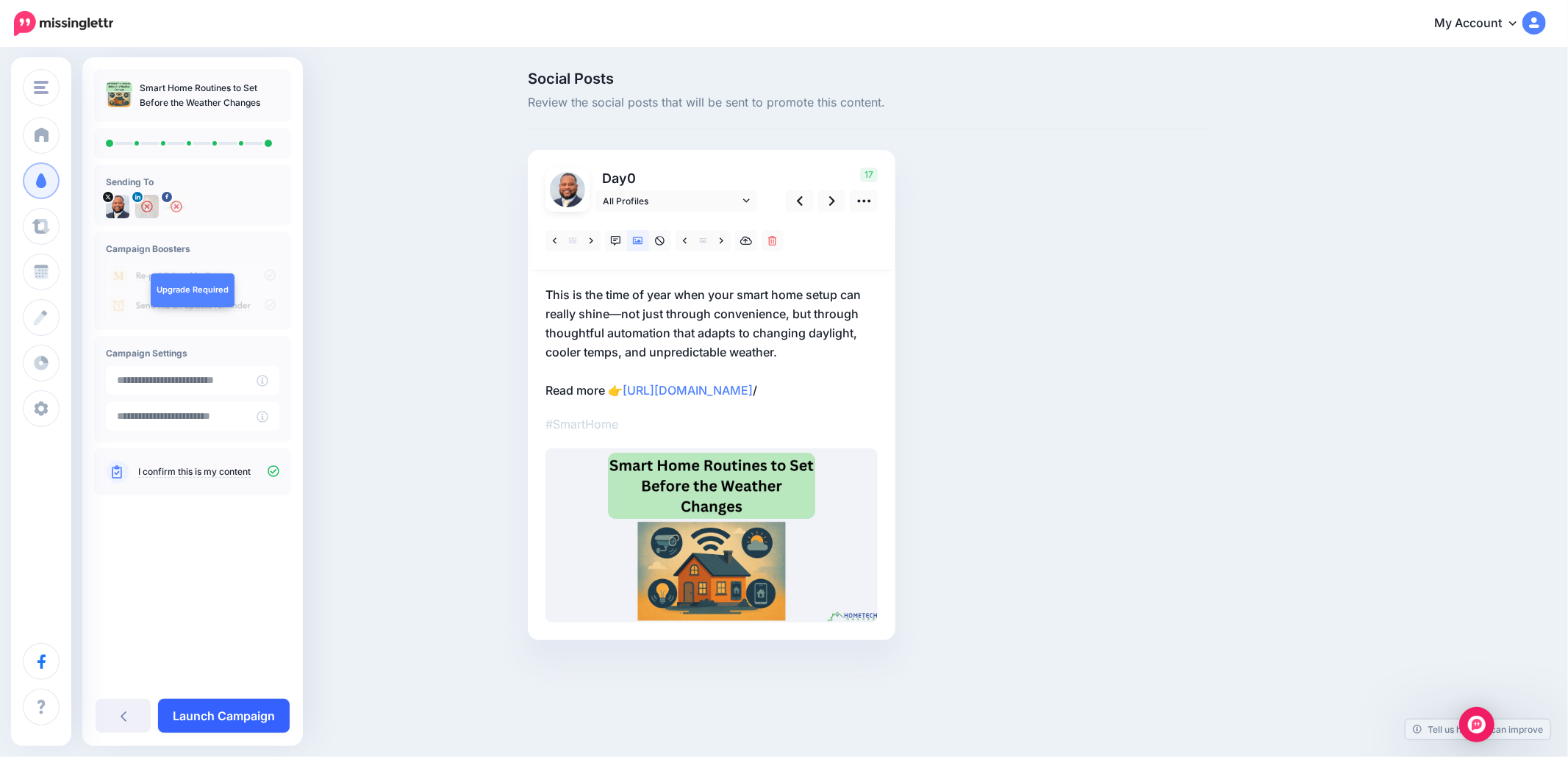
click at [218, 721] on link "Launch Campaign" at bounding box center [223, 716] width 131 height 34
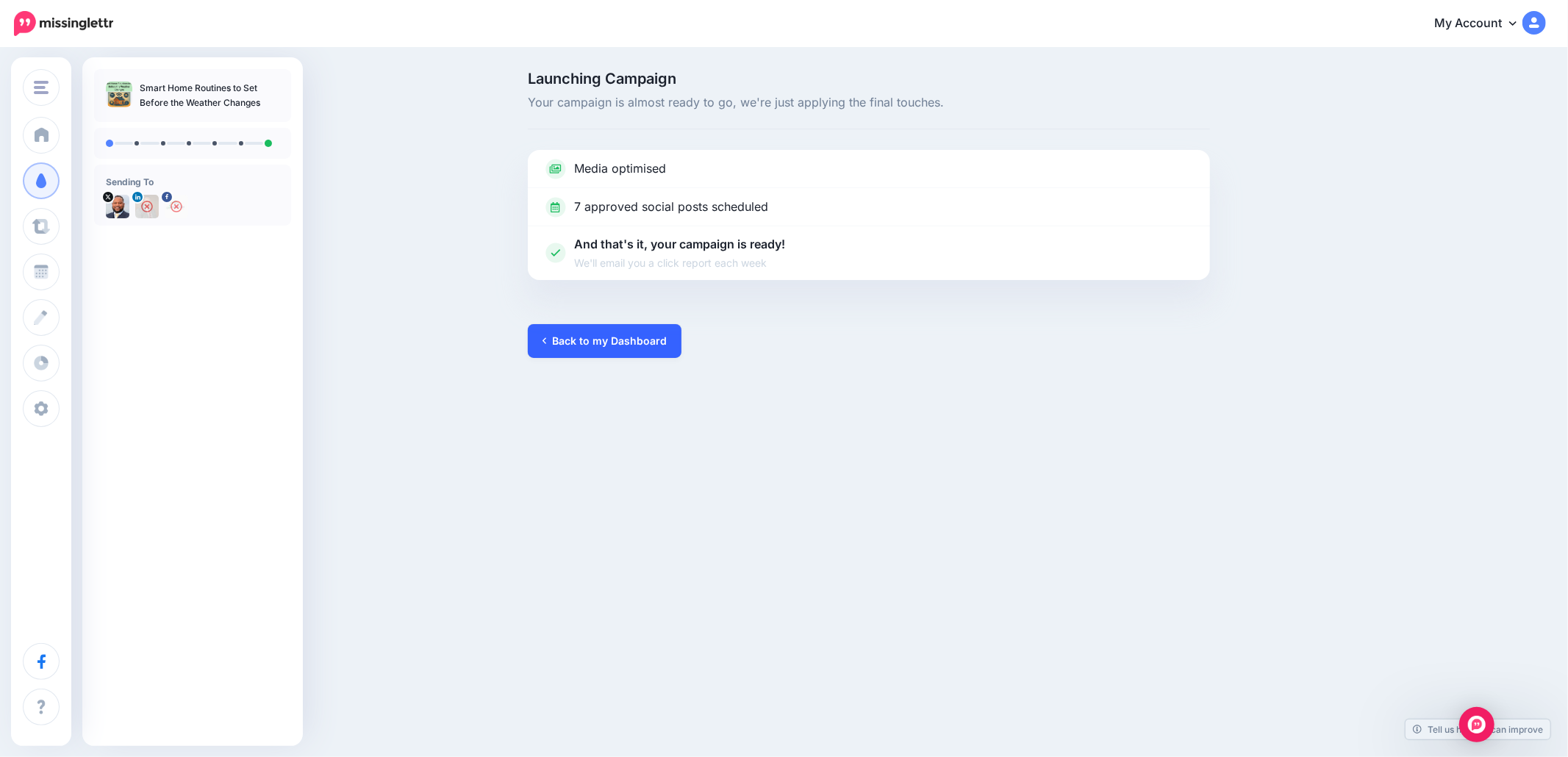
click at [637, 342] on link "Back to my Dashboard" at bounding box center [604, 341] width 154 height 34
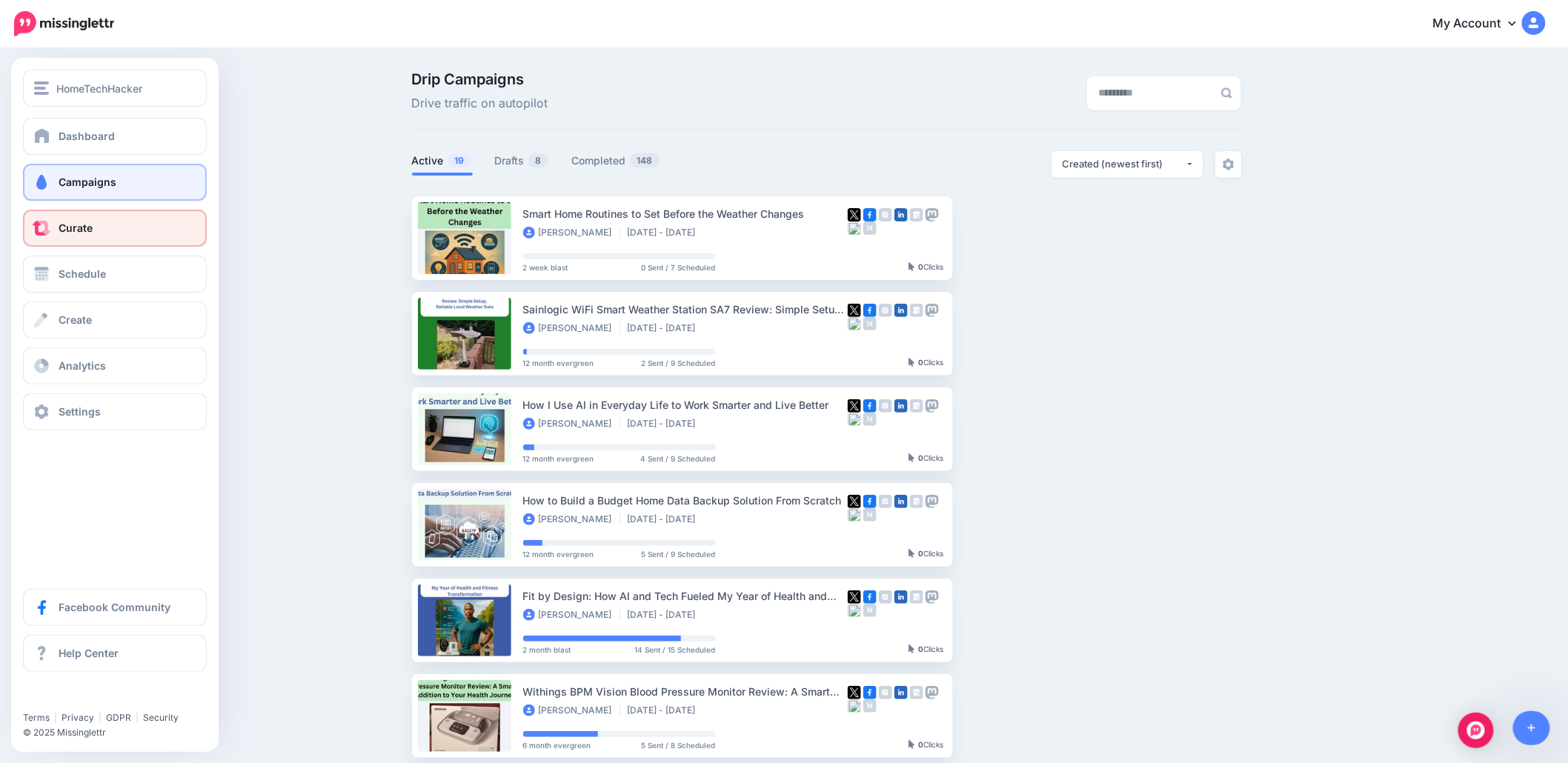
click at [59, 225] on span "Curate" at bounding box center [76, 227] width 34 height 13
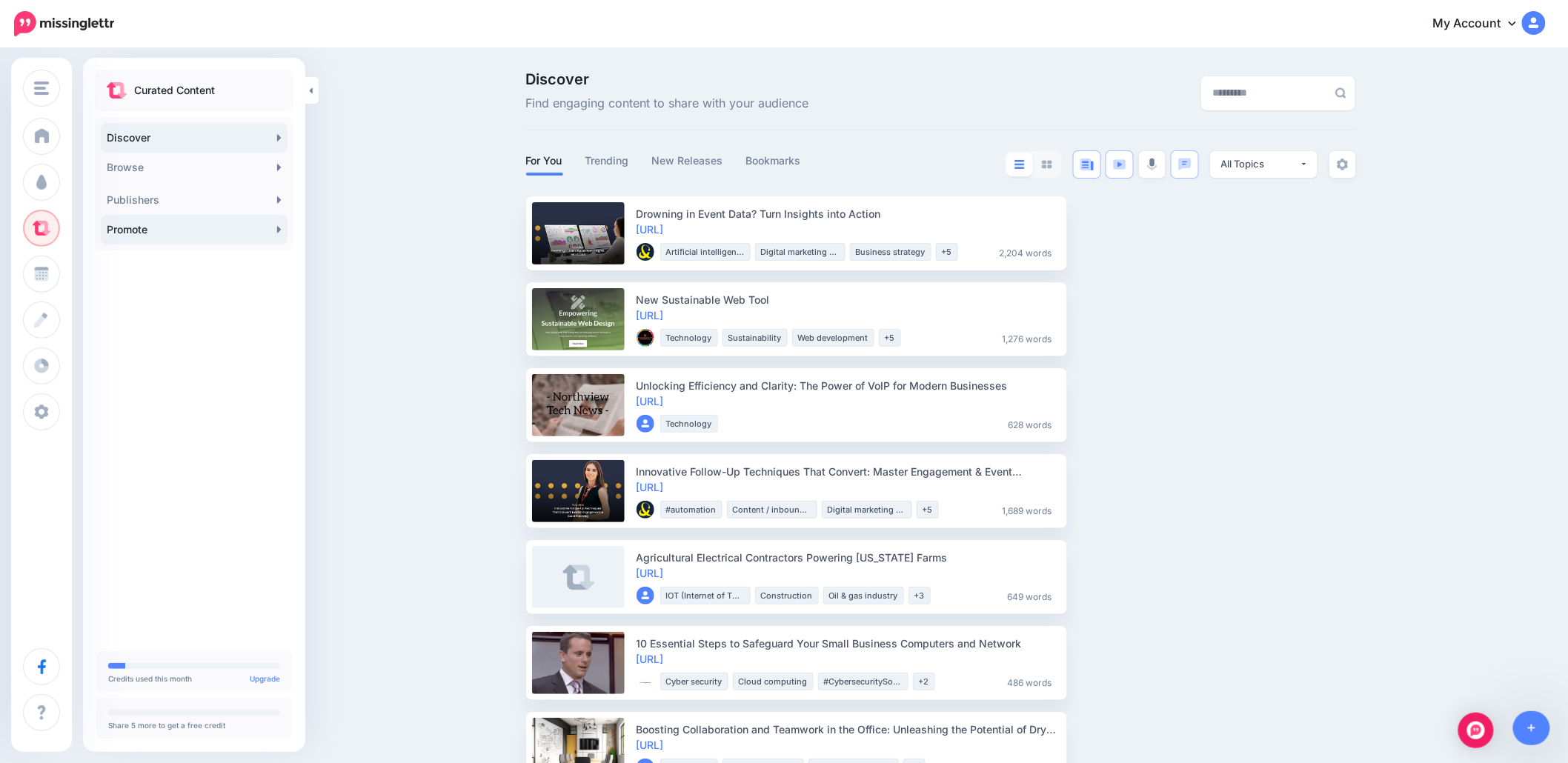
click at [184, 240] on link "Promote" at bounding box center [195, 230] width 187 height 30
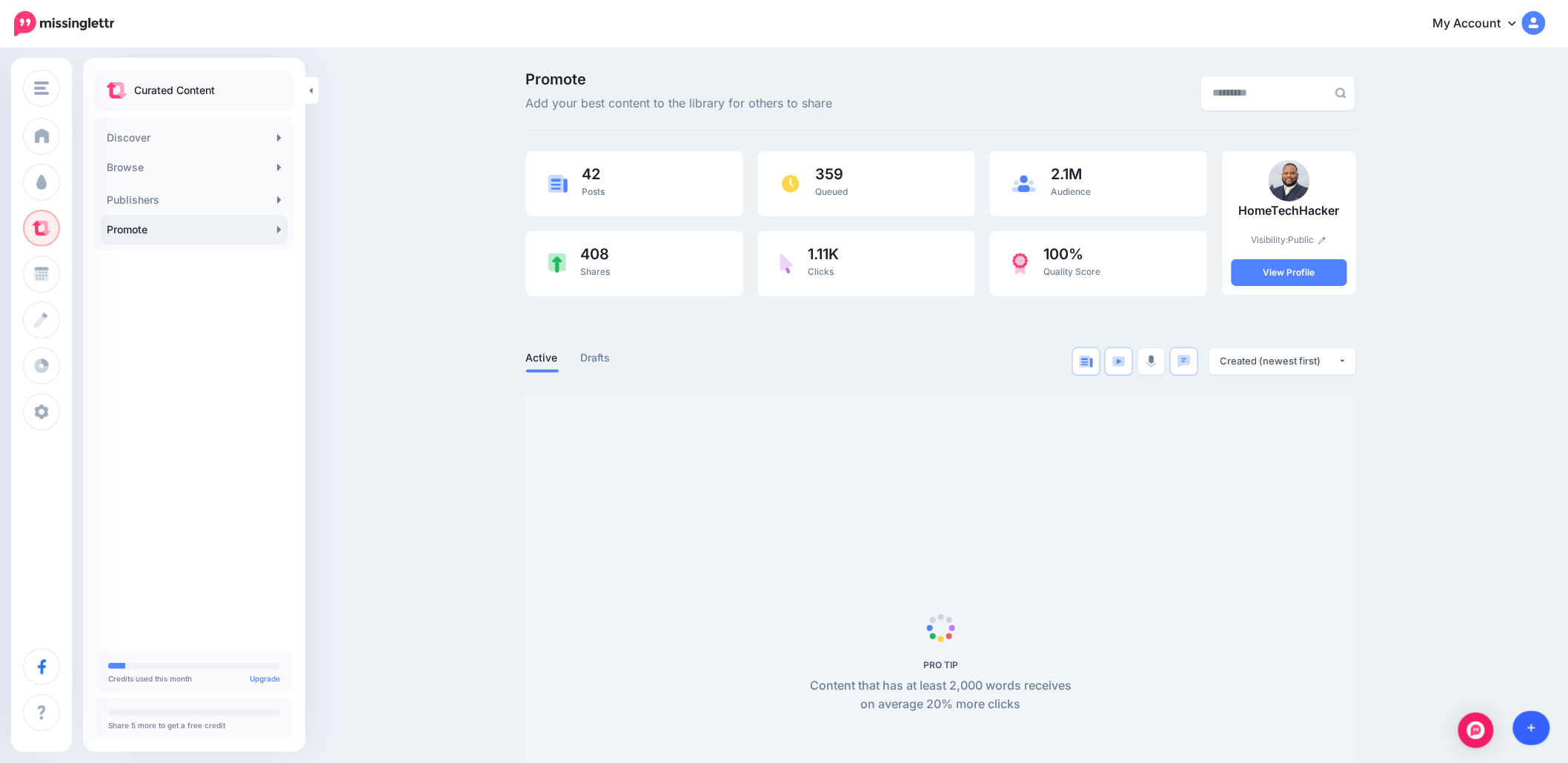
click at [1530, 721] on link at bounding box center [1532, 729] width 38 height 34
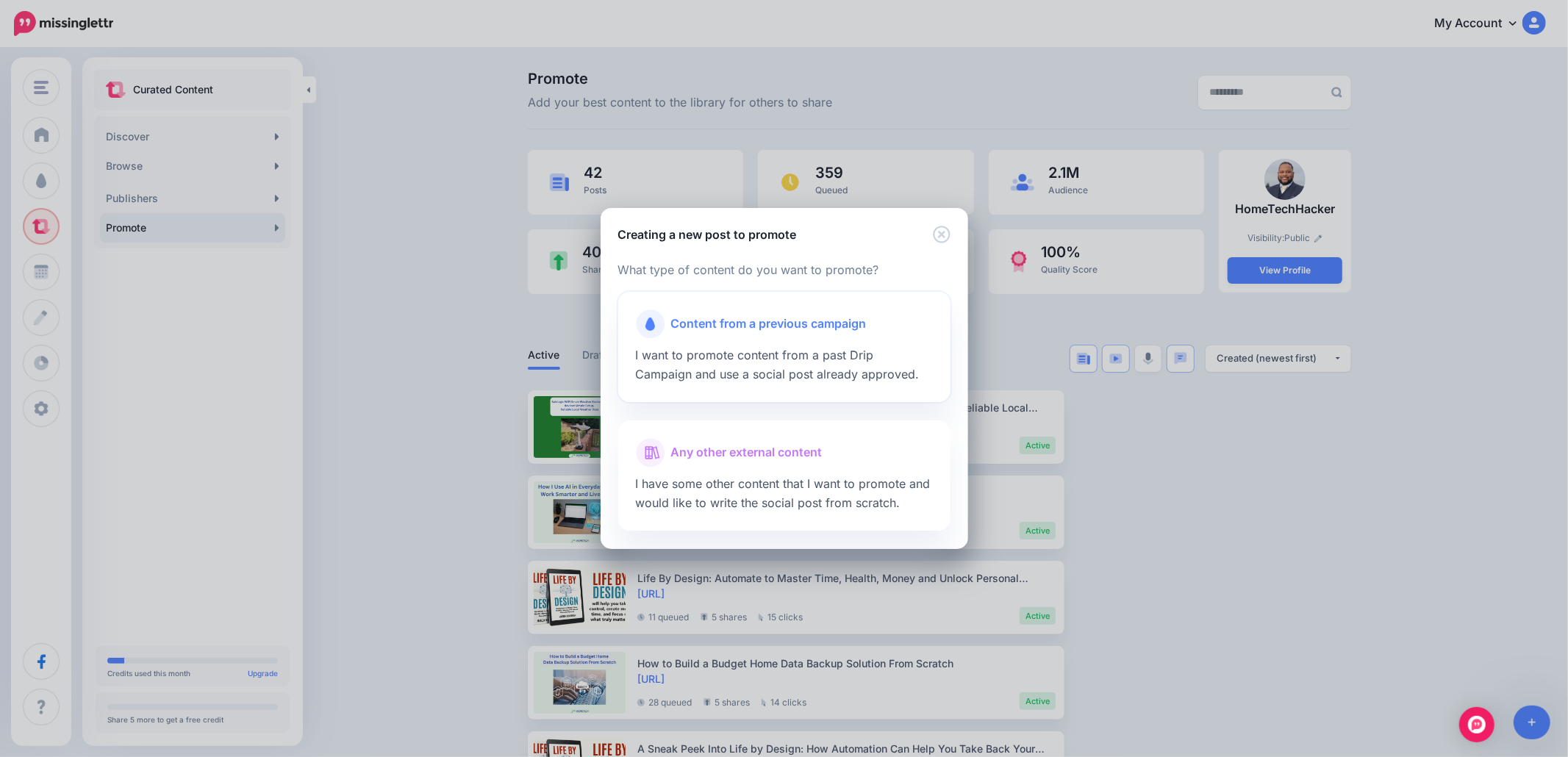
click at [807, 363] on div "Content from a previous campaign I want to promote content from a past Drip Cam…" at bounding box center [785, 347] width 333 height 111
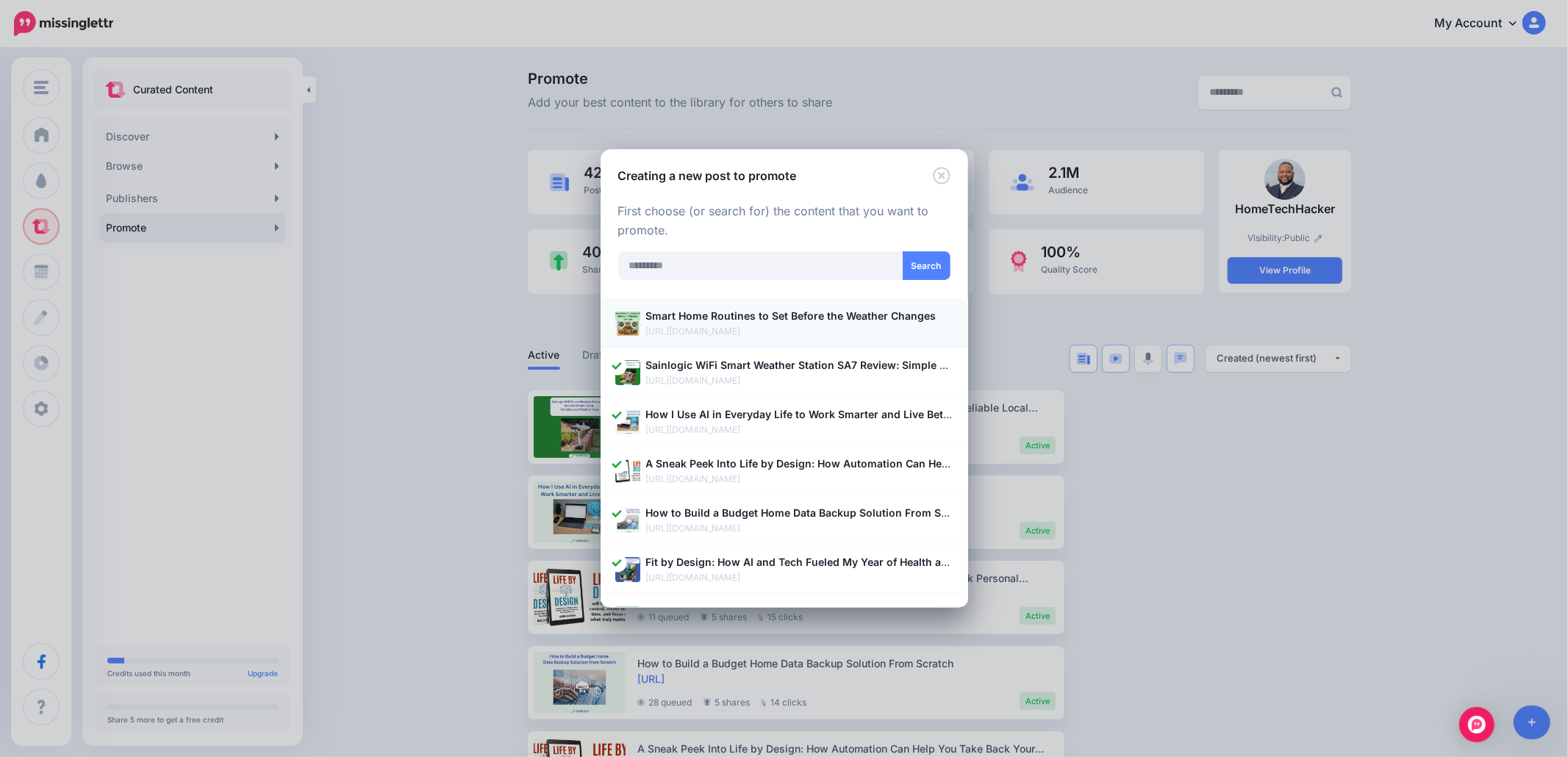
click at [788, 327] on p "[URL][DOMAIN_NAME]" at bounding box center [800, 332] width 307 height 15
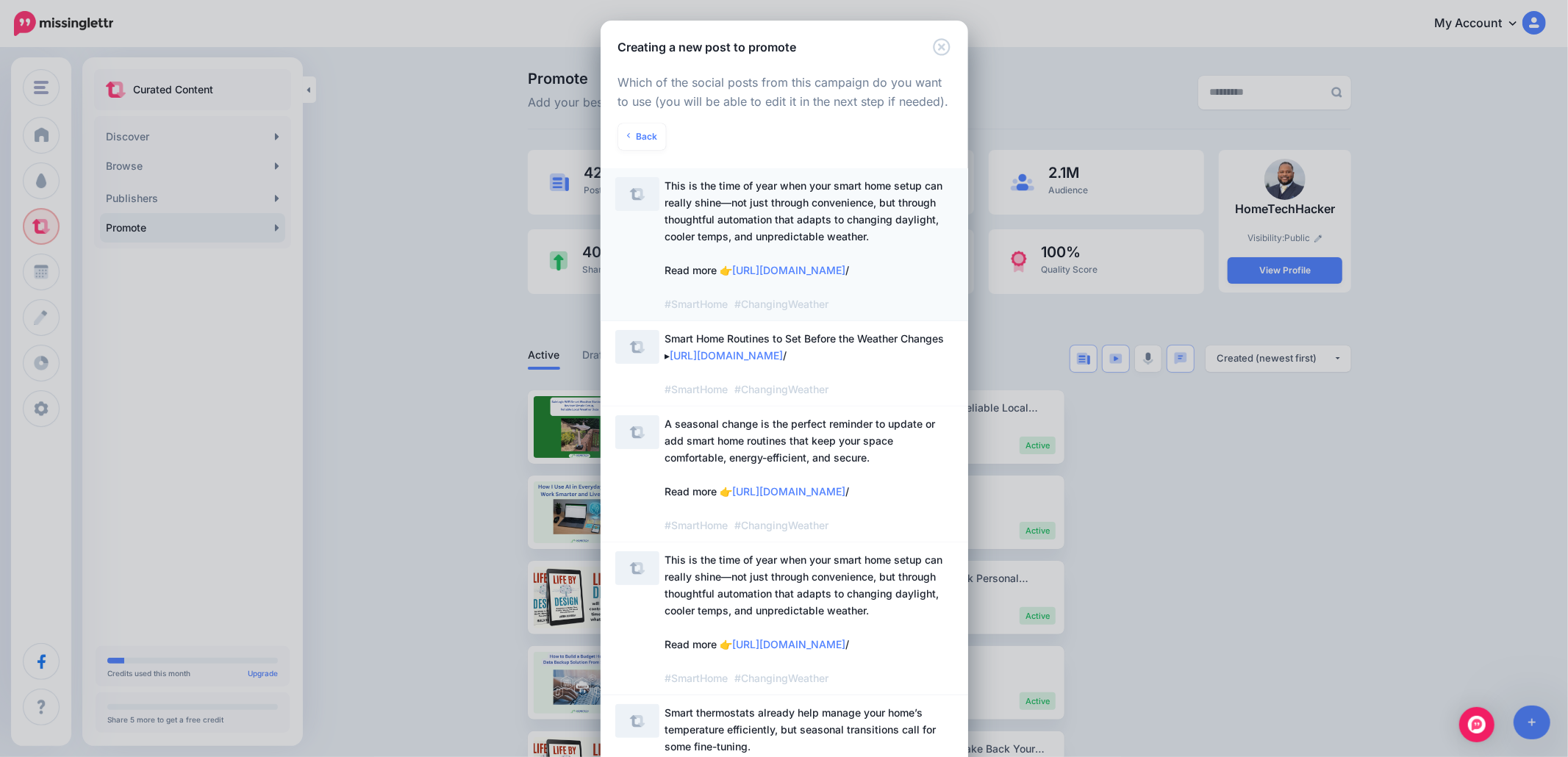
click at [740, 225] on span "This is the time of year when your smart home setup can really shine—not just t…" at bounding box center [804, 245] width 278 height 131
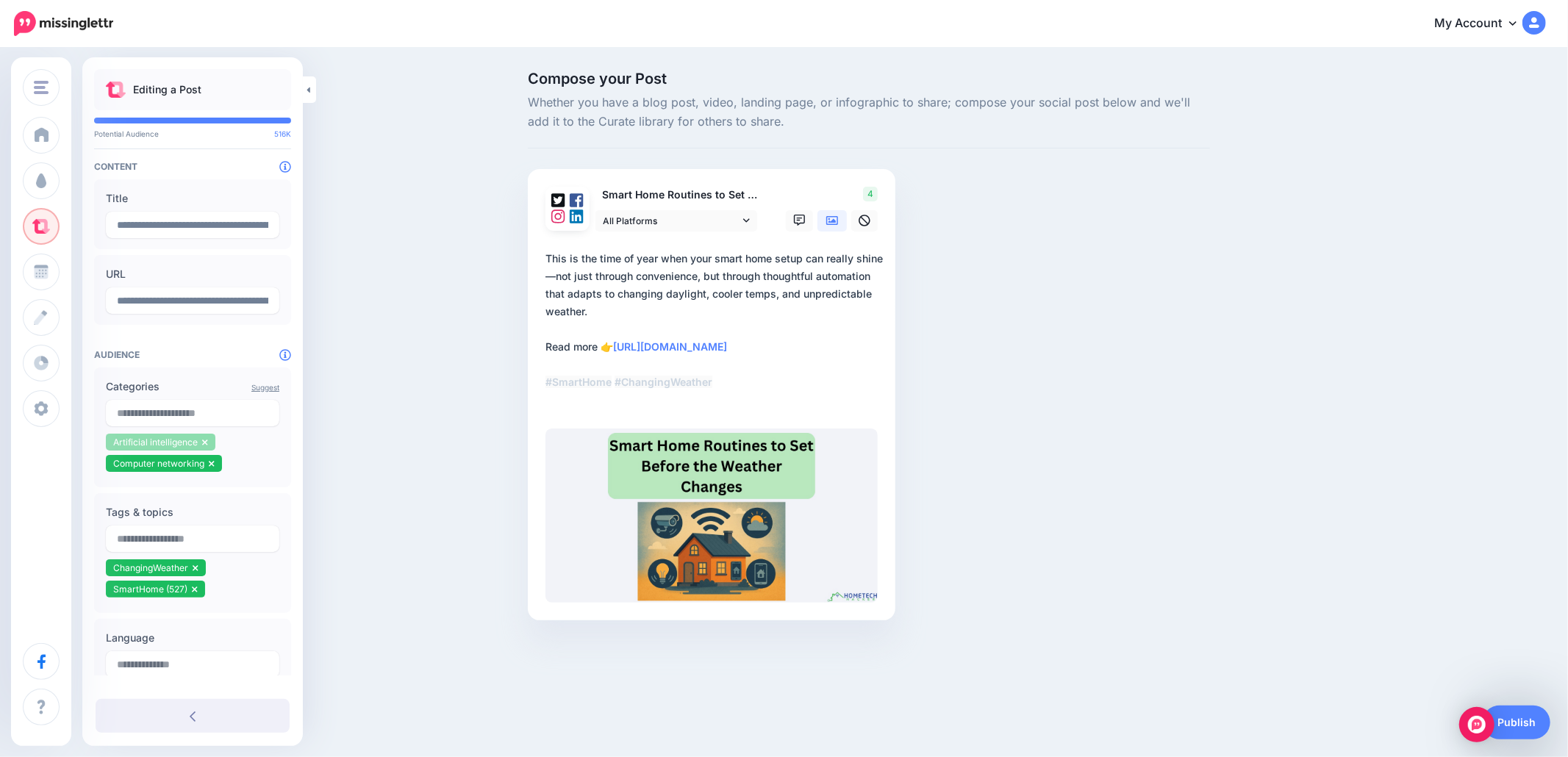
click at [202, 439] on icon at bounding box center [205, 442] width 6 height 9
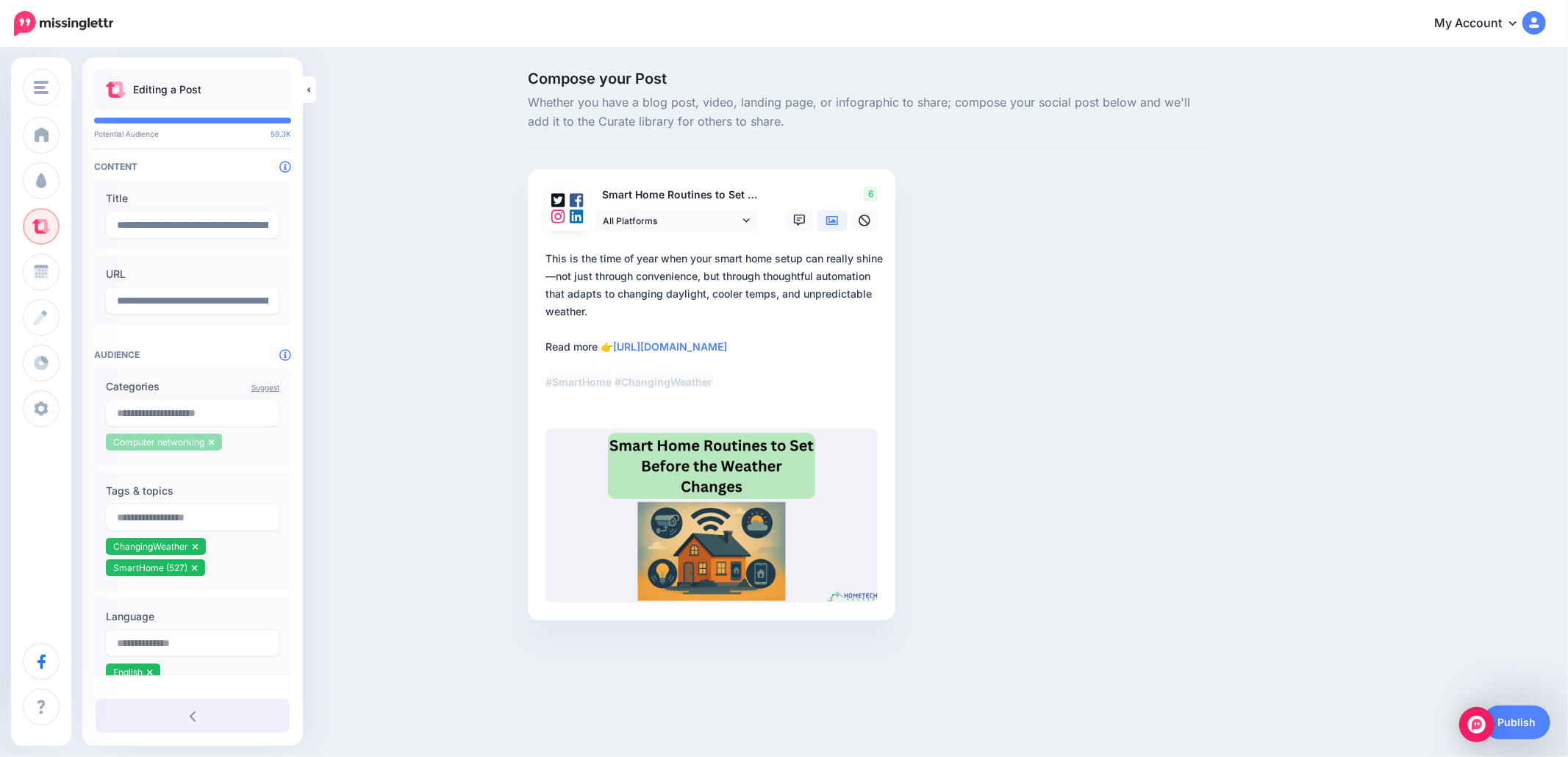
click at [214, 441] on li "Computer networking" at bounding box center [164, 442] width 116 height 17
click at [213, 442] on icon at bounding box center [212, 442] width 6 height 9
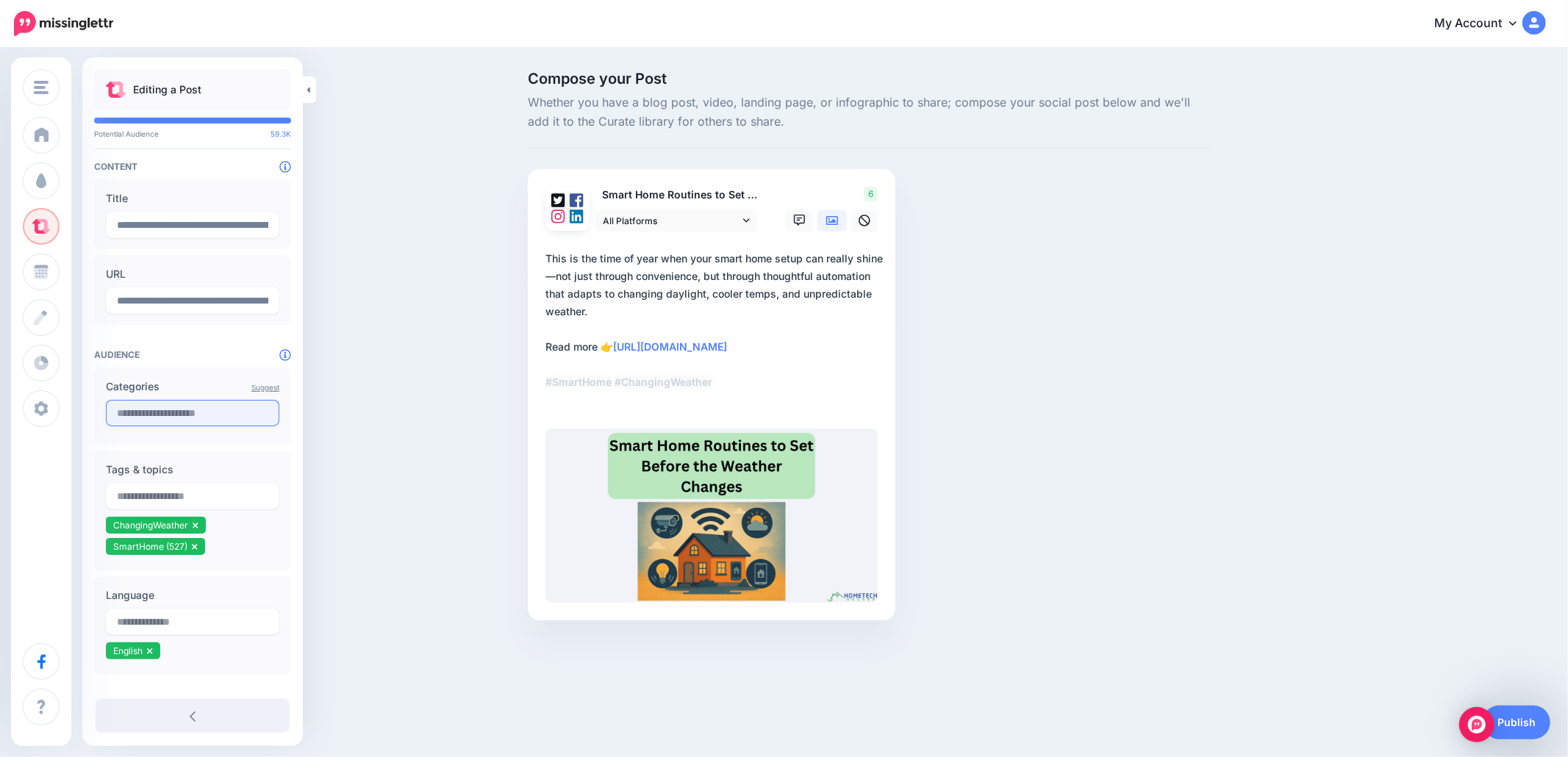
click at [193, 412] on input "text" at bounding box center [193, 413] width 174 height 27
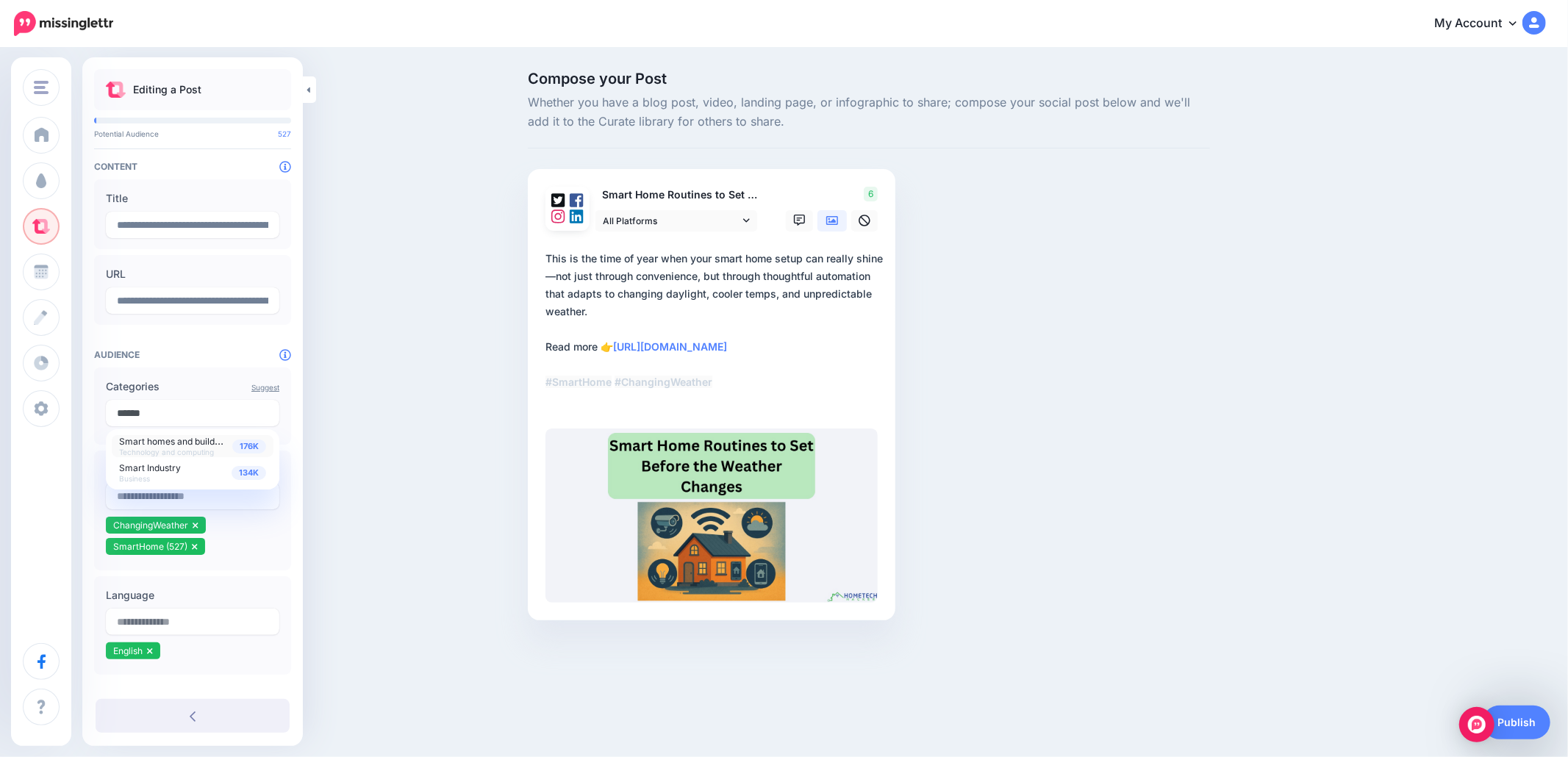
type input "*****"
click at [164, 444] on span "Smart homes and buildings" at bounding box center [175, 440] width 113 height 13
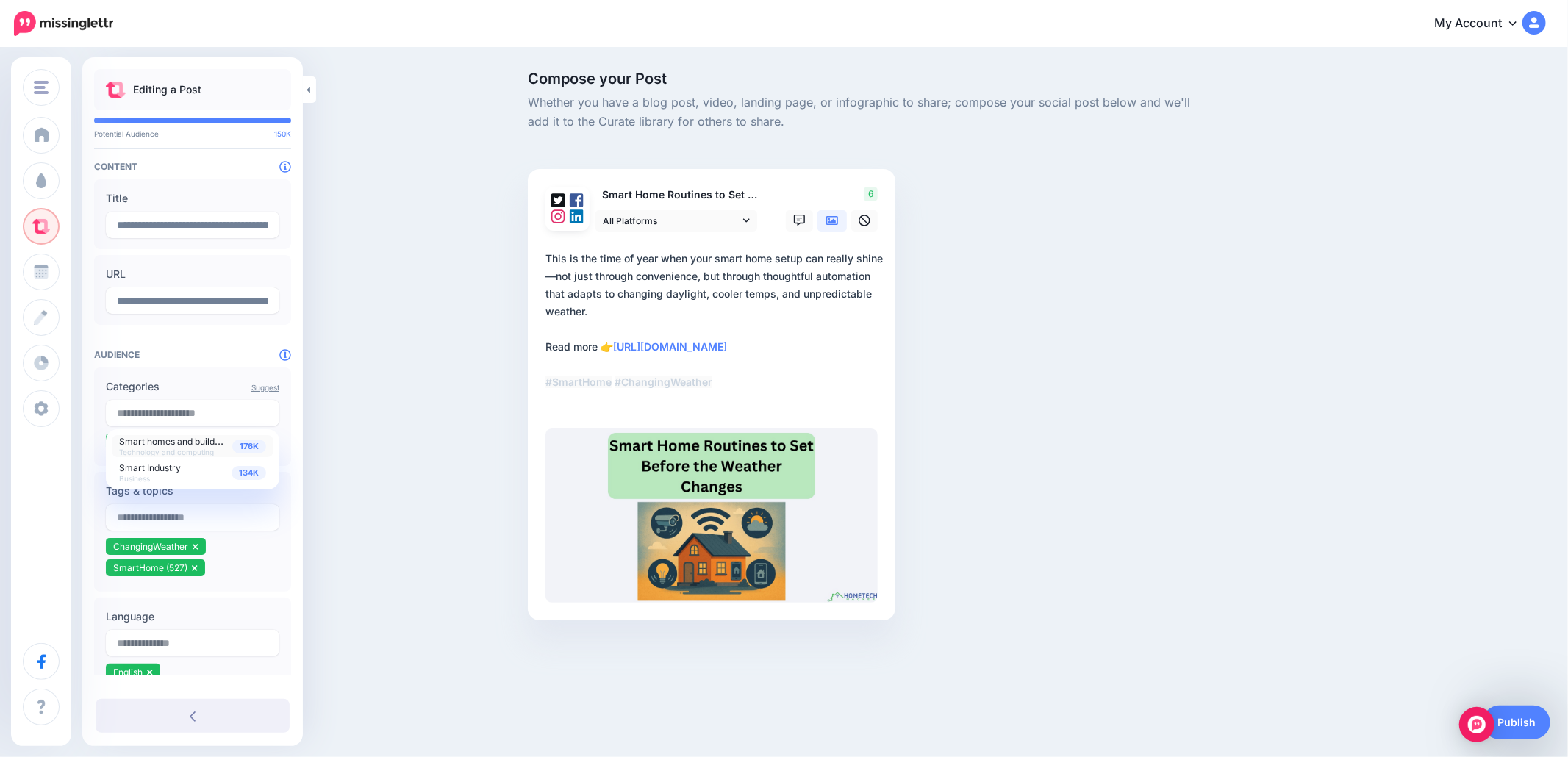
click at [327, 434] on div "Compose your Post Whether you have a blog post, video, landing page, or infogra…" at bounding box center [784, 367] width 1568 height 638
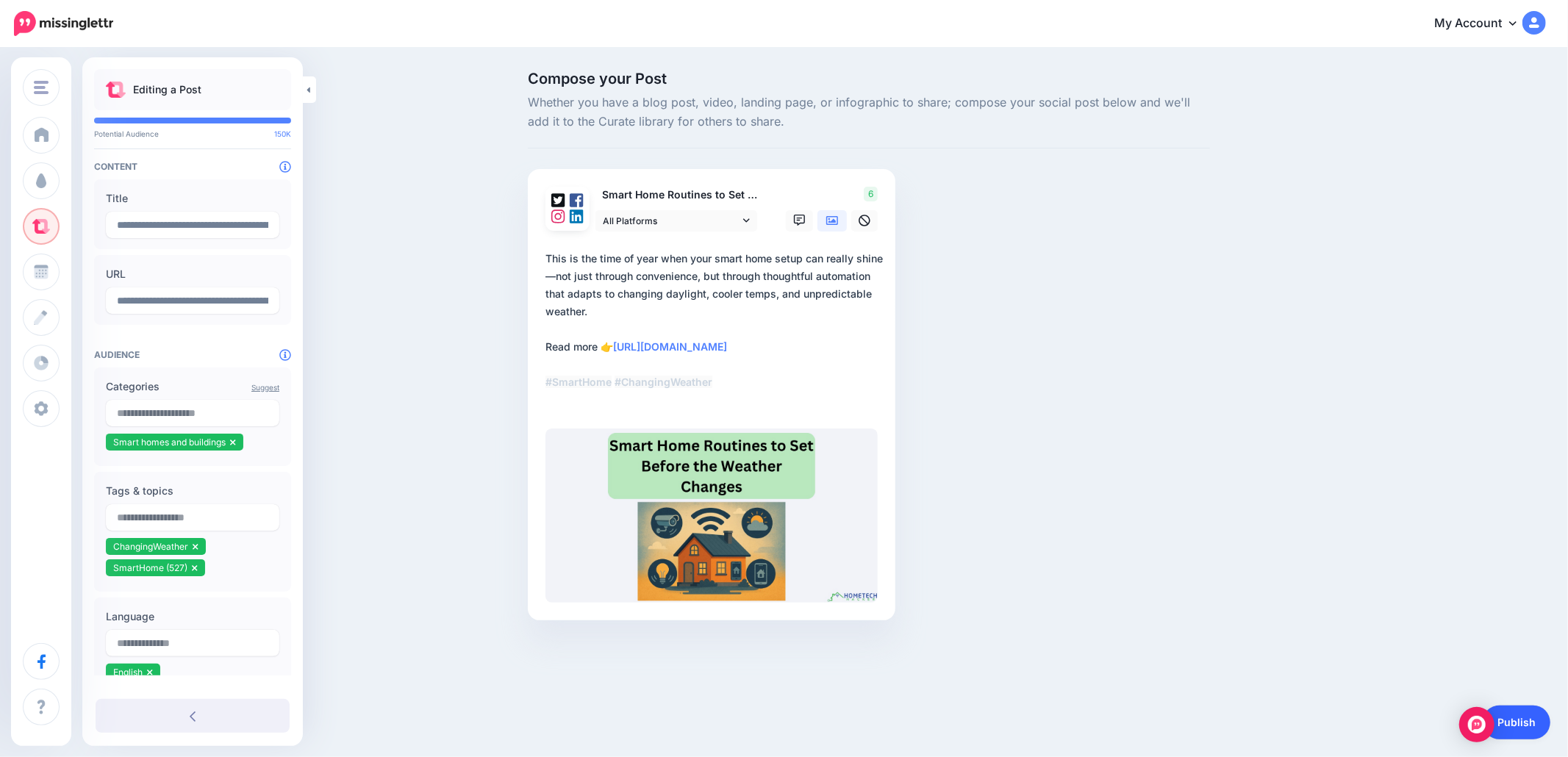
click at [1528, 719] on link "Publish" at bounding box center [1516, 723] width 68 height 34
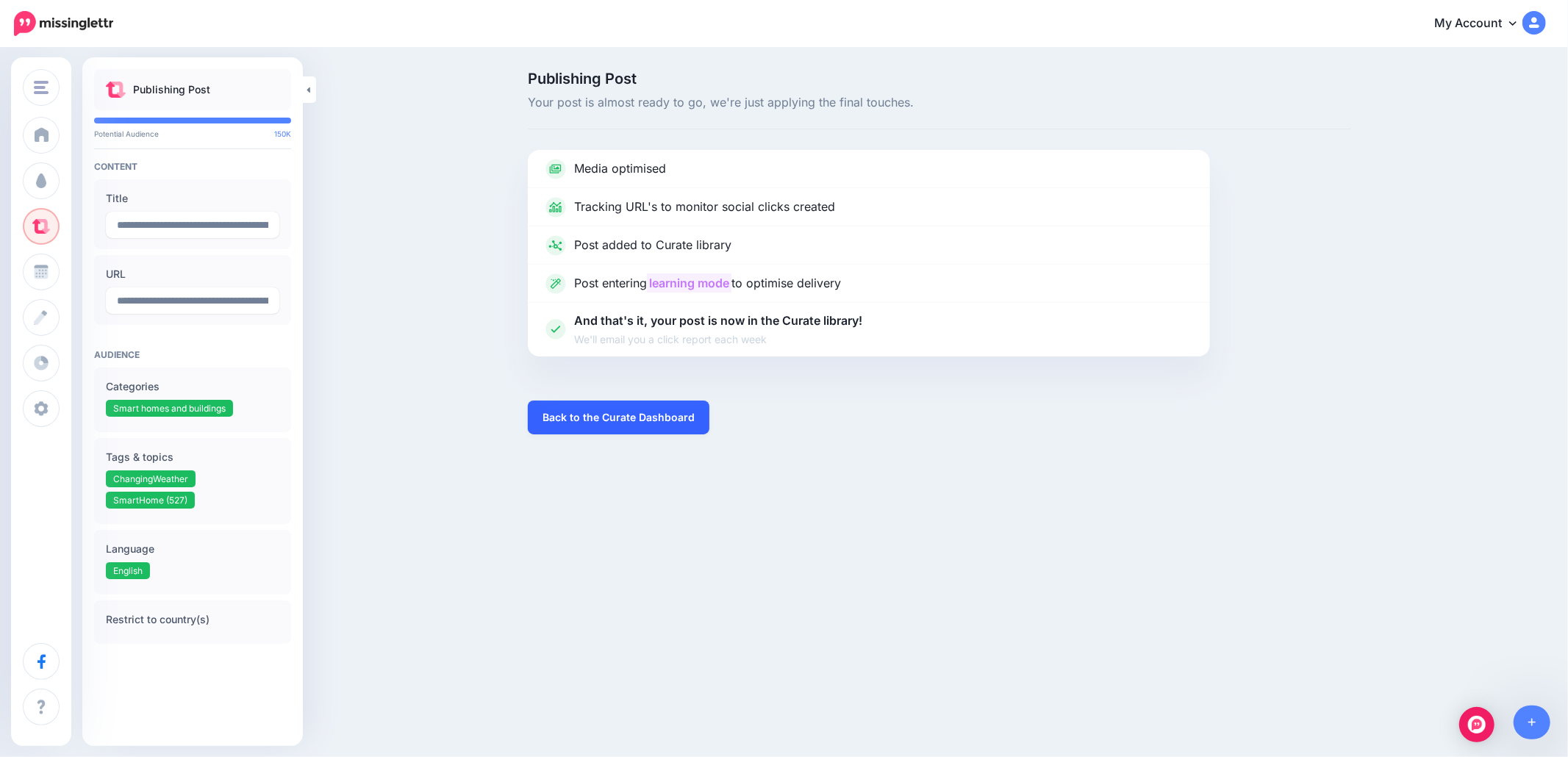
click at [649, 423] on link "Back to the Curate Dashboard" at bounding box center [618, 418] width 182 height 34
